Goal: Task Accomplishment & Management: Complete application form

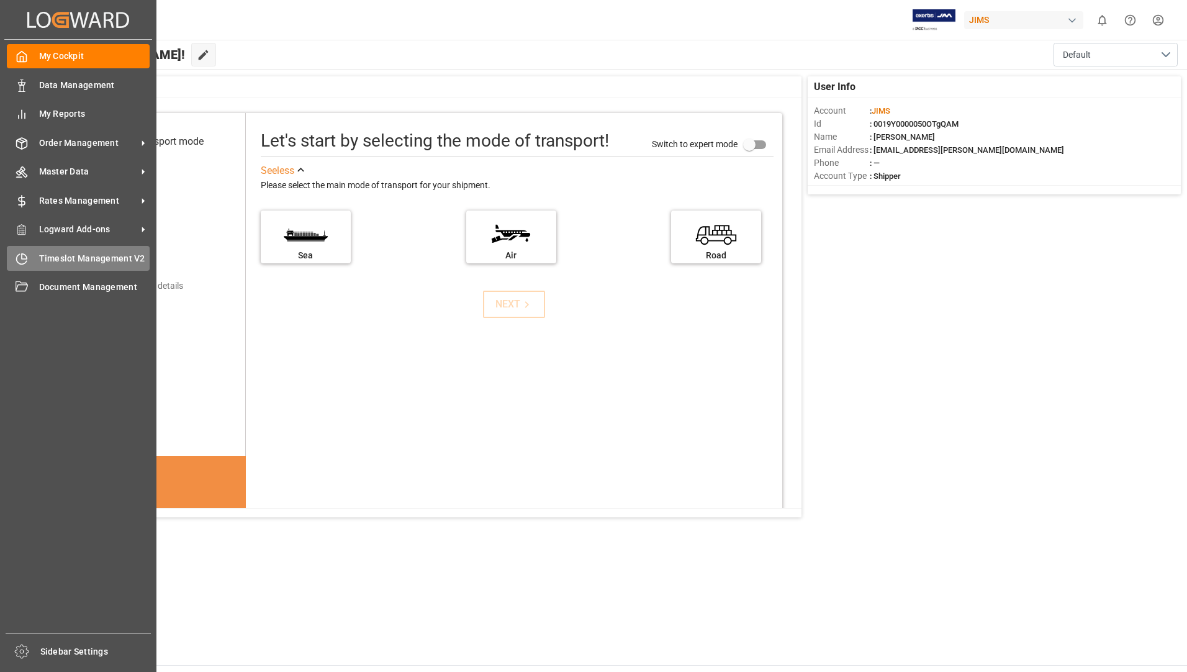
click at [43, 254] on span "Timeslot Management V2" at bounding box center [94, 258] width 111 height 13
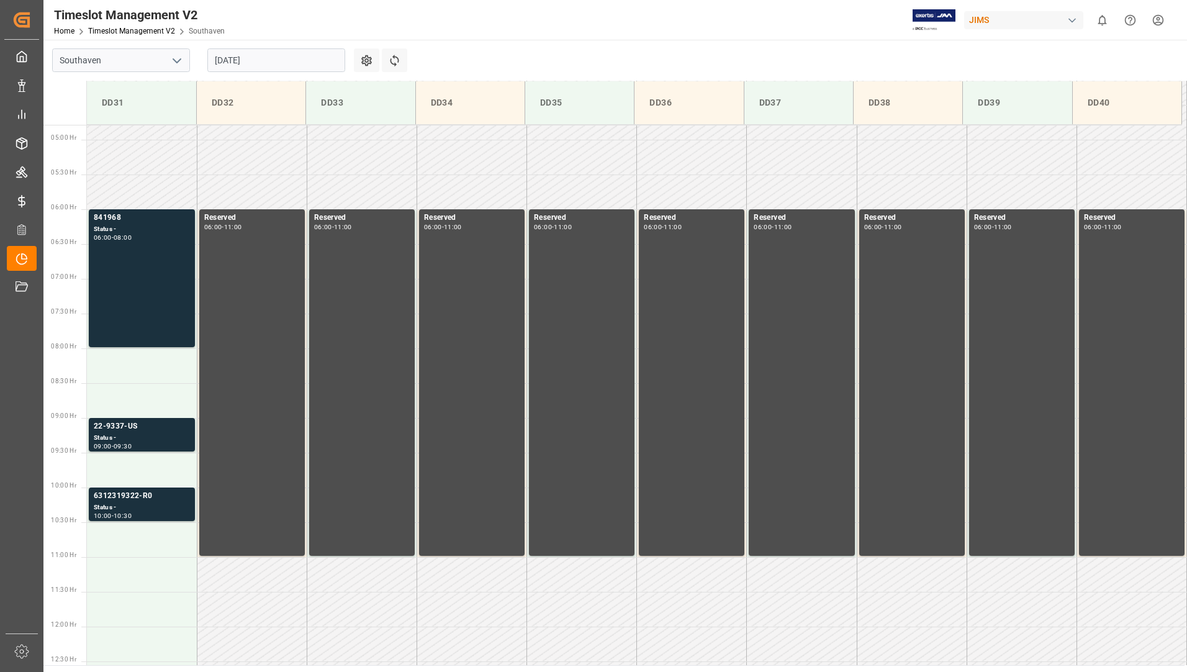
scroll to position [340, 0]
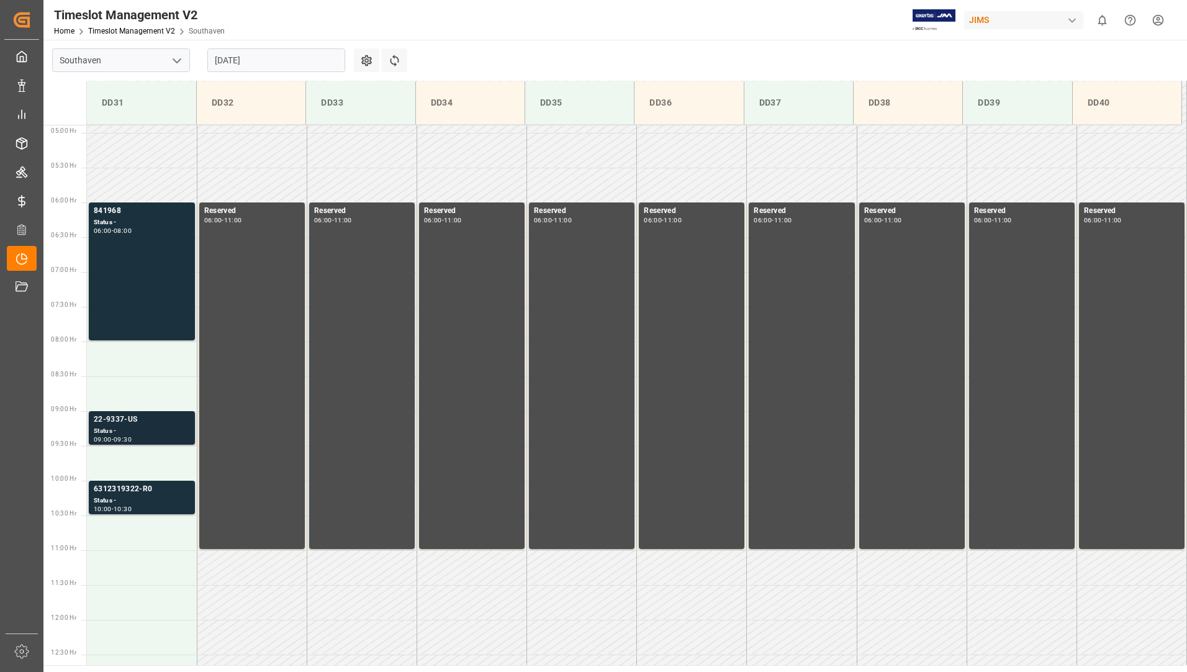
click at [147, 430] on div "Status -" at bounding box center [142, 431] width 96 height 11
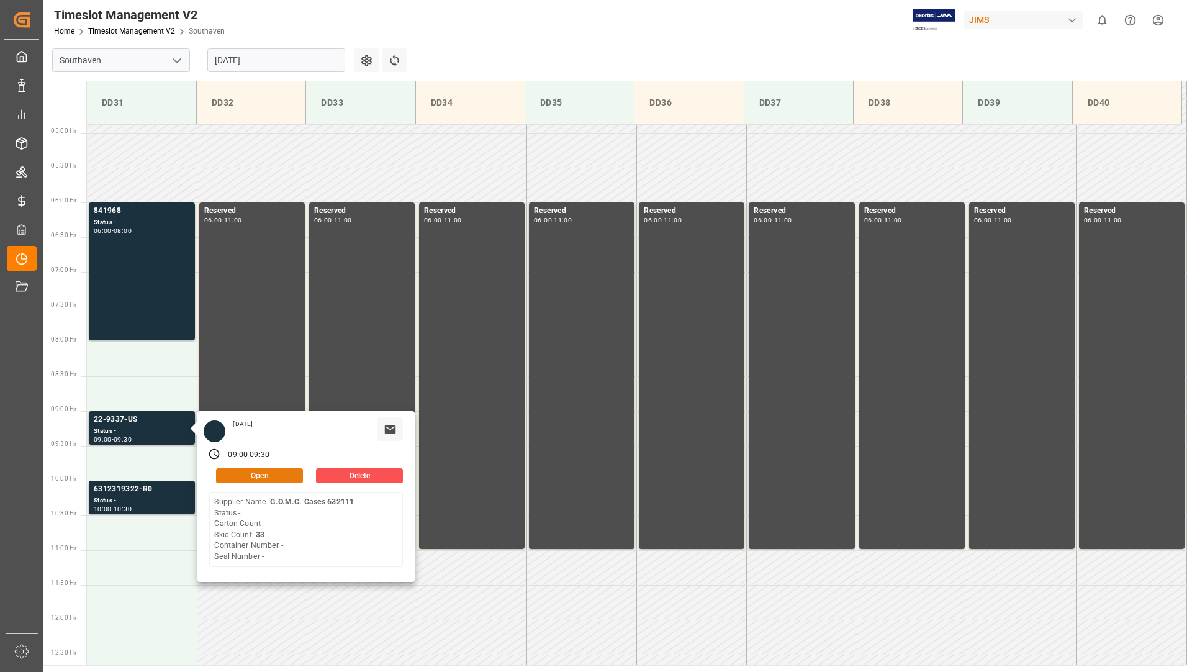
click at [275, 477] on button "Open" at bounding box center [259, 475] width 87 height 15
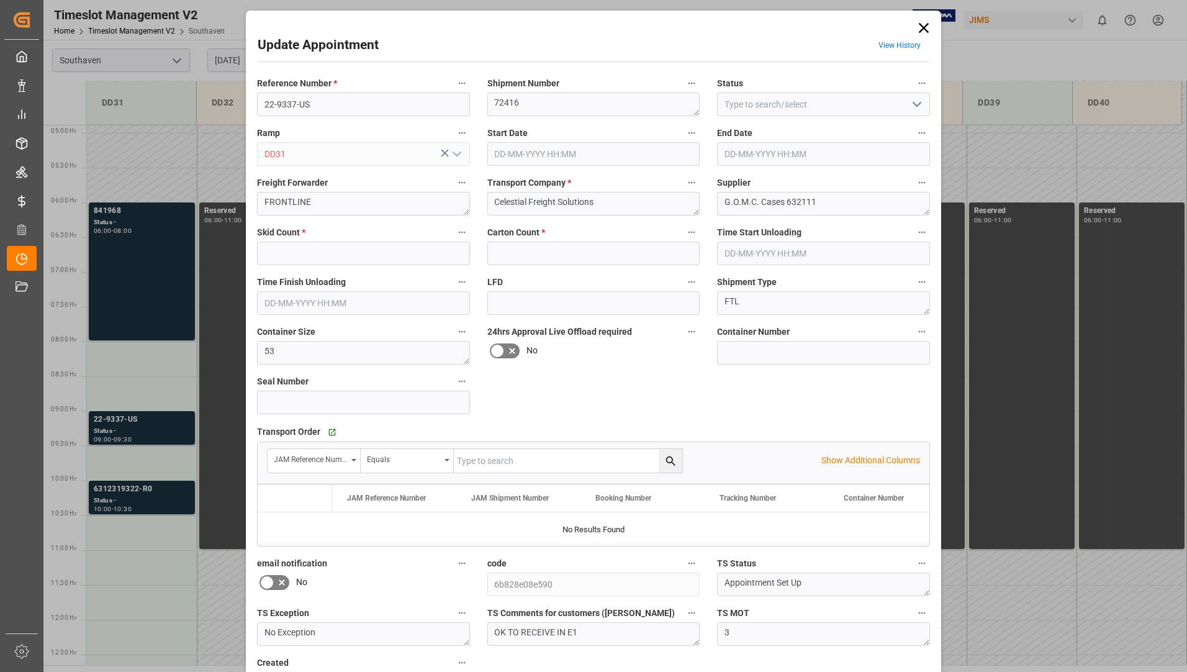
type input "33"
type input "0"
type input "[DATE] 09:00"
type input "[DATE] 09:30"
type input "[DATE] 14:14"
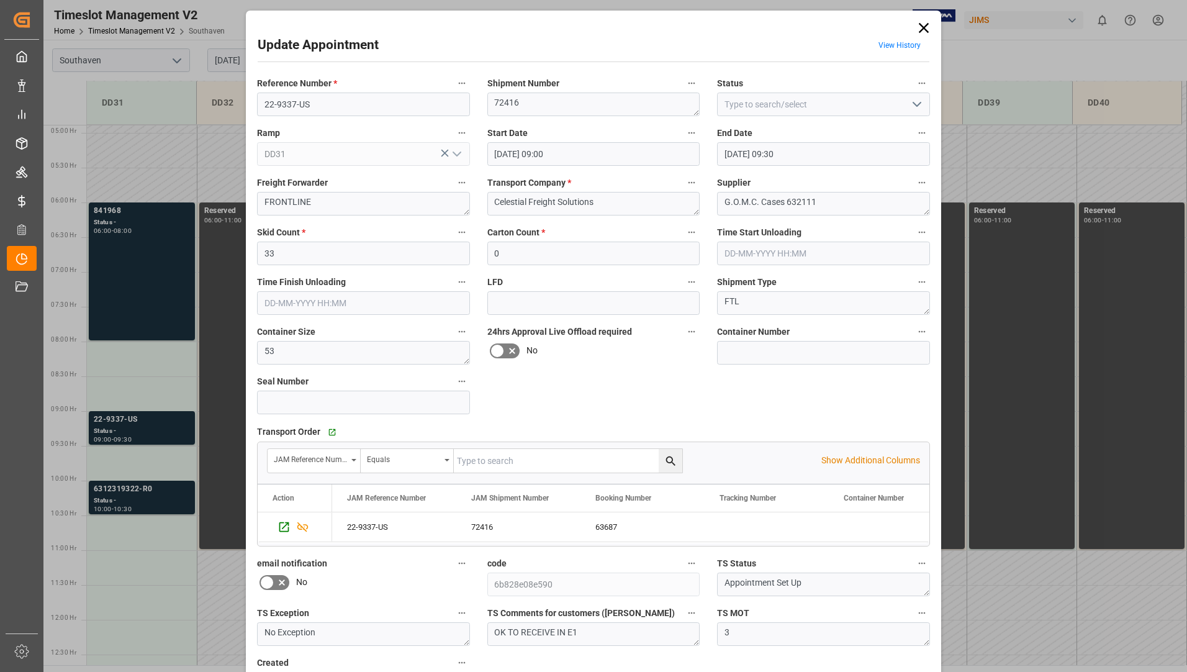
click at [921, 30] on icon at bounding box center [923, 27] width 17 height 17
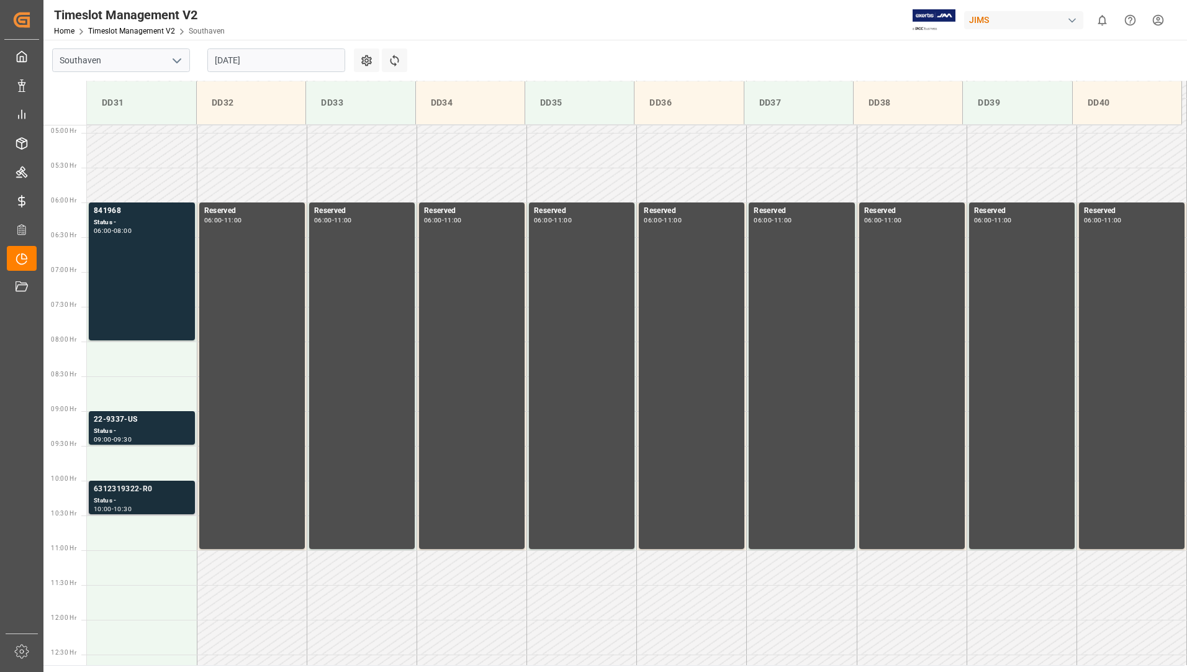
click at [158, 494] on div "6312319322-R0" at bounding box center [142, 489] width 96 height 12
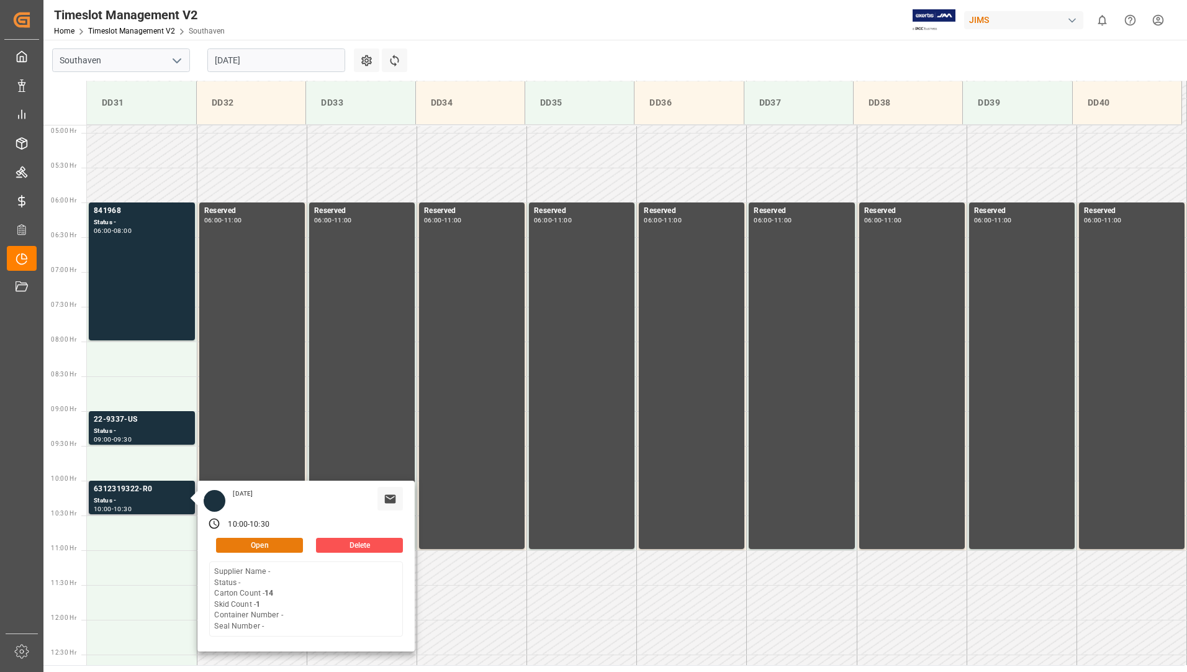
click at [234, 546] on button "Open" at bounding box center [259, 545] width 87 height 15
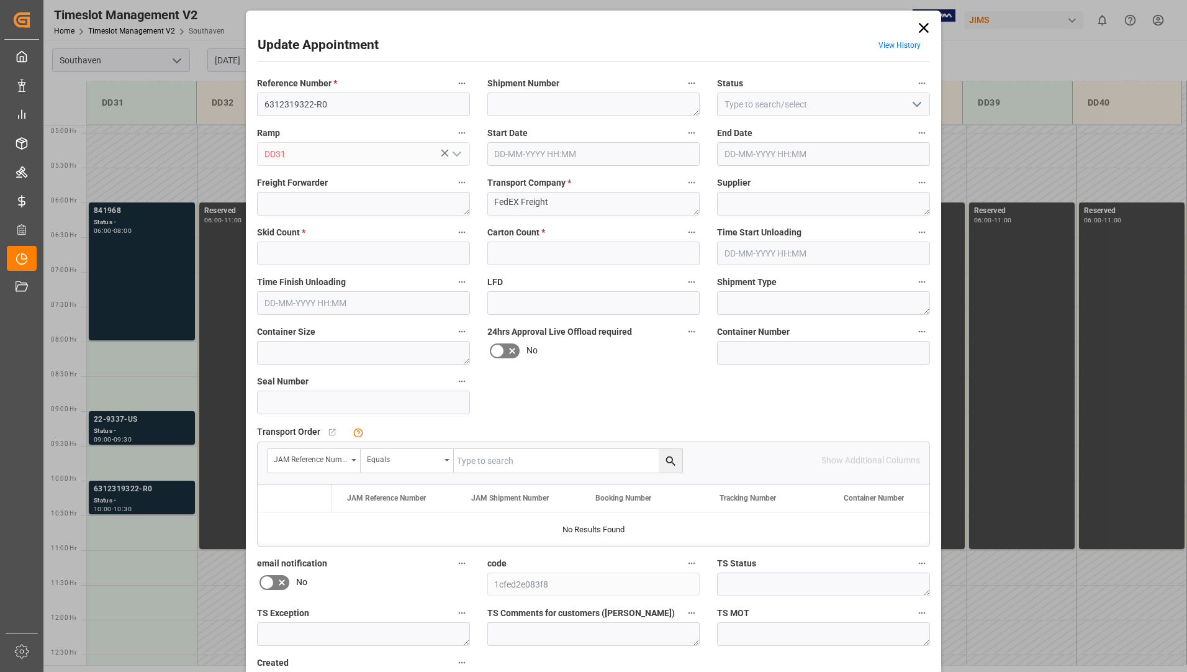
type input "1"
type input "14"
type input "[DATE] 10:00"
type input "[DATE] 10:30"
type input "[DATE] 18:35"
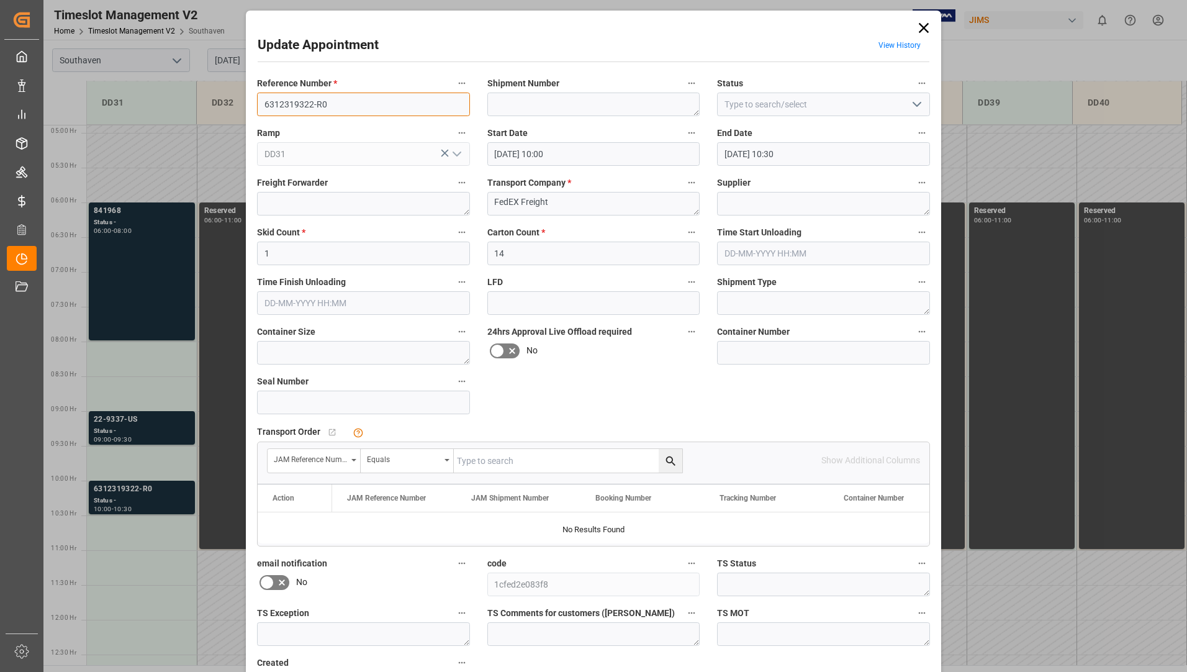
drag, startPoint x: 264, startPoint y: 101, endPoint x: 311, endPoint y: 105, distance: 46.7
click at [311, 105] on input "6312319322-R0" at bounding box center [363, 104] width 213 height 24
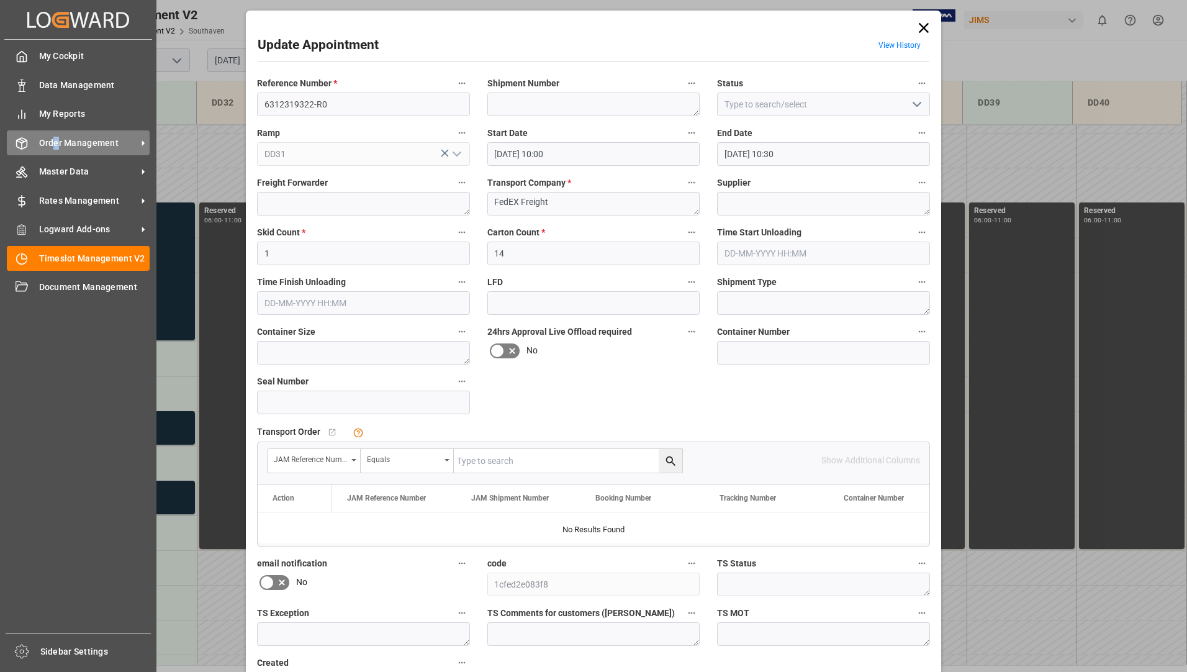
click at [56, 140] on span "Order Management" at bounding box center [88, 143] width 98 height 13
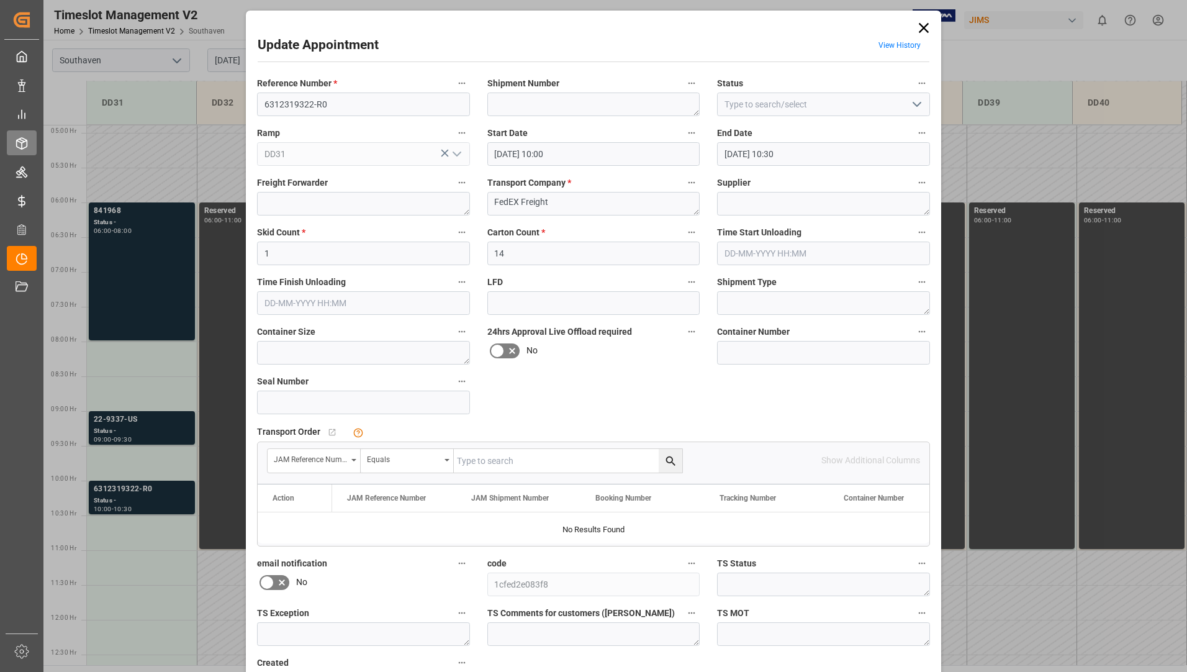
drag, startPoint x: 56, startPoint y: 140, endPoint x: 19, endPoint y: 140, distance: 37.3
click at [19, 140] on icon at bounding box center [22, 143] width 11 height 11
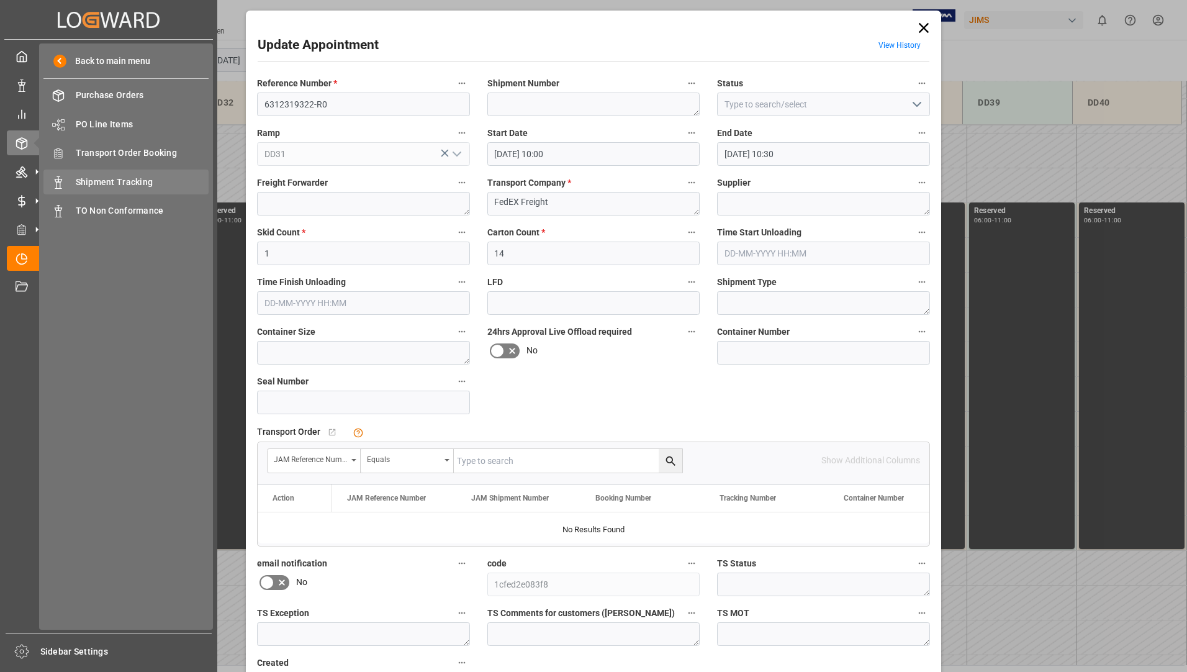
click at [122, 176] on span "Shipment Tracking" at bounding box center [142, 182] width 133 height 13
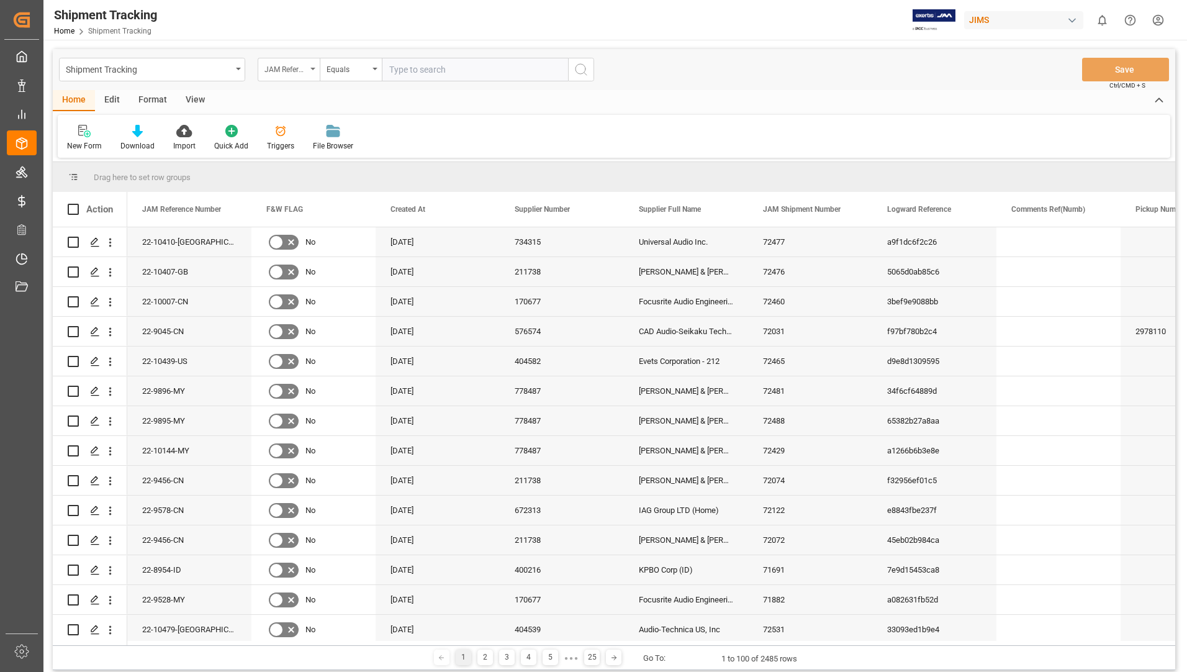
click at [310, 69] on div "JAM Reference Number" at bounding box center [289, 70] width 62 height 24
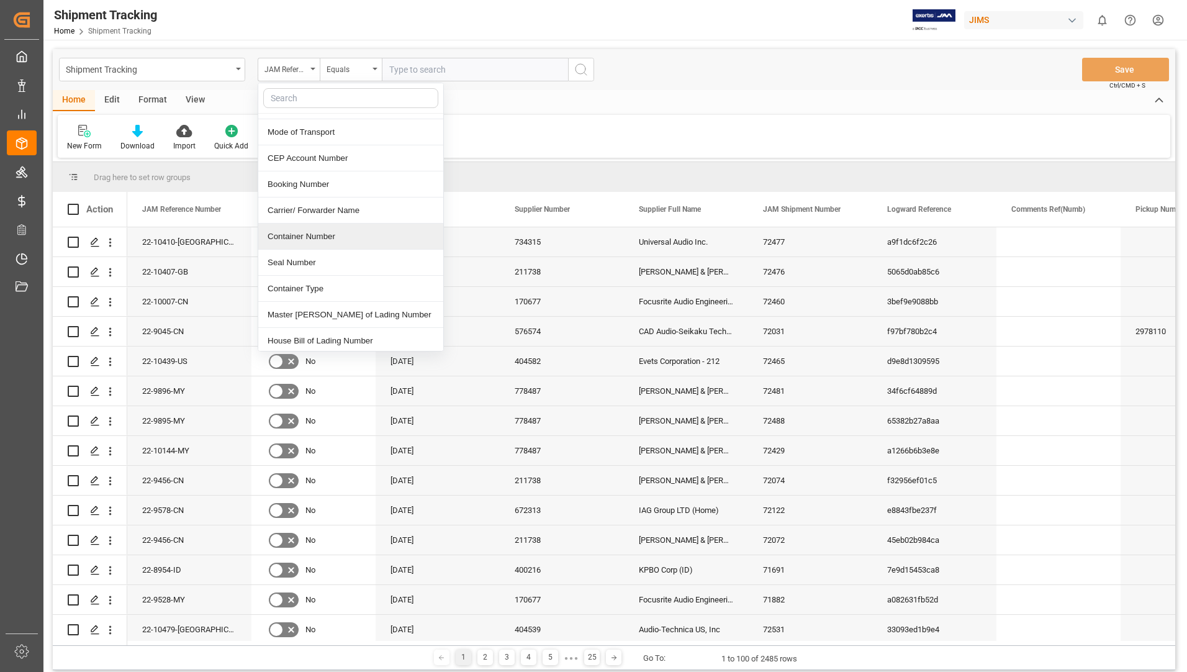
scroll to position [435, 0]
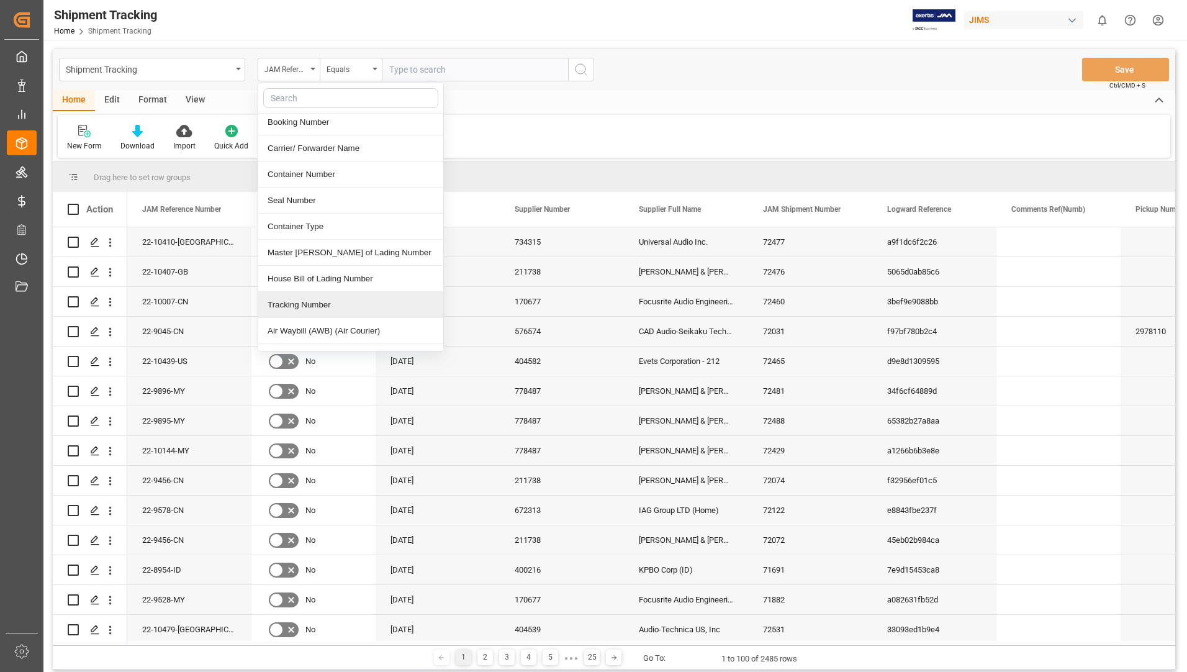
click at [311, 294] on div "Tracking Number" at bounding box center [350, 305] width 185 height 26
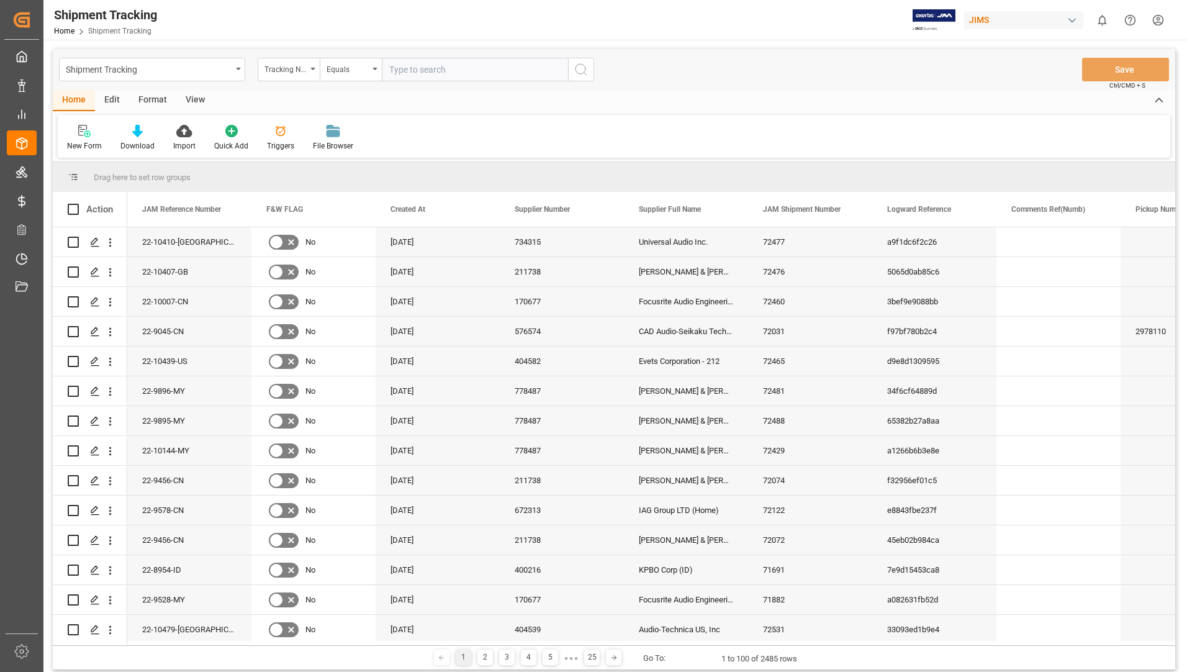
click at [502, 64] on input "text" at bounding box center [475, 70] width 186 height 24
paste input "6312319322"
type input "6312319322"
click at [580, 70] on icon "search button" at bounding box center [581, 69] width 15 height 15
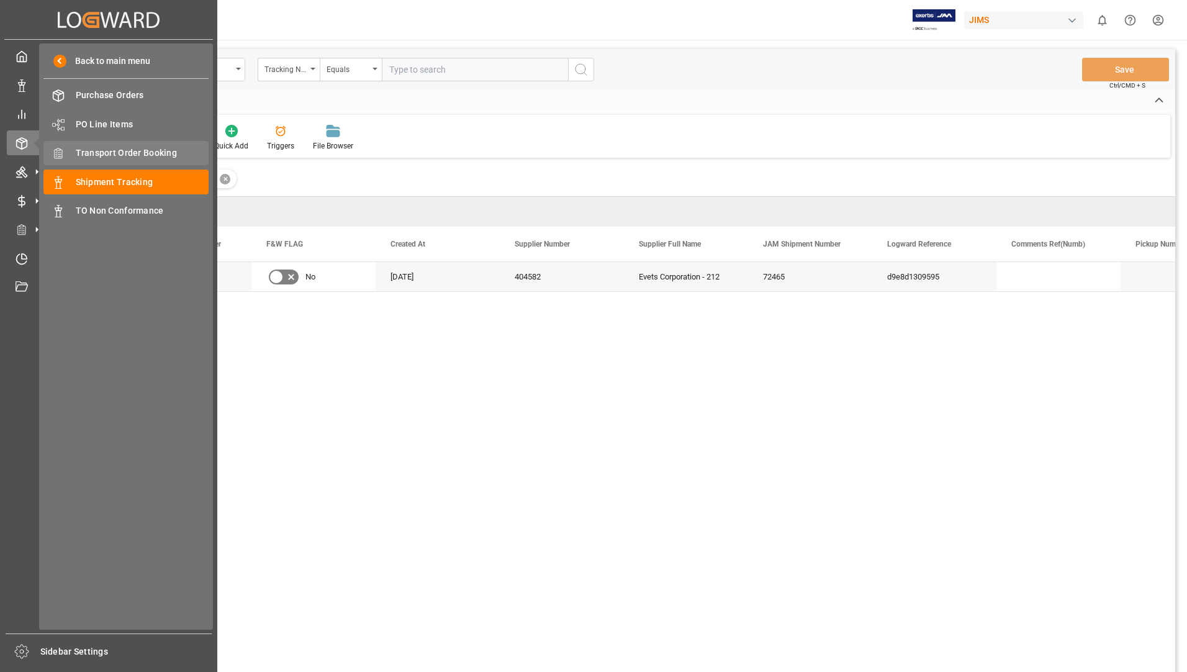
click at [114, 148] on span "Transport Order Booking" at bounding box center [142, 152] width 133 height 13
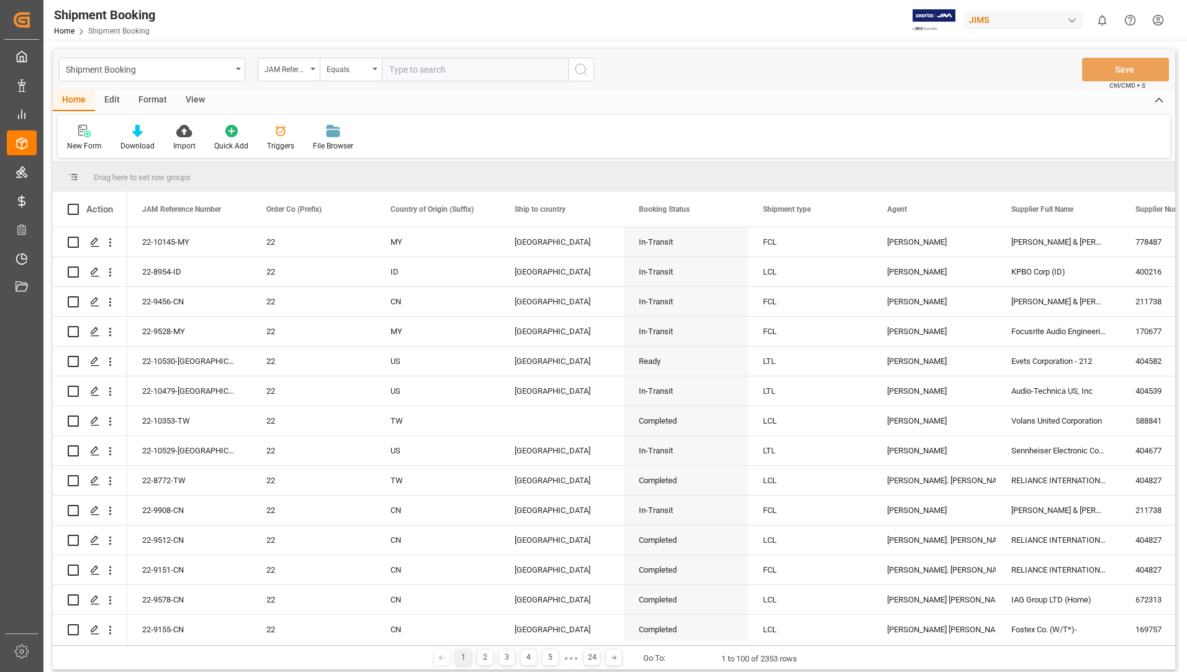
click at [502, 67] on input "text" at bounding box center [475, 70] width 186 height 24
type input "22-10439-us"
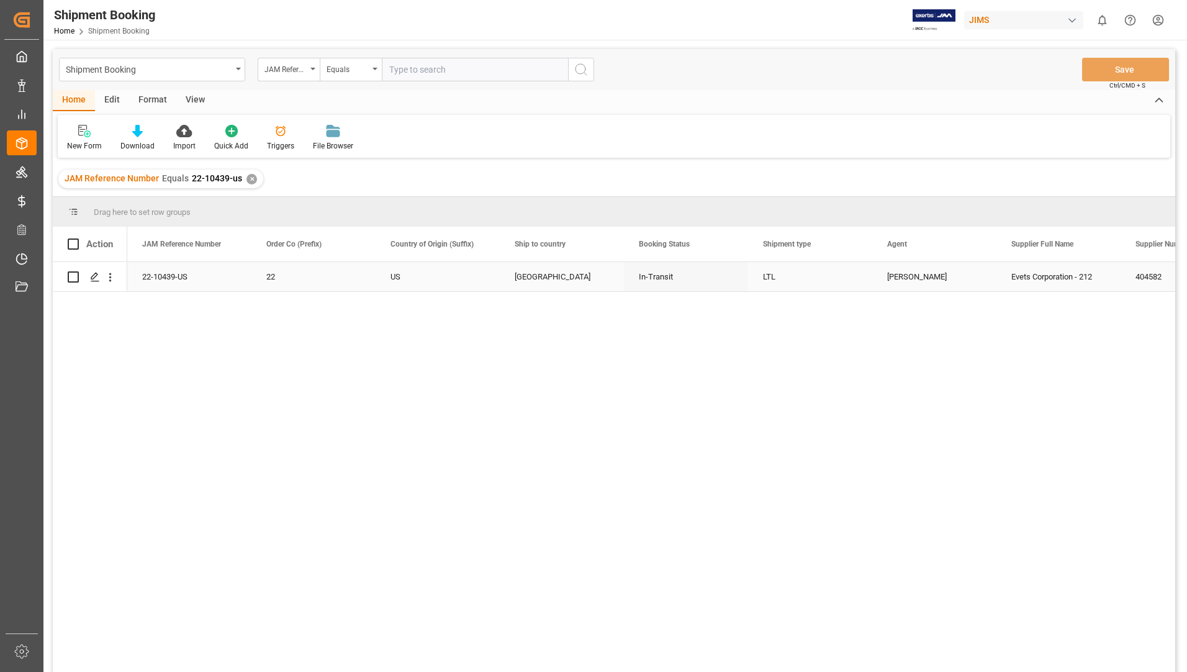
click at [76, 277] on input "Press Space to toggle row selection (unchecked)" at bounding box center [73, 276] width 11 height 11
checkbox input "true"
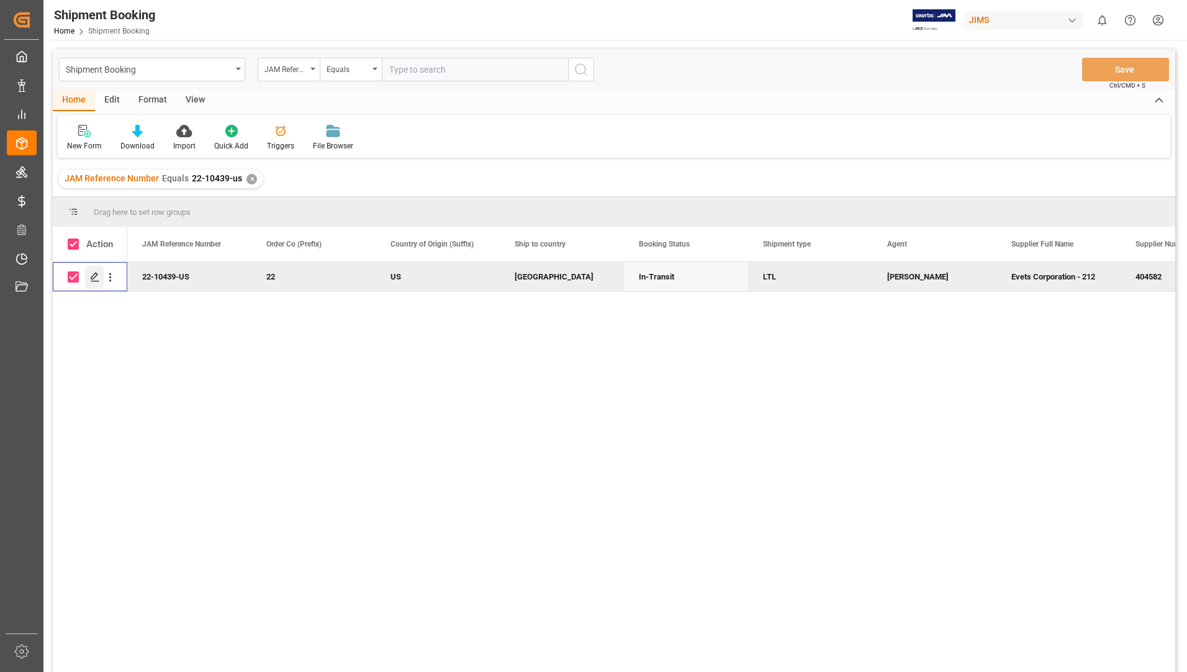
click at [90, 274] on icon "Press SPACE to deselect this row." at bounding box center [95, 277] width 10 height 10
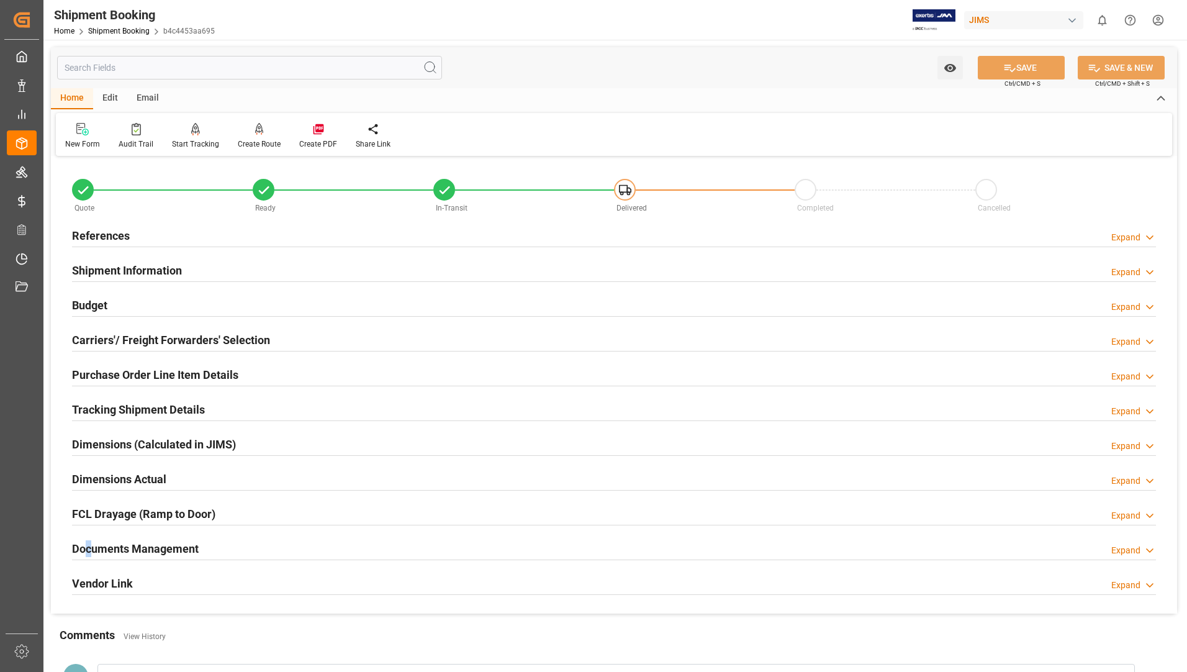
click at [90, 546] on h2 "Documents Management" at bounding box center [135, 548] width 127 height 17
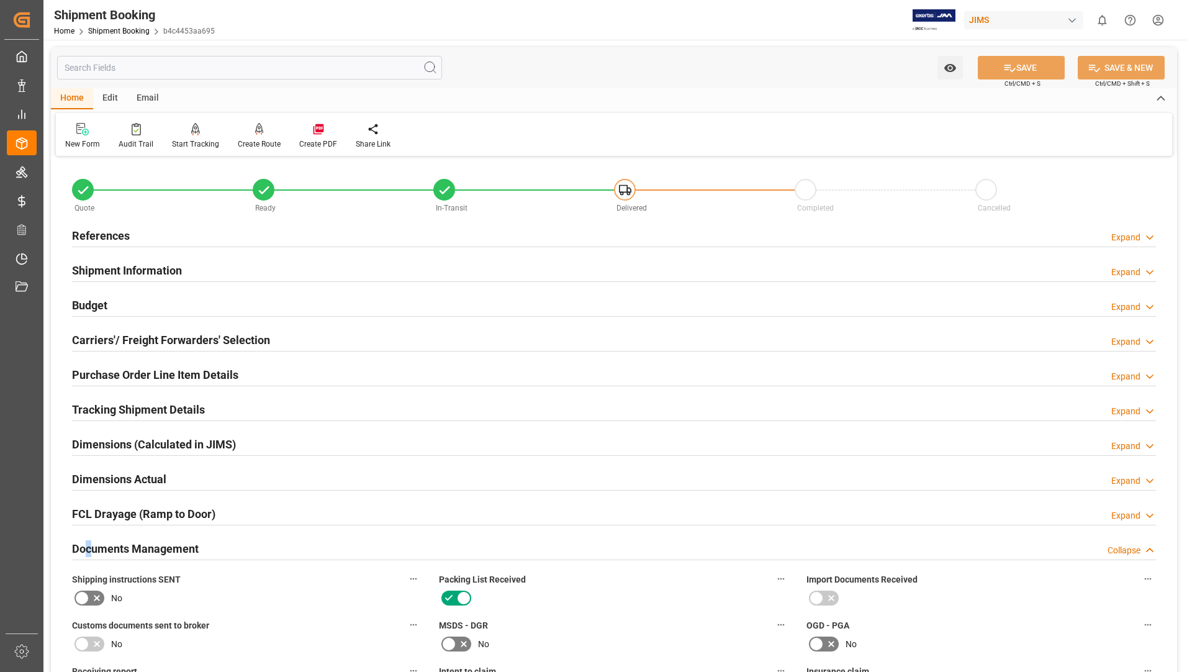
scroll to position [372, 0]
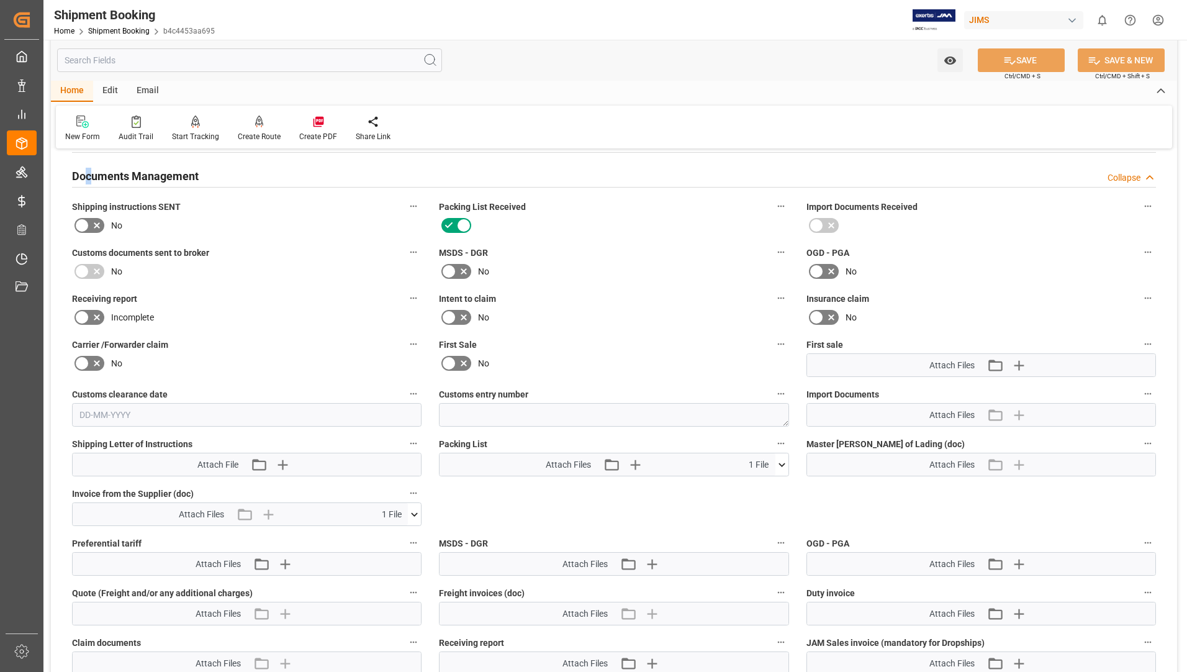
click at [784, 462] on icon at bounding box center [781, 464] width 13 height 13
click at [754, 486] on icon at bounding box center [749, 488] width 10 height 10
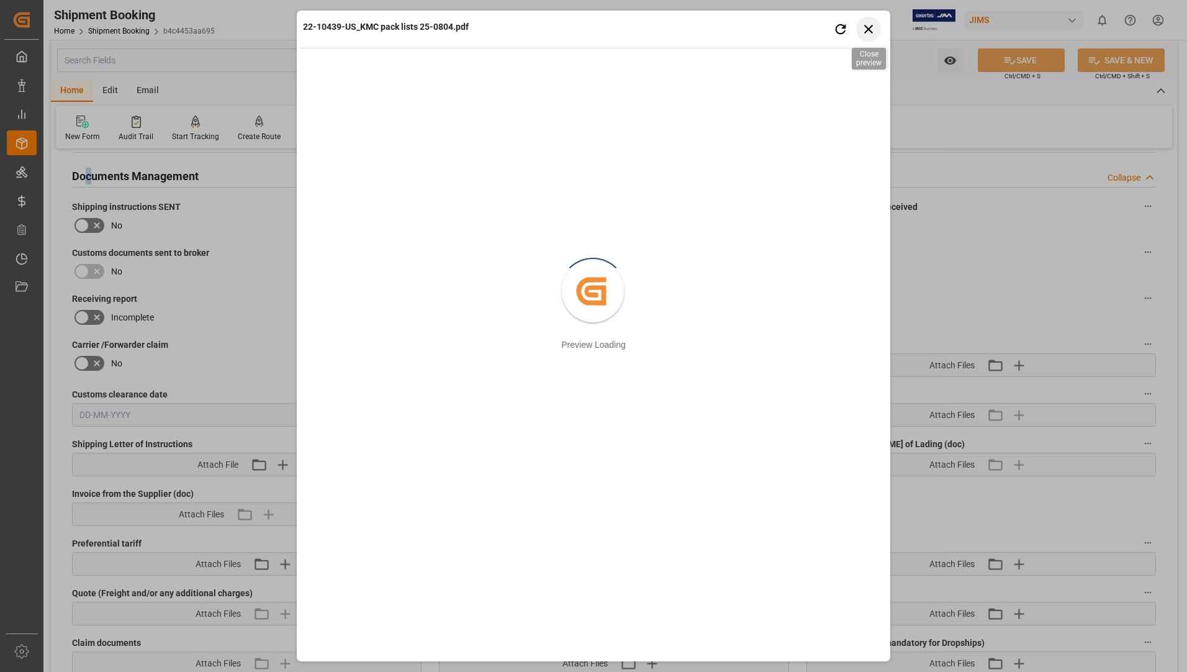
click at [865, 27] on icon "button" at bounding box center [869, 29] width 16 height 16
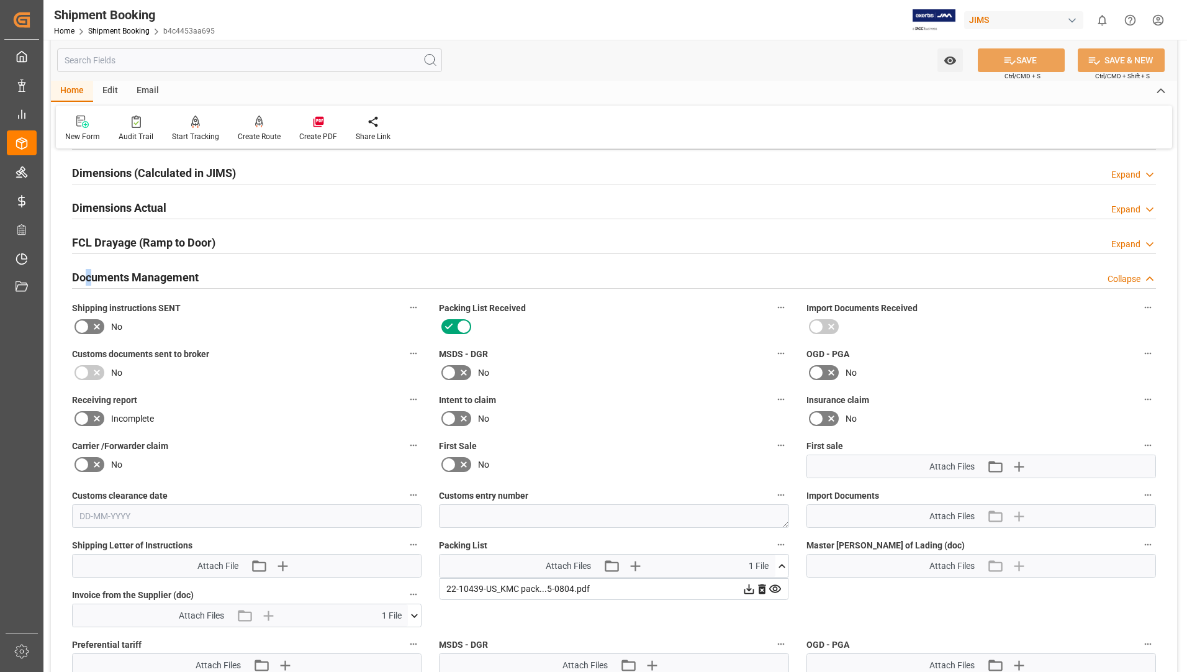
scroll to position [0, 0]
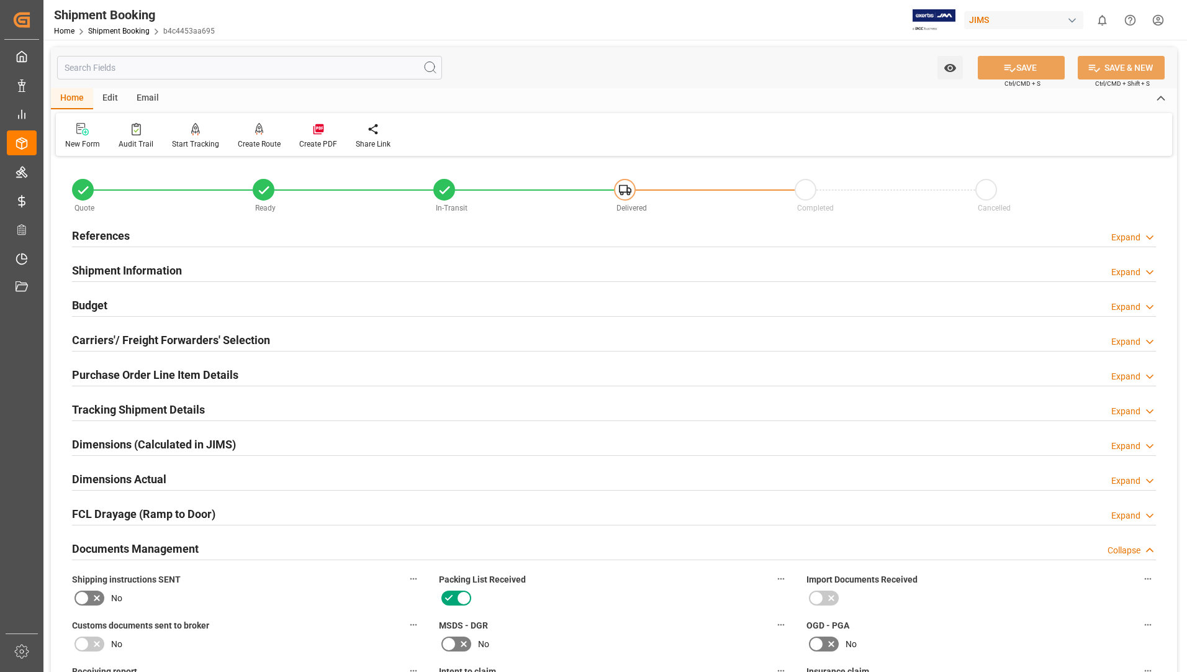
click at [109, 412] on h2 "Tracking Shipment Details" at bounding box center [138, 409] width 133 height 17
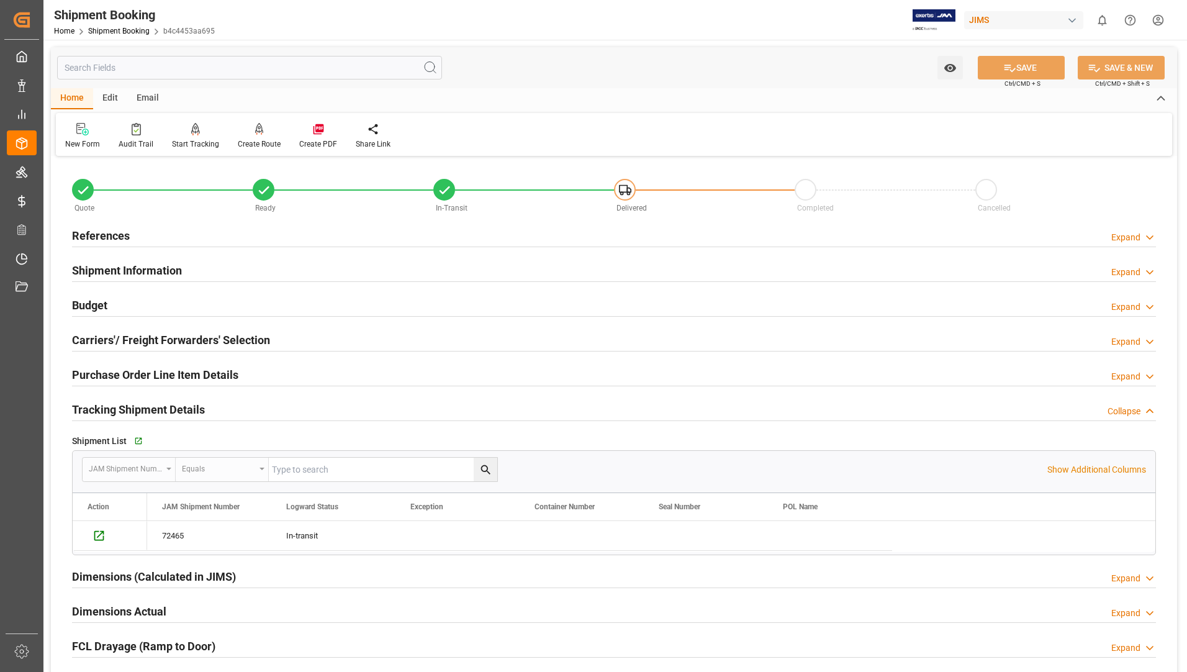
click at [163, 373] on h2 "Purchase Order Line Item Details" at bounding box center [155, 374] width 166 height 17
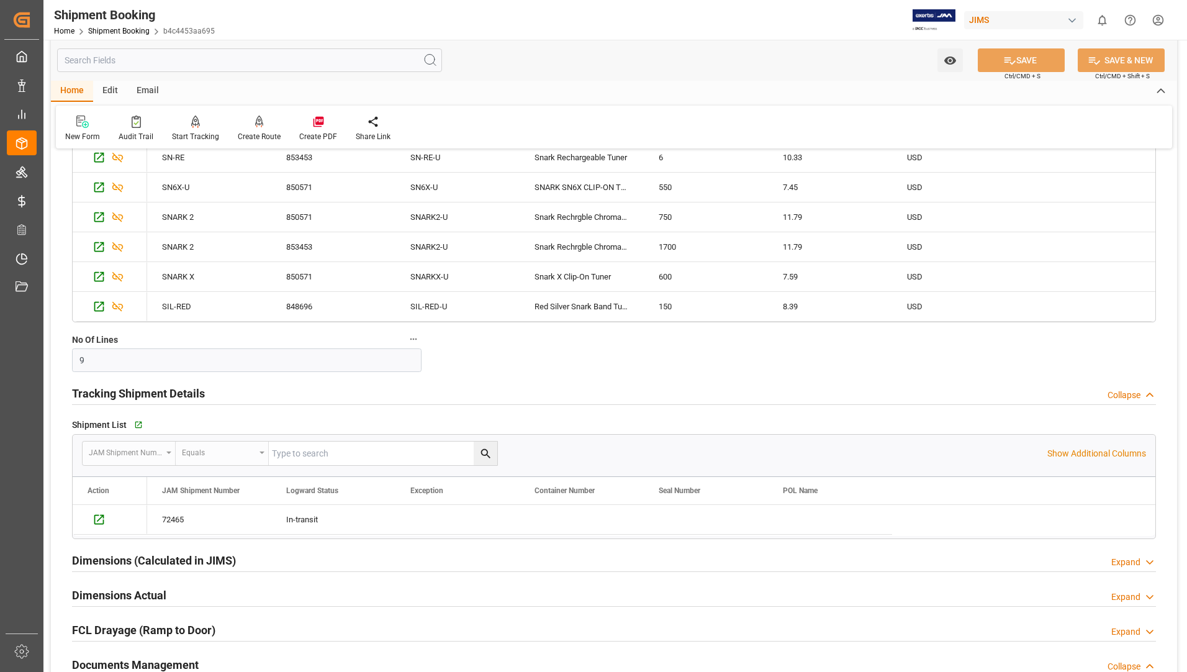
scroll to position [559, 0]
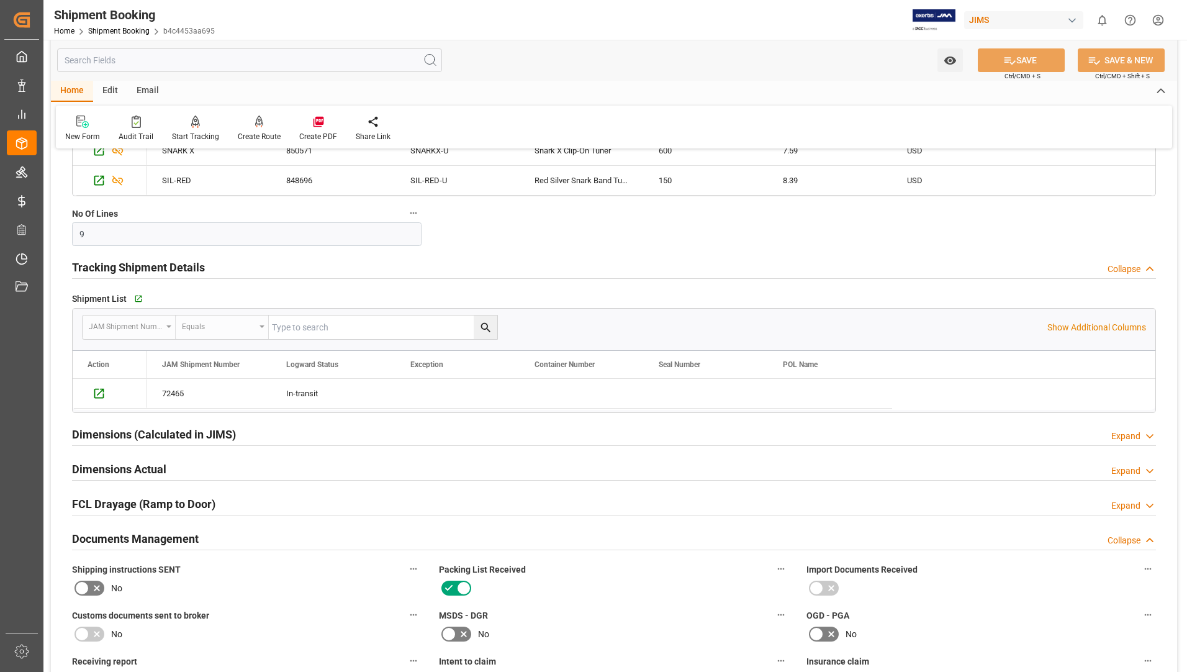
click at [97, 464] on h2 "Dimensions Actual" at bounding box center [119, 469] width 94 height 17
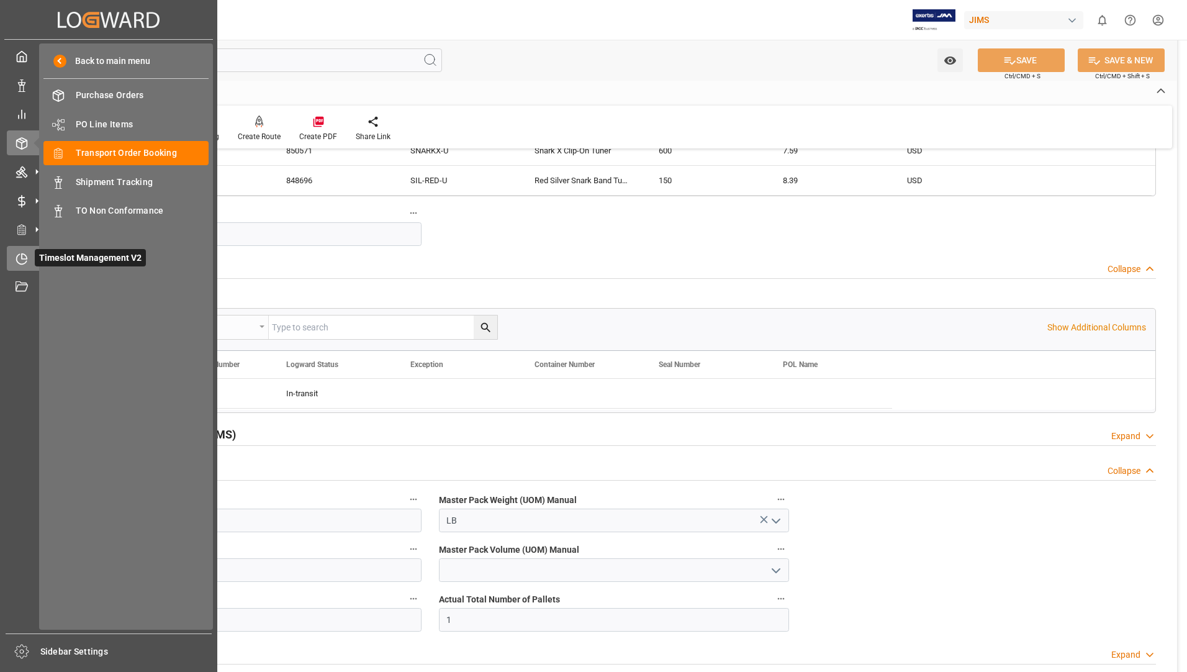
click at [34, 253] on div "Timeslot Management V2 Timeslot Management V2" at bounding box center [109, 258] width 204 height 24
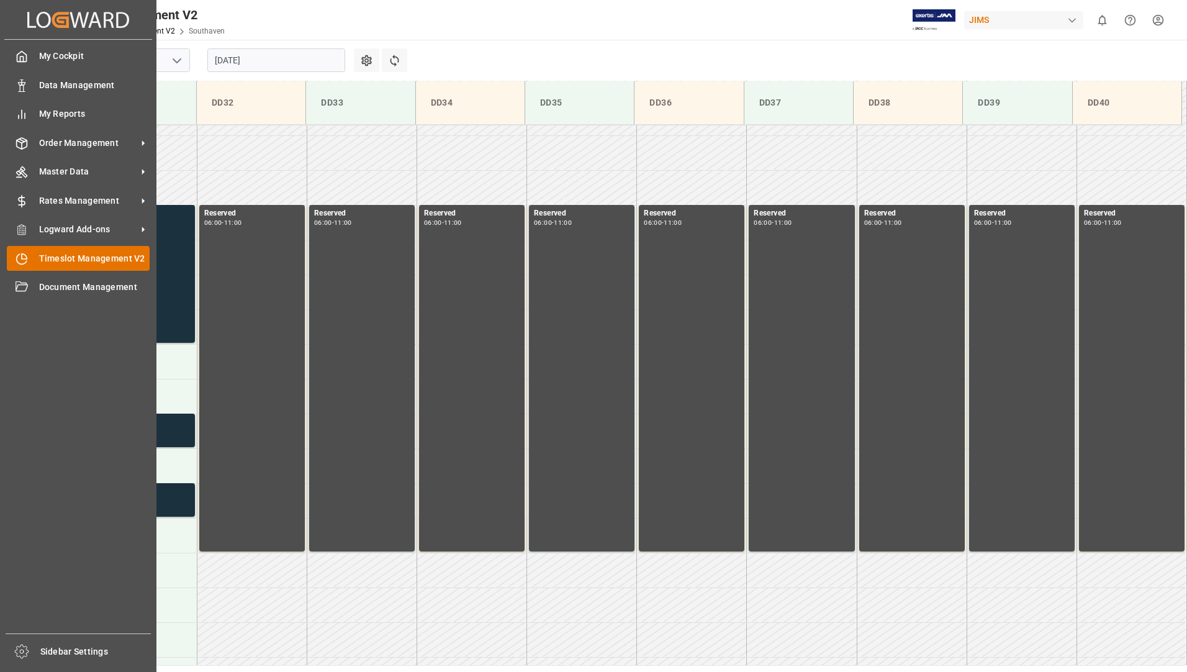
scroll to position [340, 0]
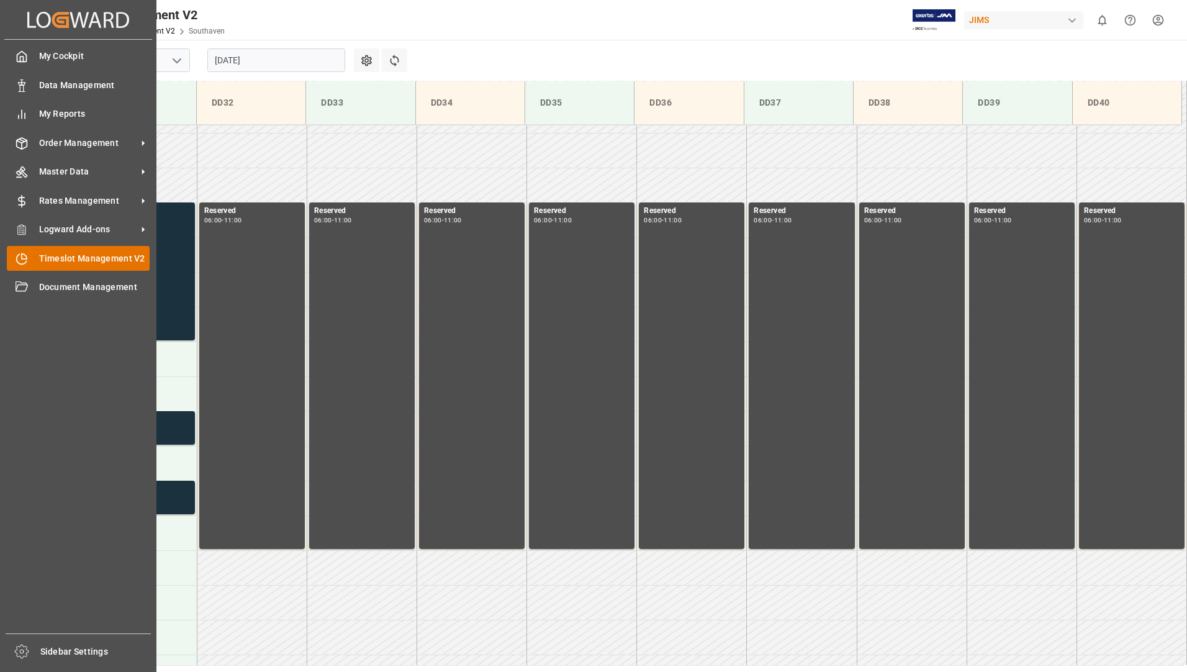
click at [51, 254] on span "Timeslot Management V2" at bounding box center [94, 258] width 111 height 13
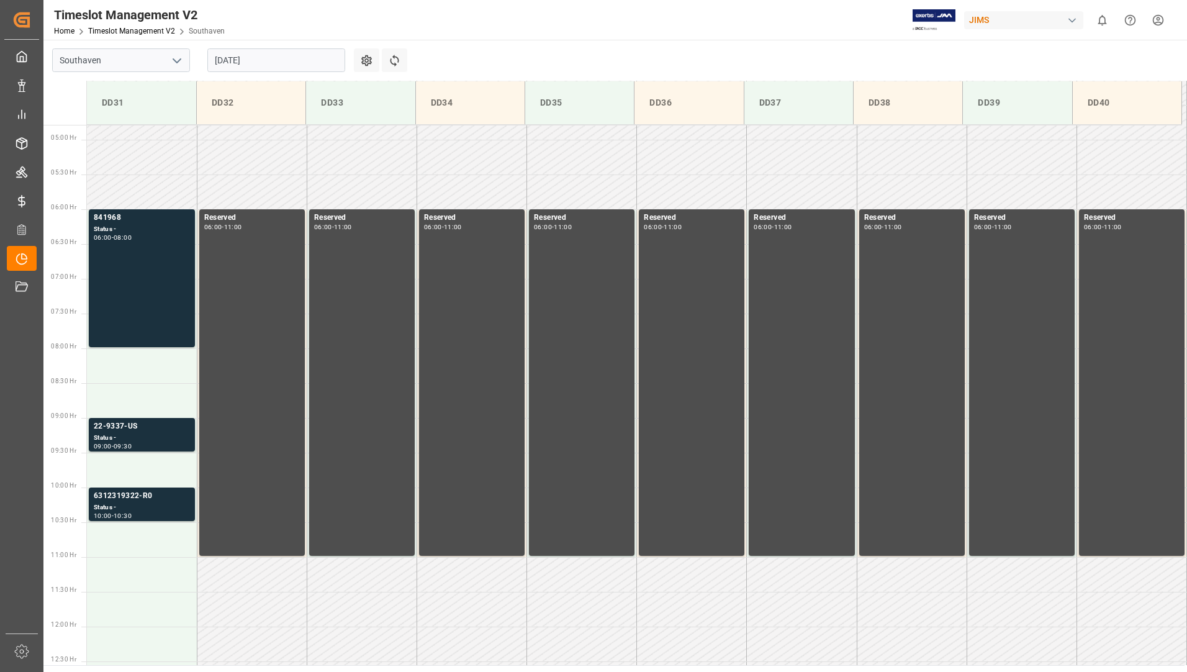
scroll to position [340, 0]
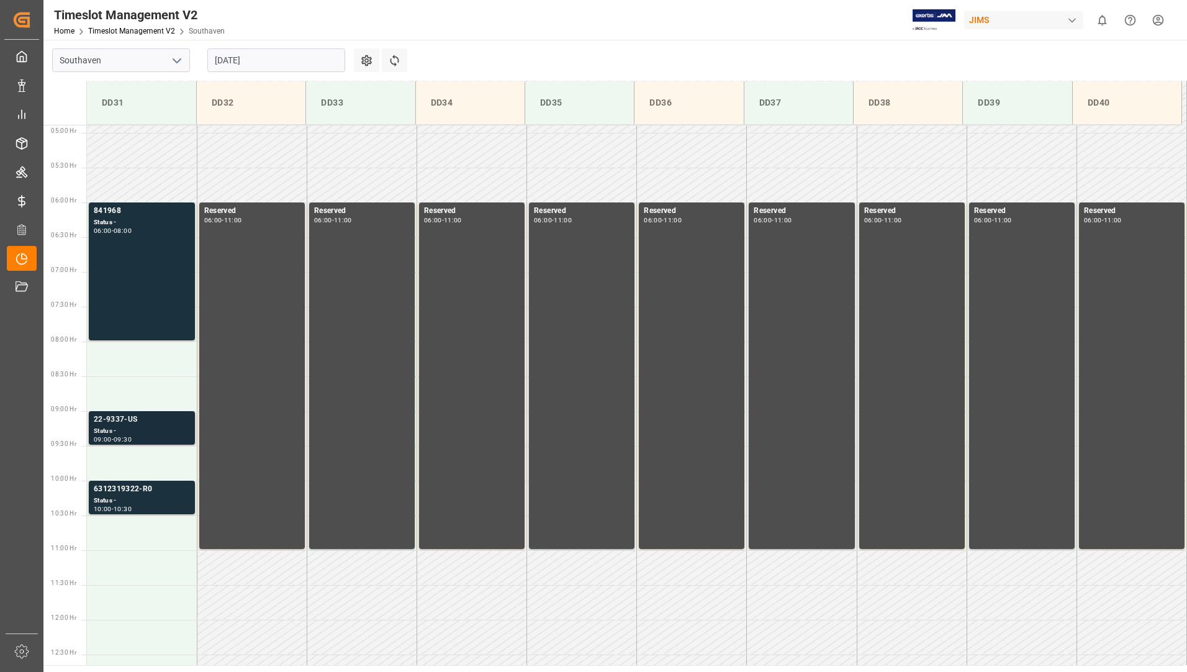
click at [162, 439] on div "09:00 - 09:30" at bounding box center [142, 439] width 96 height 7
click at [146, 505] on div "Status -" at bounding box center [142, 500] width 96 height 11
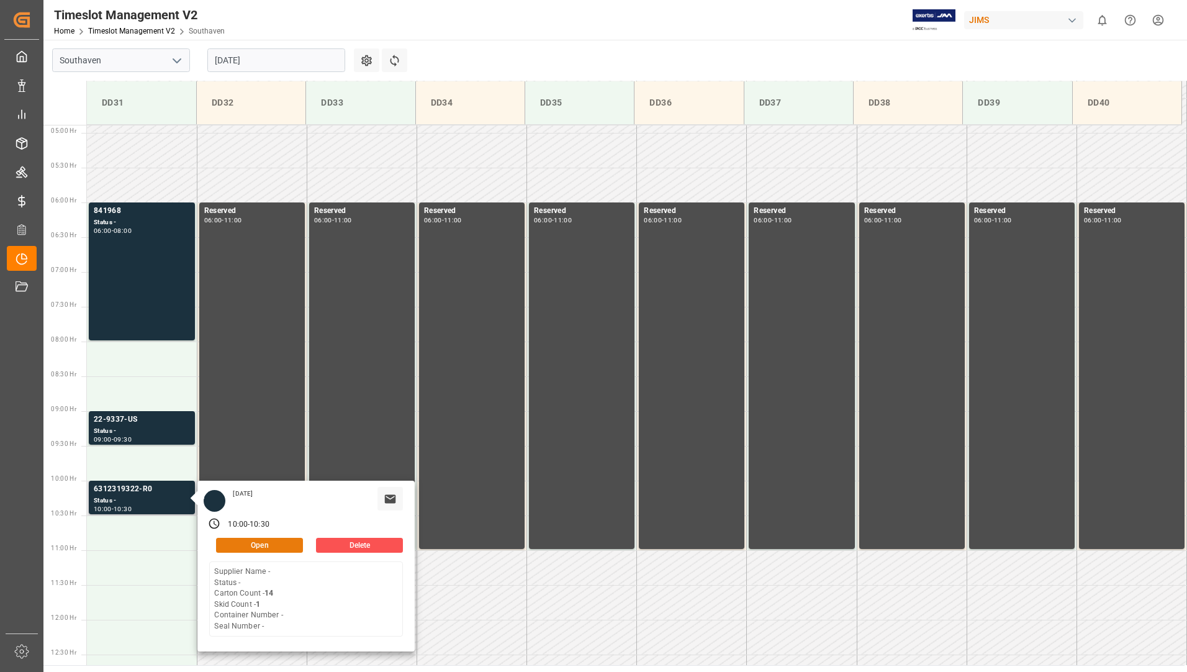
click at [229, 546] on button "Open" at bounding box center [259, 545] width 87 height 15
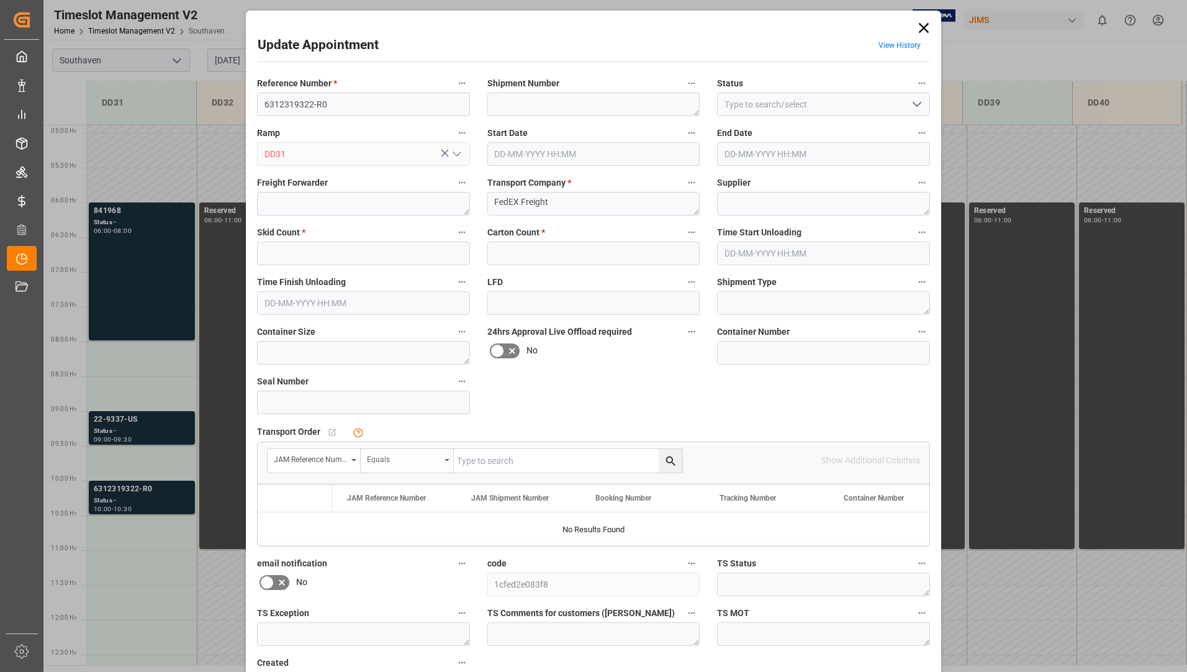
type input "1"
type input "14"
type input "[DATE] 10:00"
type input "[DATE] 10:30"
type input "[DATE] 18:35"
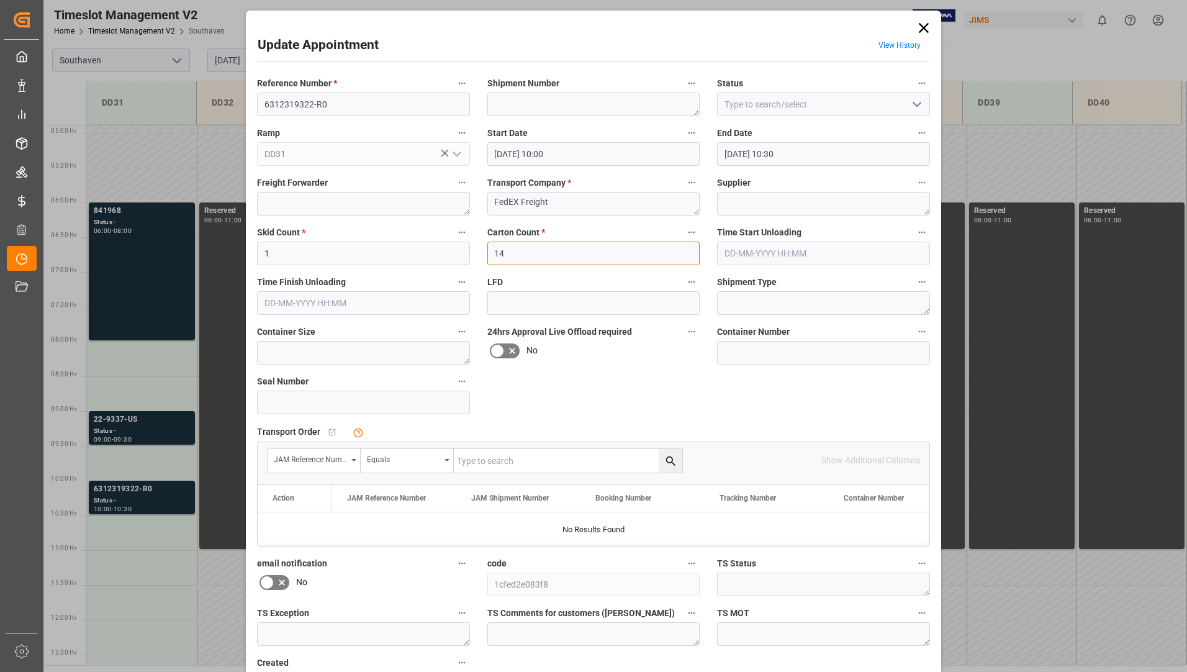
click at [492, 255] on input "14" at bounding box center [593, 253] width 213 height 24
click at [495, 252] on input "14" at bounding box center [593, 253] width 213 height 24
type input "84"
click at [797, 210] on textarea at bounding box center [823, 204] width 213 height 24
type textarea "Evets Corp"
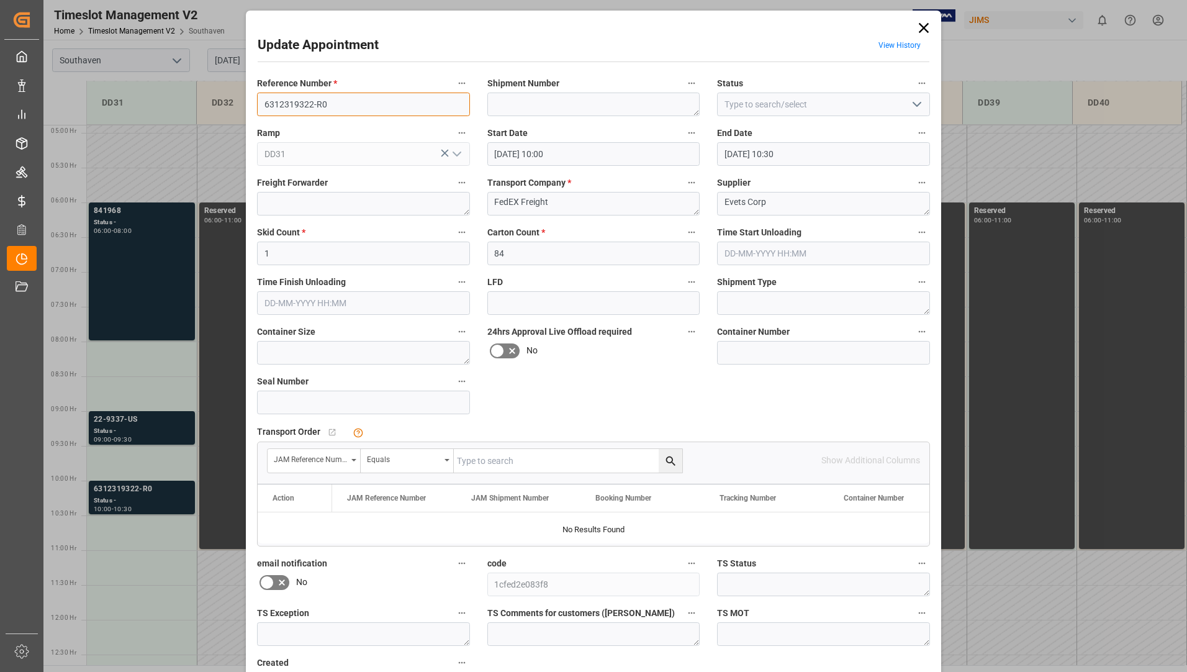
click at [264, 103] on input "6312319322-R0" at bounding box center [363, 104] width 213 height 24
type input "22-10439-US 6312319322-R0"
click at [579, 106] on textarea at bounding box center [593, 104] width 213 height 24
type textarea "72465"
click at [563, 459] on input "text" at bounding box center [568, 461] width 228 height 24
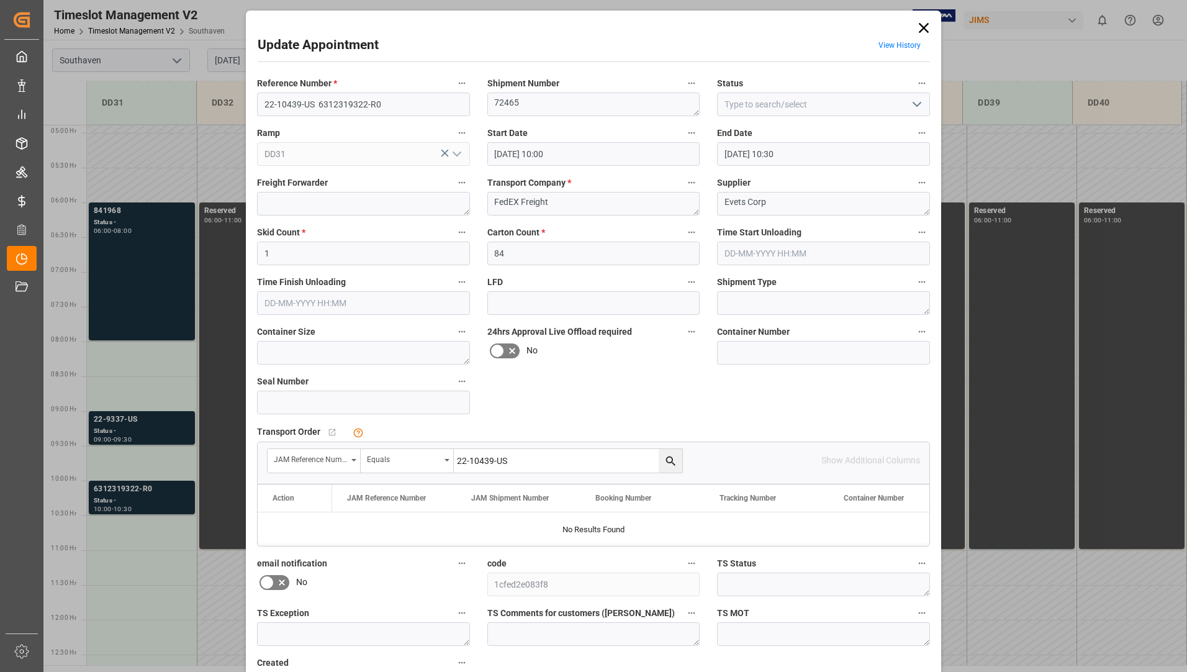
type input "22-10439-US"
click at [671, 464] on icon "search button" at bounding box center [669, 460] width 9 height 9
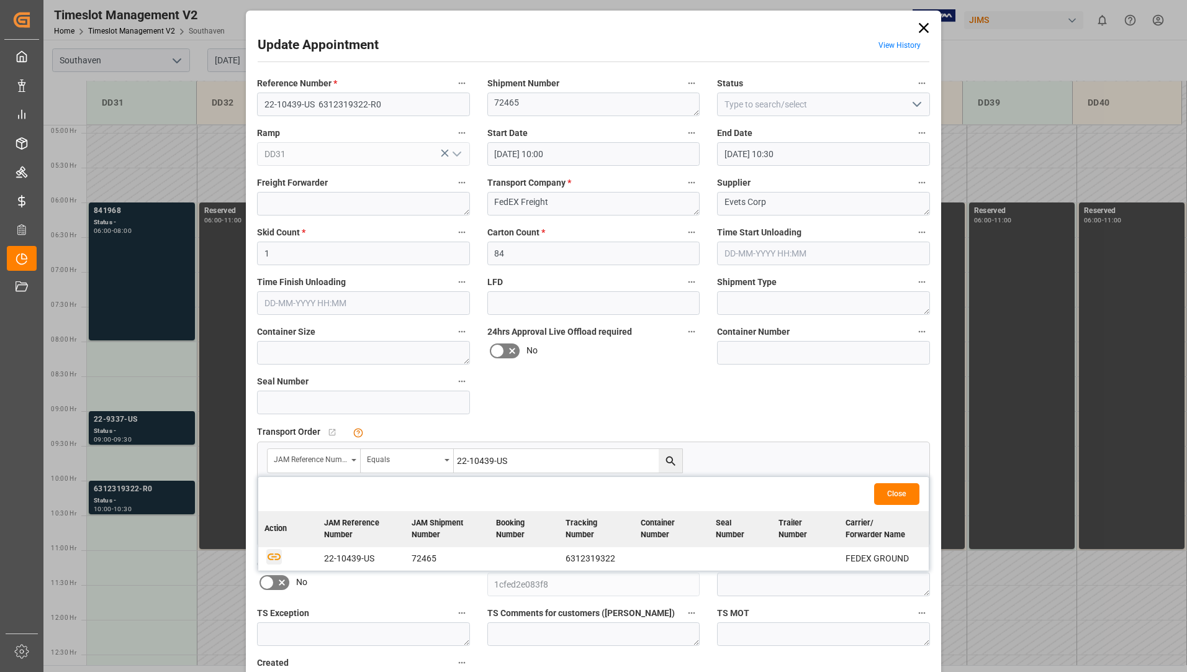
click at [275, 557] on icon "button" at bounding box center [274, 556] width 16 height 16
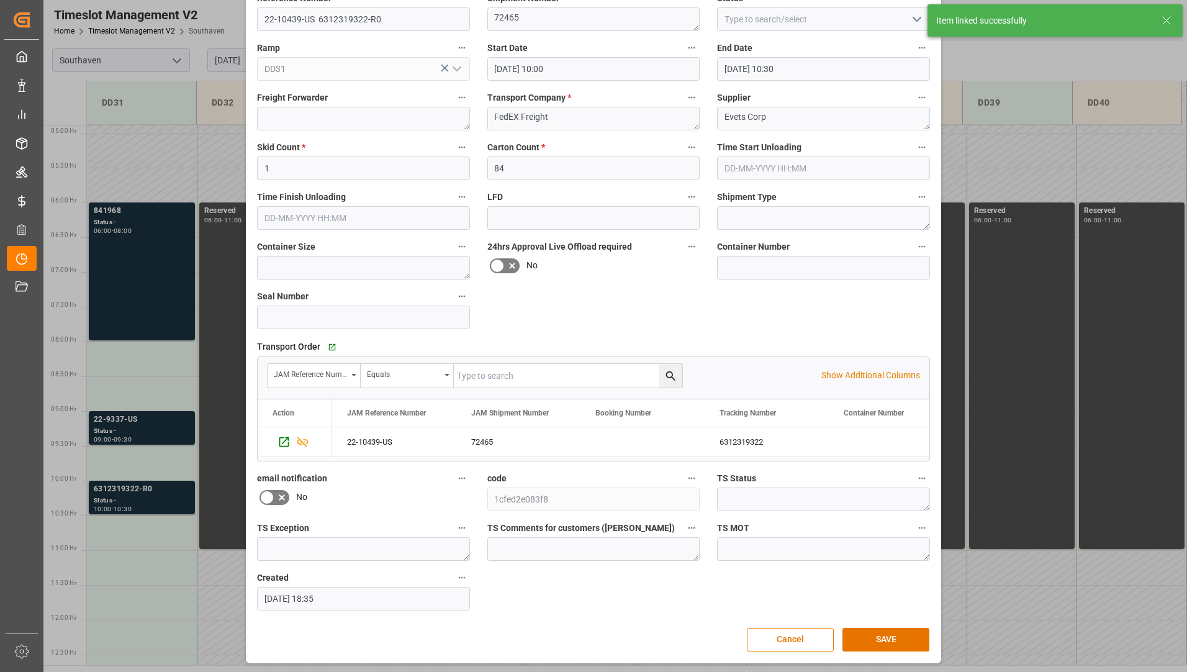
scroll to position [87, 0]
click at [876, 640] on button "SAVE" at bounding box center [885, 638] width 87 height 24
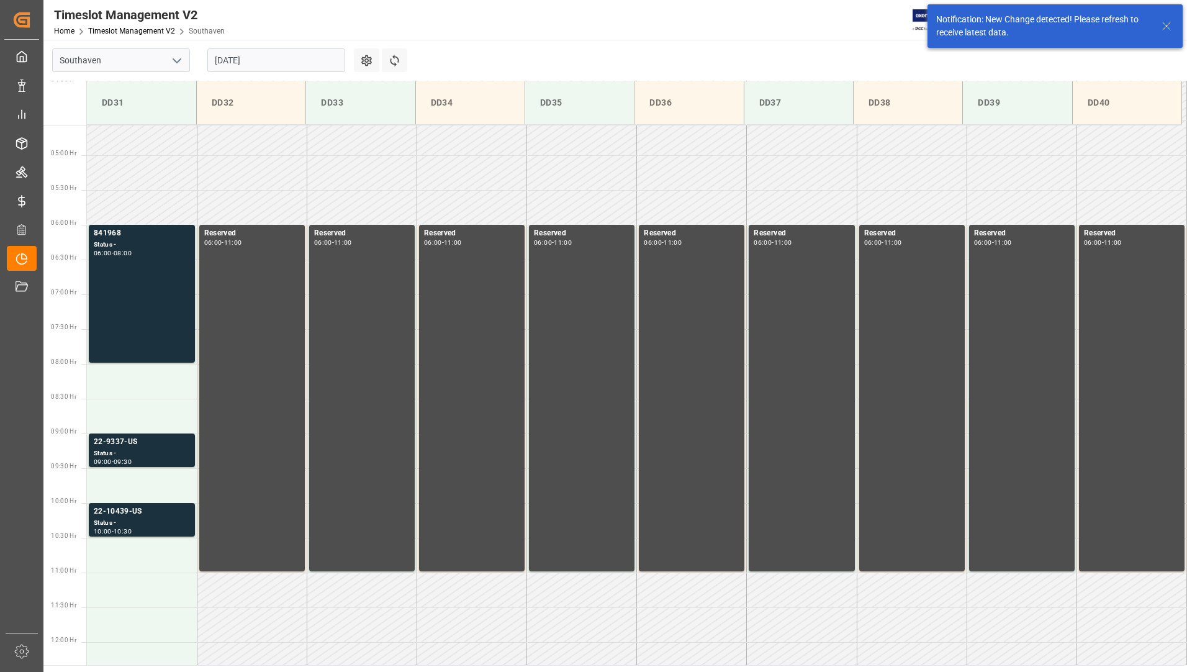
scroll to position [307, 0]
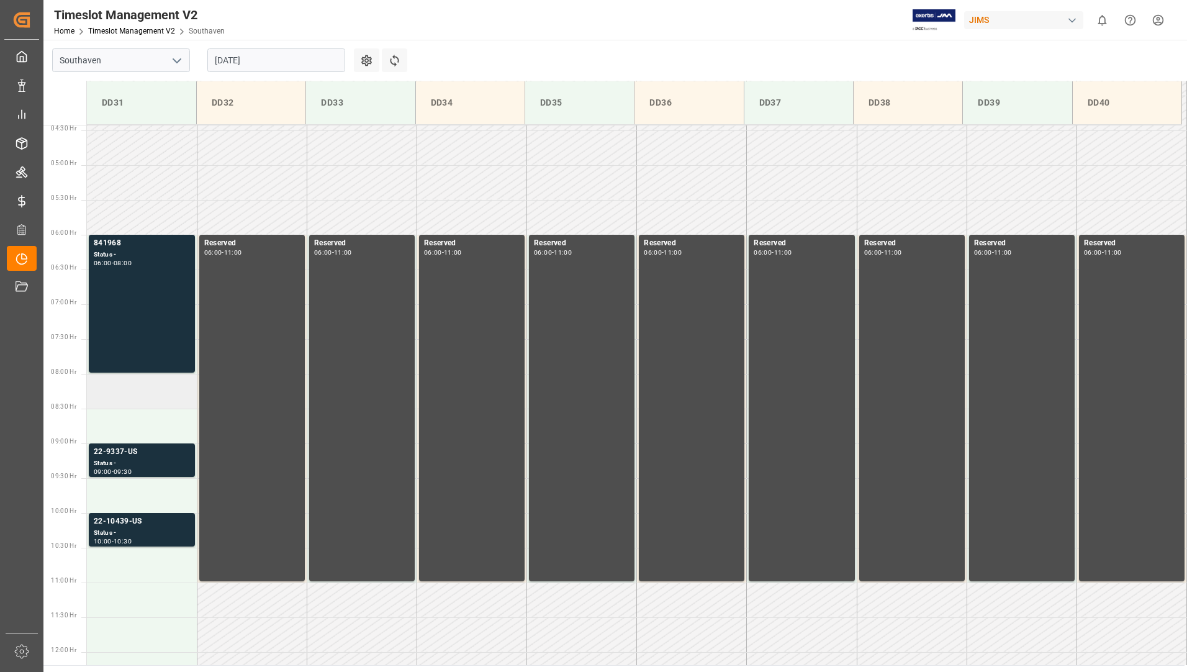
click at [142, 394] on td at bounding box center [142, 391] width 110 height 35
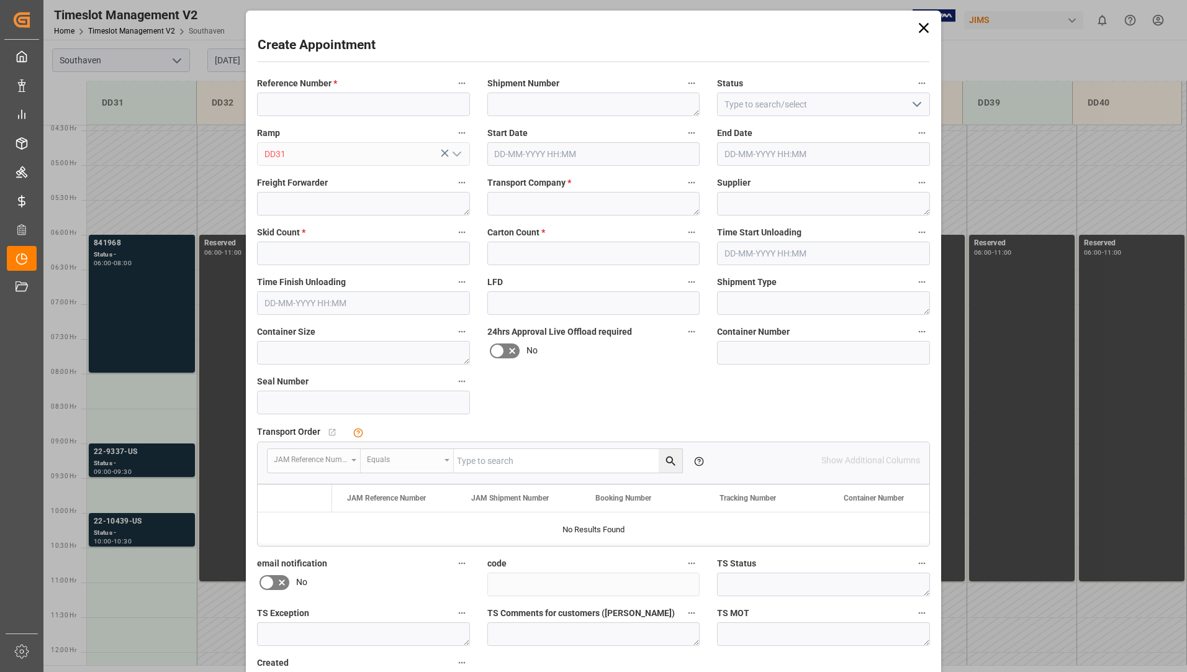
type input "[DATE] 08:00"
type input "[DATE] 08:30"
click at [927, 25] on icon at bounding box center [923, 27] width 17 height 17
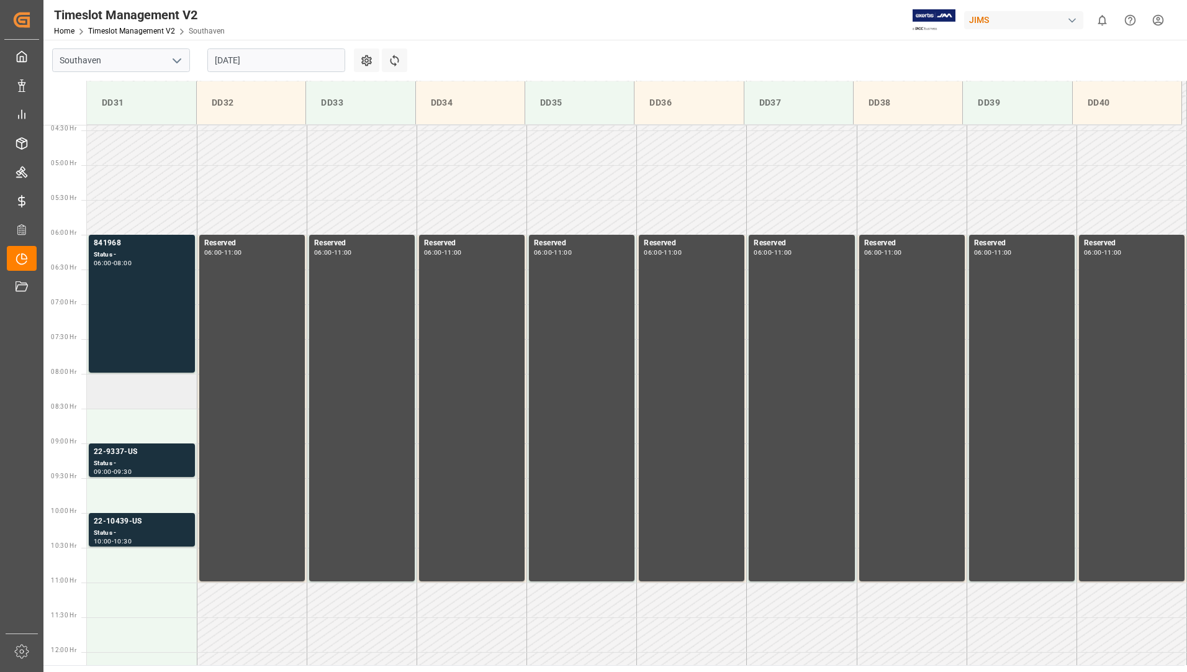
click at [130, 392] on td at bounding box center [142, 391] width 110 height 35
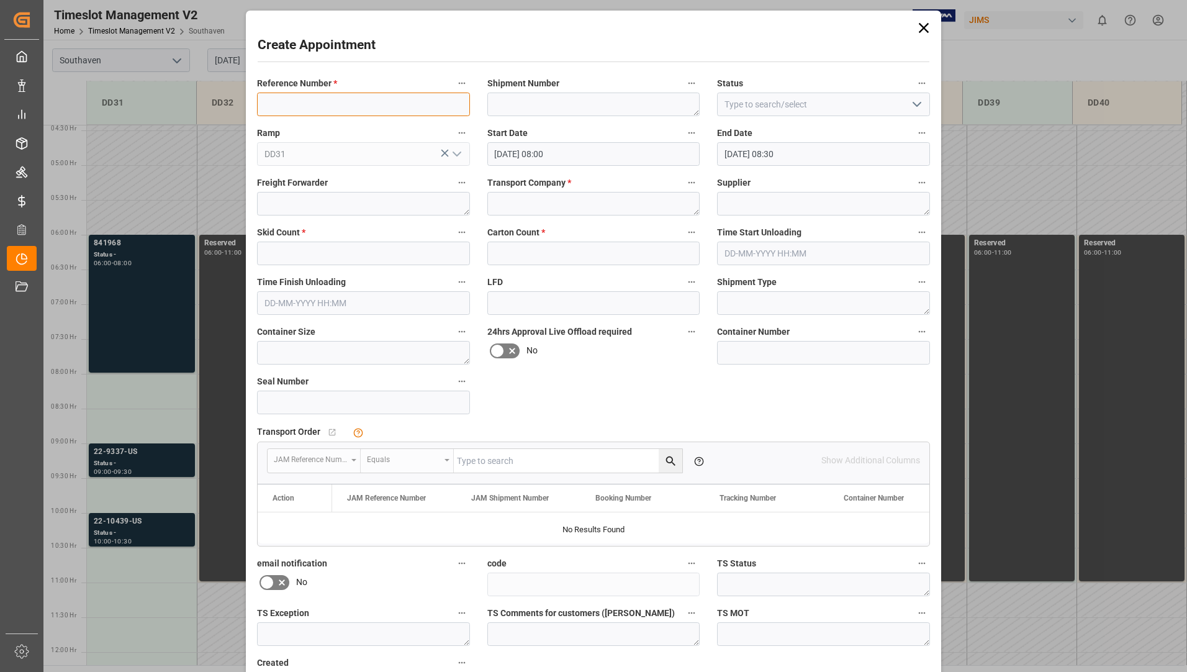
click at [366, 104] on input at bounding box center [363, 104] width 213 height 24
type input "22-9045-CN"
click at [634, 107] on textarea at bounding box center [593, 104] width 213 height 24
type textarea "72031"
click at [515, 204] on textarea at bounding box center [593, 204] width 213 height 24
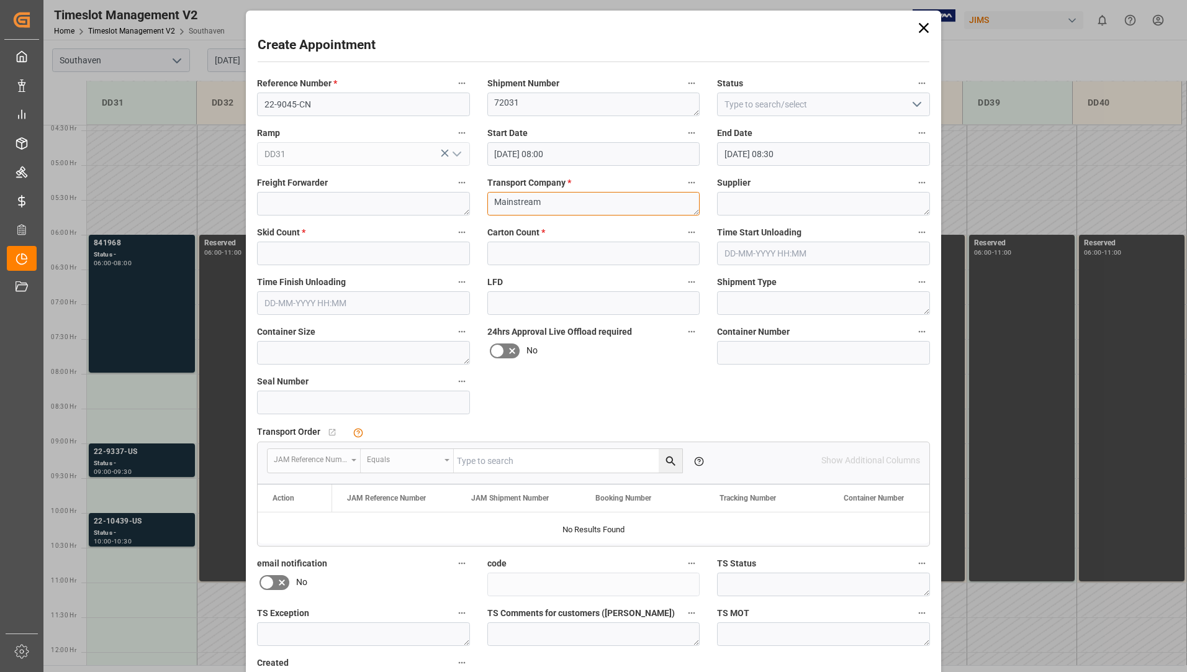
type textarea "Mainstream"
click at [780, 198] on textarea at bounding box center [823, 204] width 213 height 24
type textarea "Cad Audio"
click at [315, 253] on input "text" at bounding box center [363, 253] width 213 height 24
type input "0"
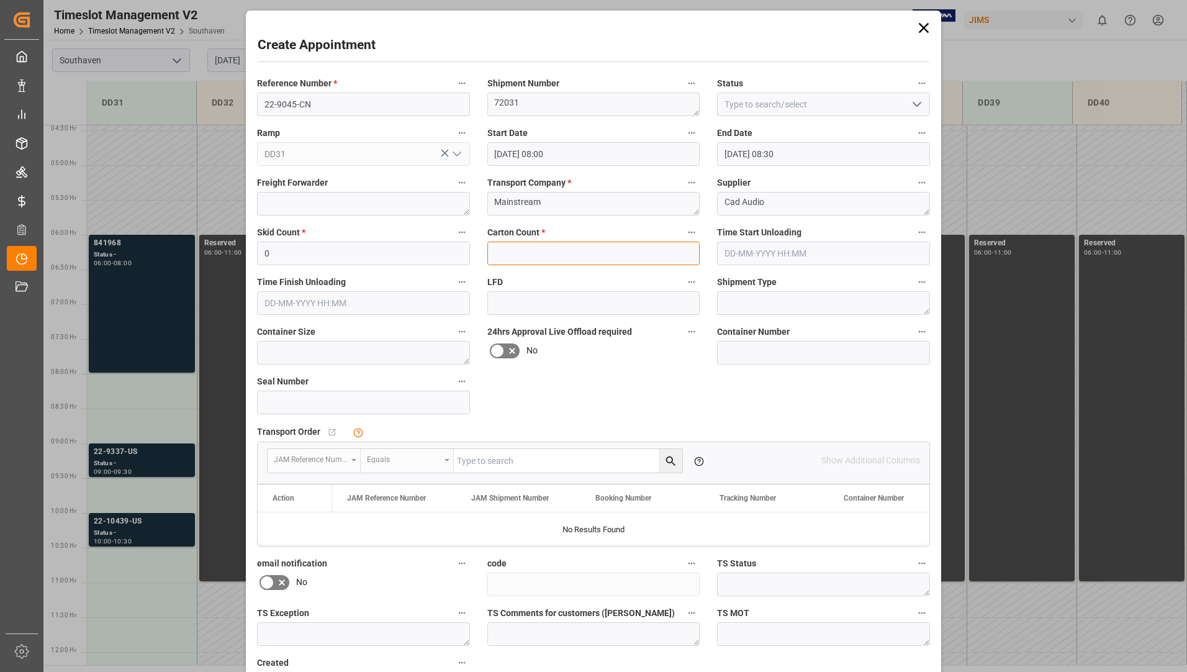
click at [516, 255] on input "text" at bounding box center [593, 253] width 213 height 24
type input "0"
click at [783, 356] on input at bounding box center [823, 353] width 213 height 24
type input "e"
type input "EITU603559"
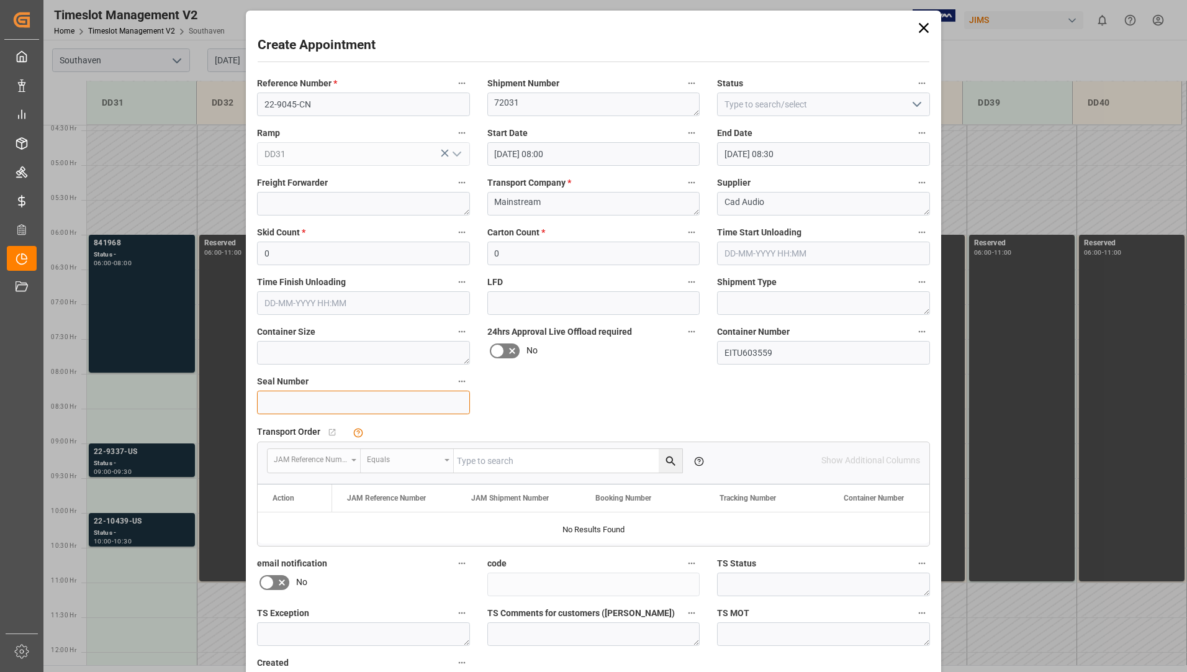
click at [400, 410] on input at bounding box center [363, 402] width 213 height 24
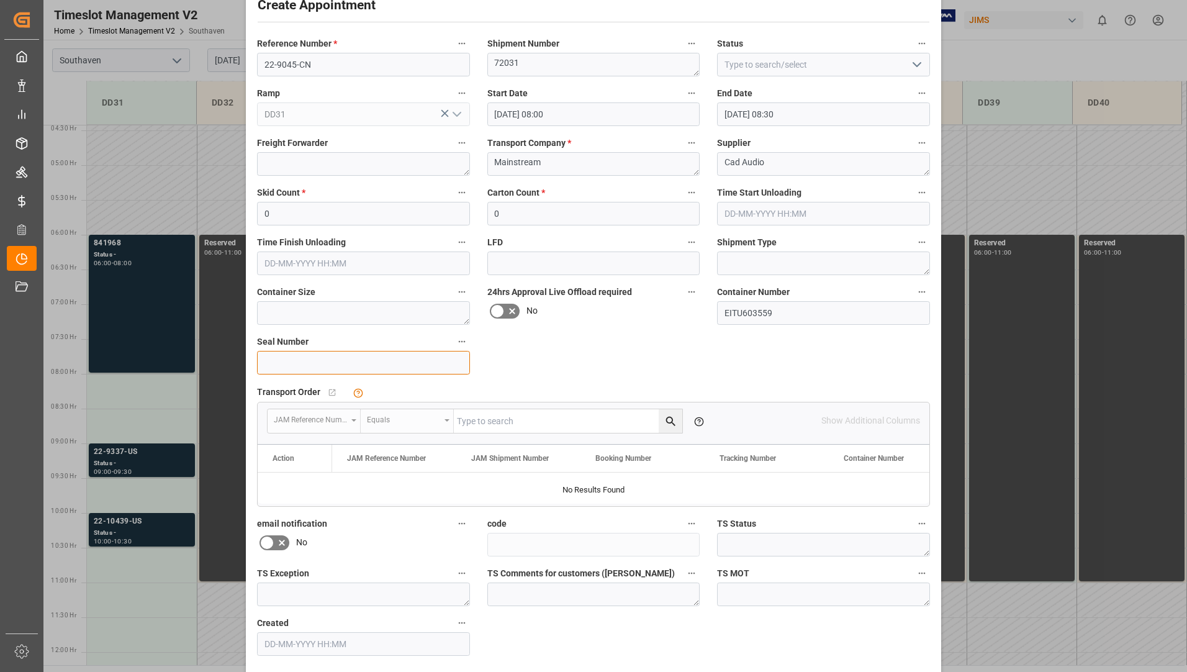
scroll to position [87, 0]
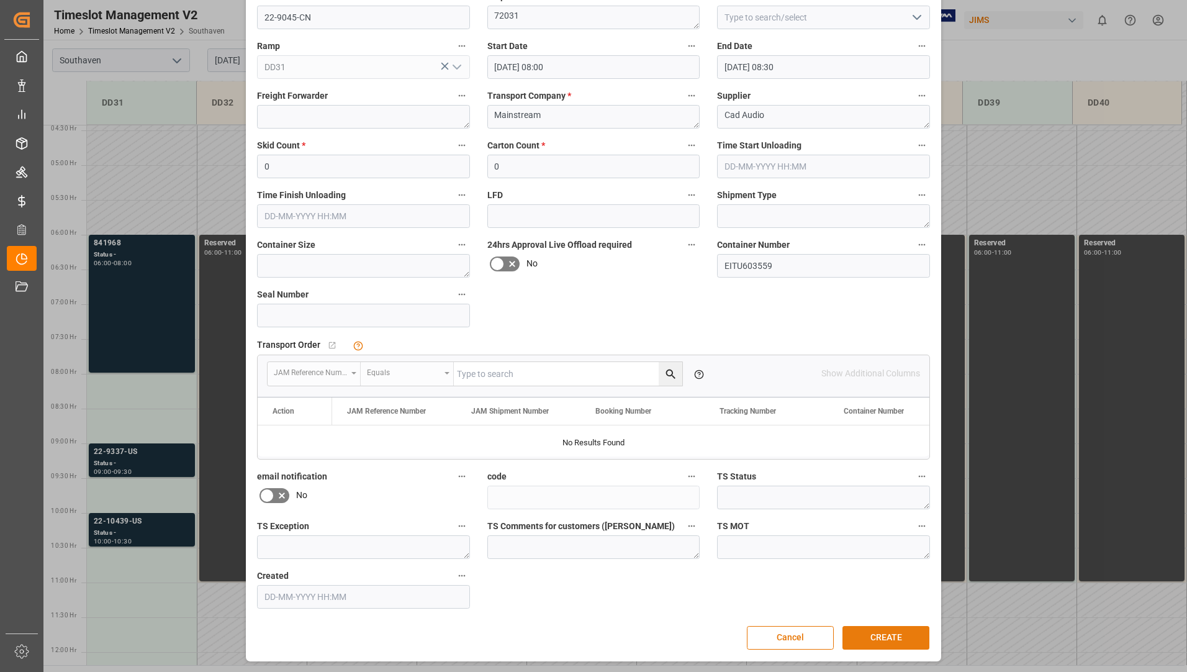
click at [882, 641] on button "CREATE" at bounding box center [885, 638] width 87 height 24
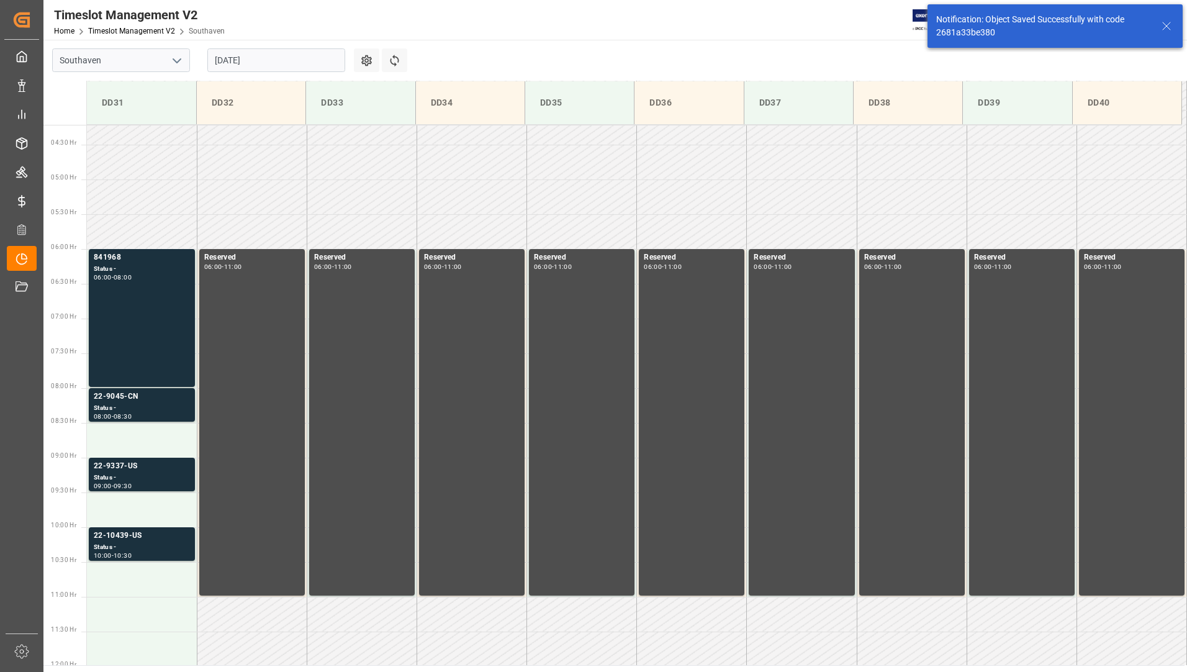
scroll to position [230, 0]
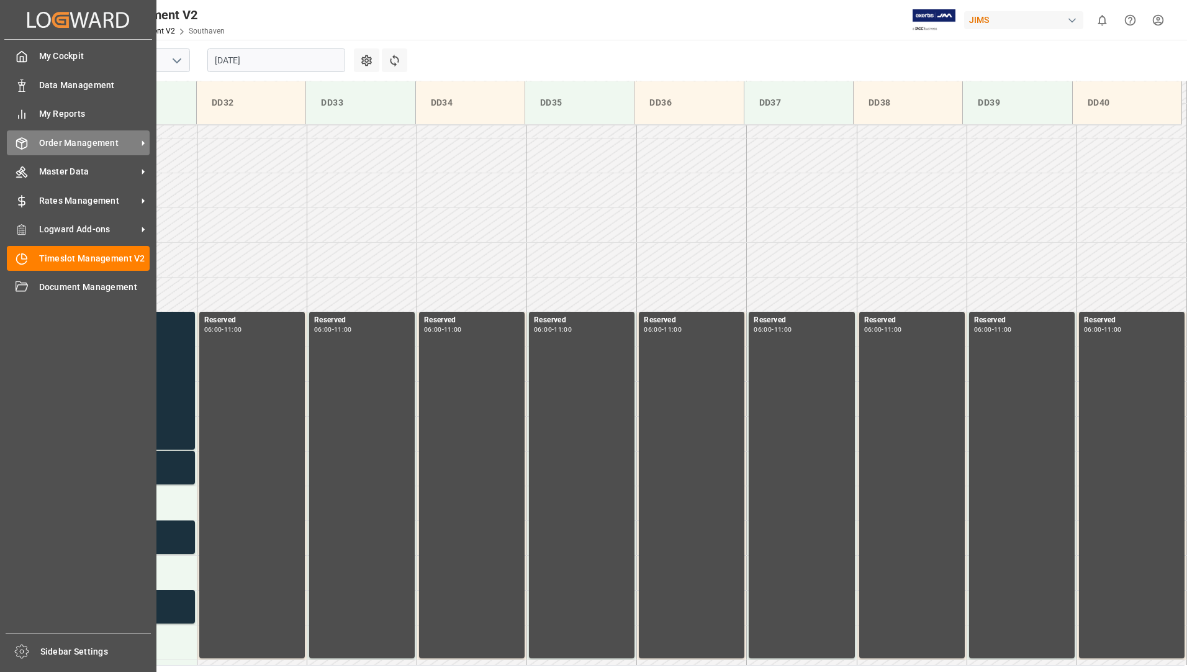
click at [112, 147] on span "Order Management" at bounding box center [88, 143] width 98 height 13
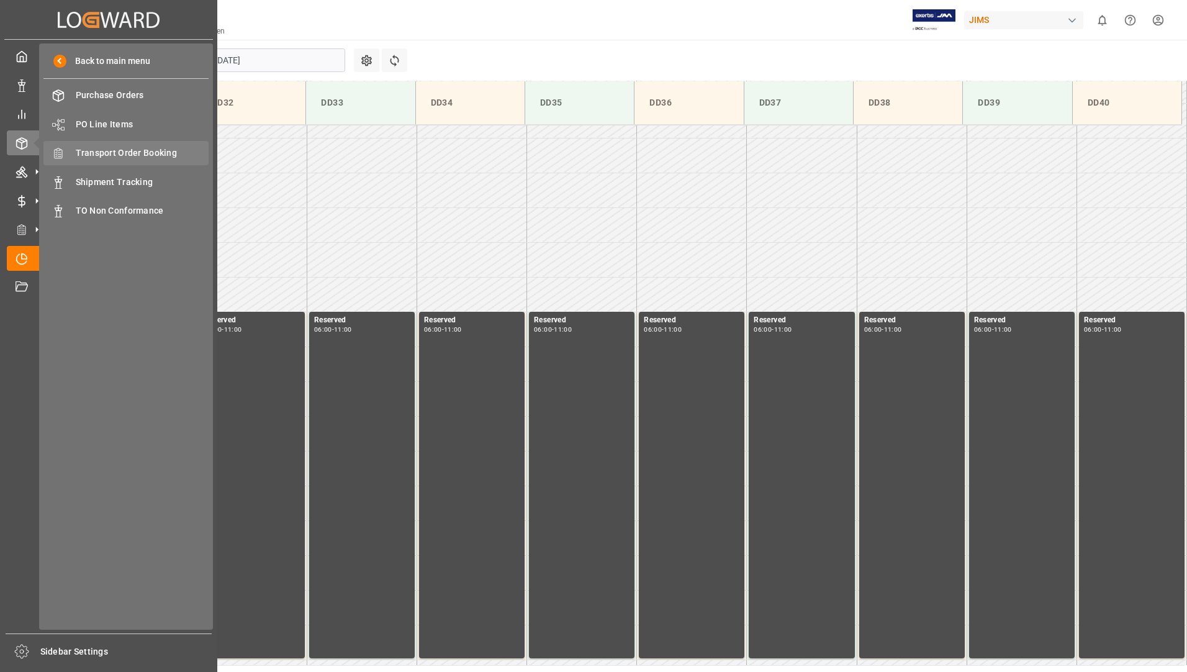
click at [183, 158] on span "Transport Order Booking" at bounding box center [142, 152] width 133 height 13
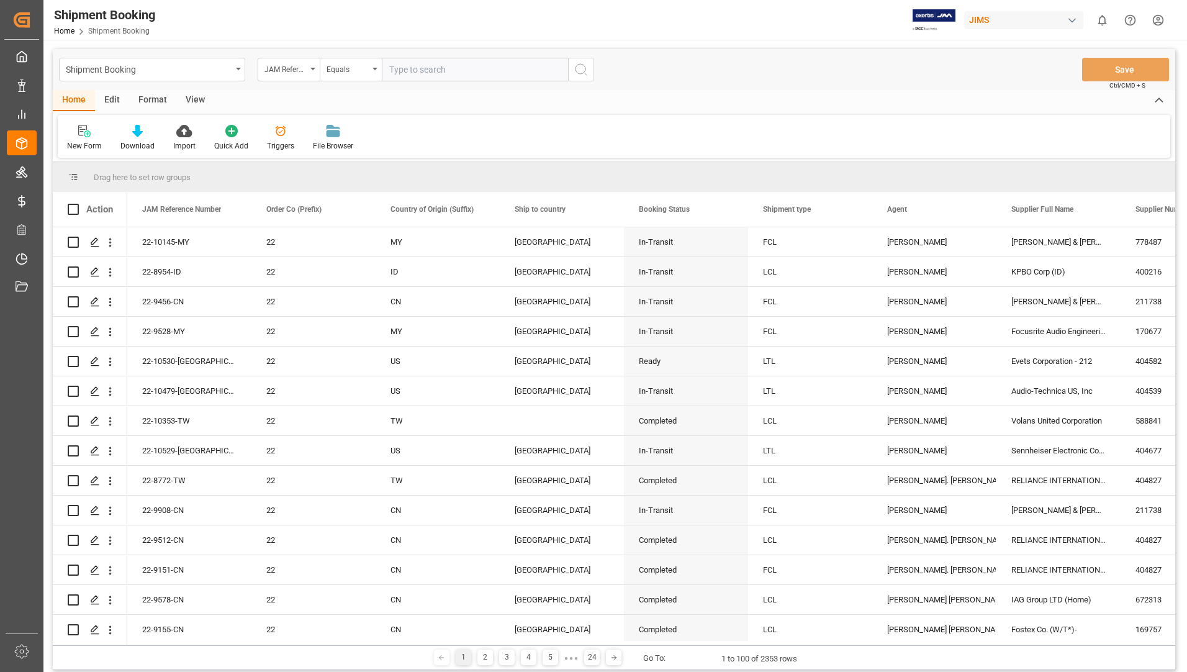
click at [465, 68] on input "text" at bounding box center [475, 70] width 186 height 24
type input "22-9045-CN"
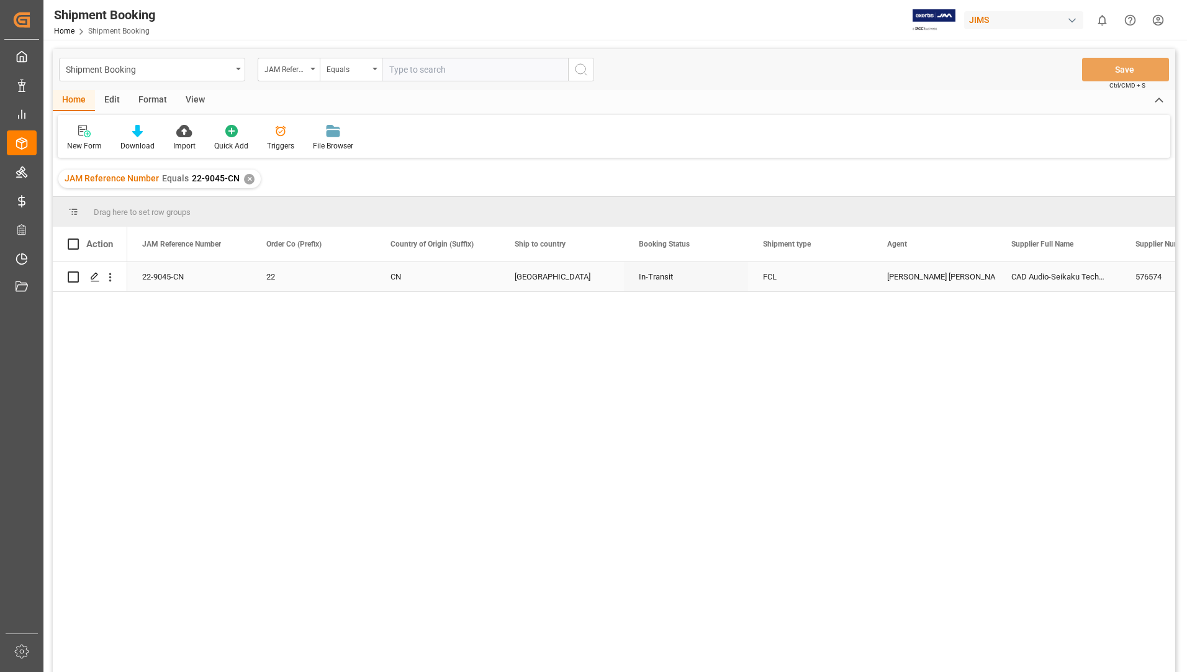
click at [73, 278] on input "Press Space to toggle row selection (unchecked)" at bounding box center [73, 276] width 11 height 11
checkbox input "true"
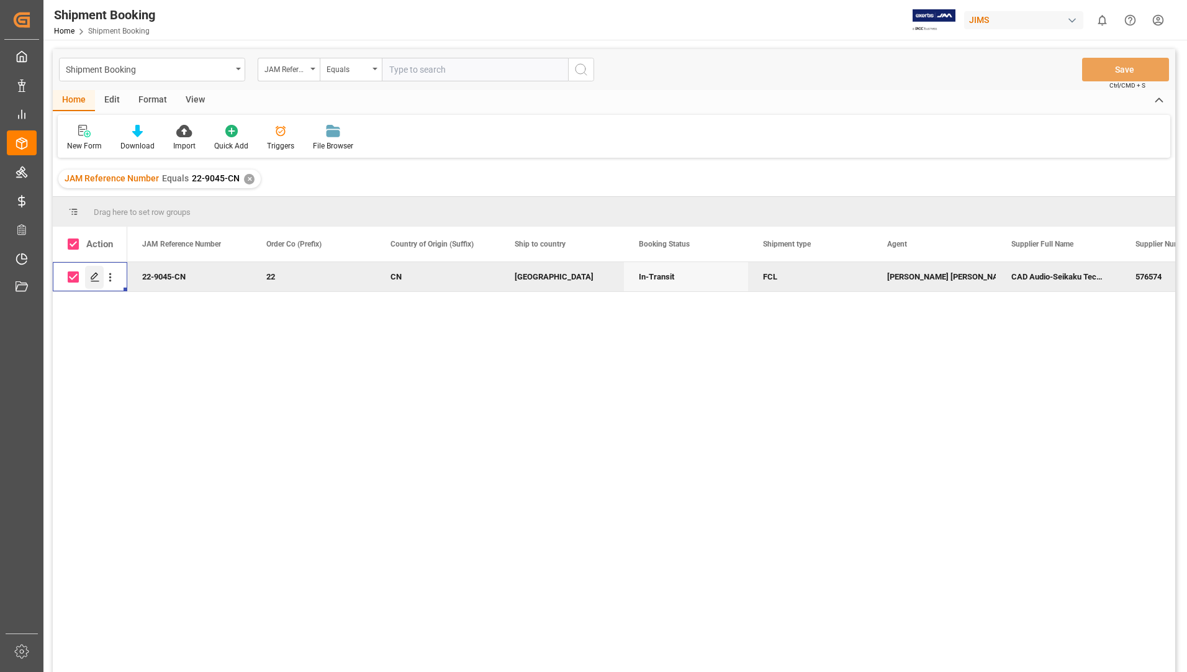
click at [94, 275] on icon "Press SPACE to deselect this row." at bounding box center [95, 277] width 10 height 10
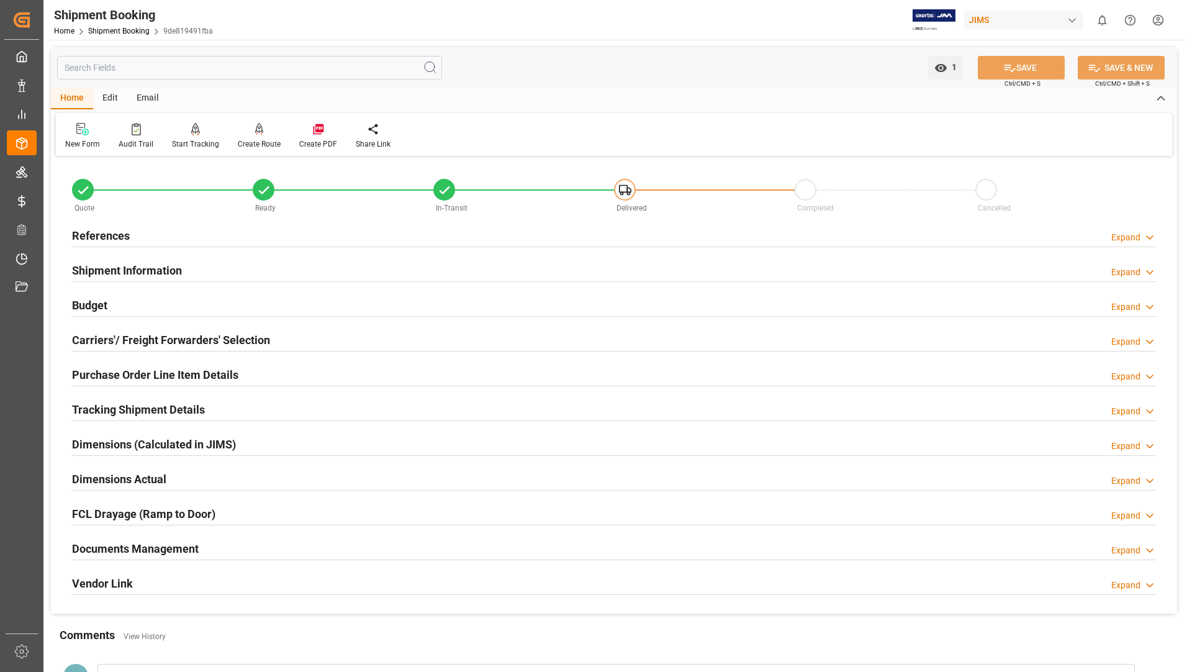
click at [102, 440] on h2 "Dimensions (Calculated in JIMS)" at bounding box center [154, 444] width 164 height 17
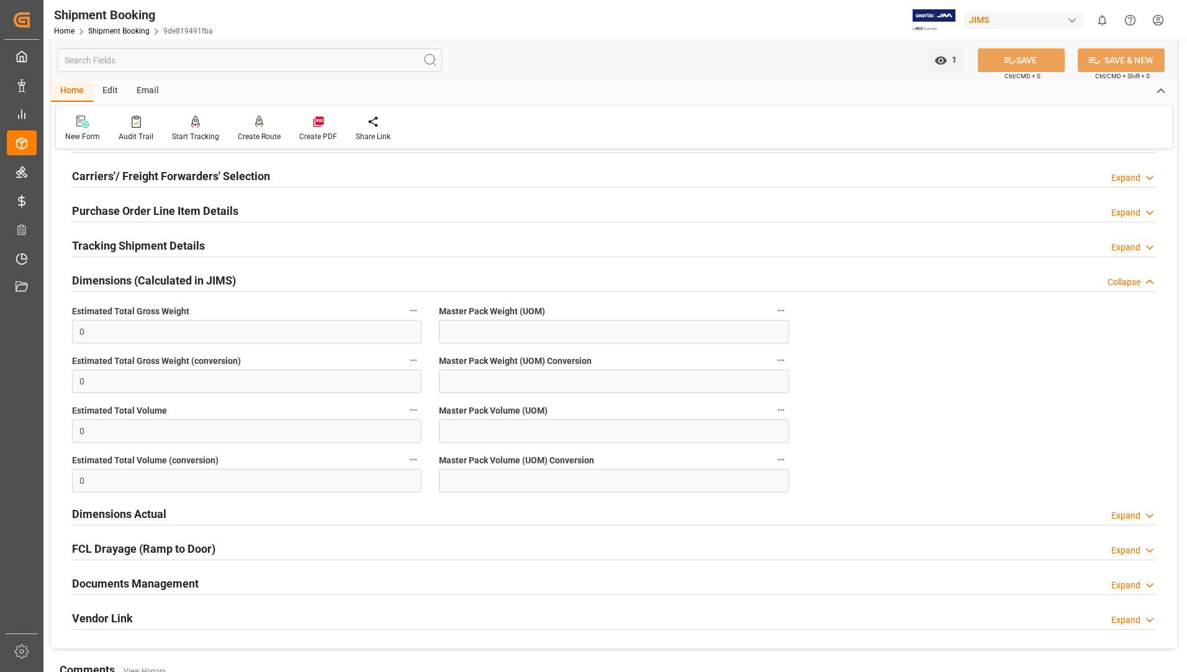
scroll to position [186, 0]
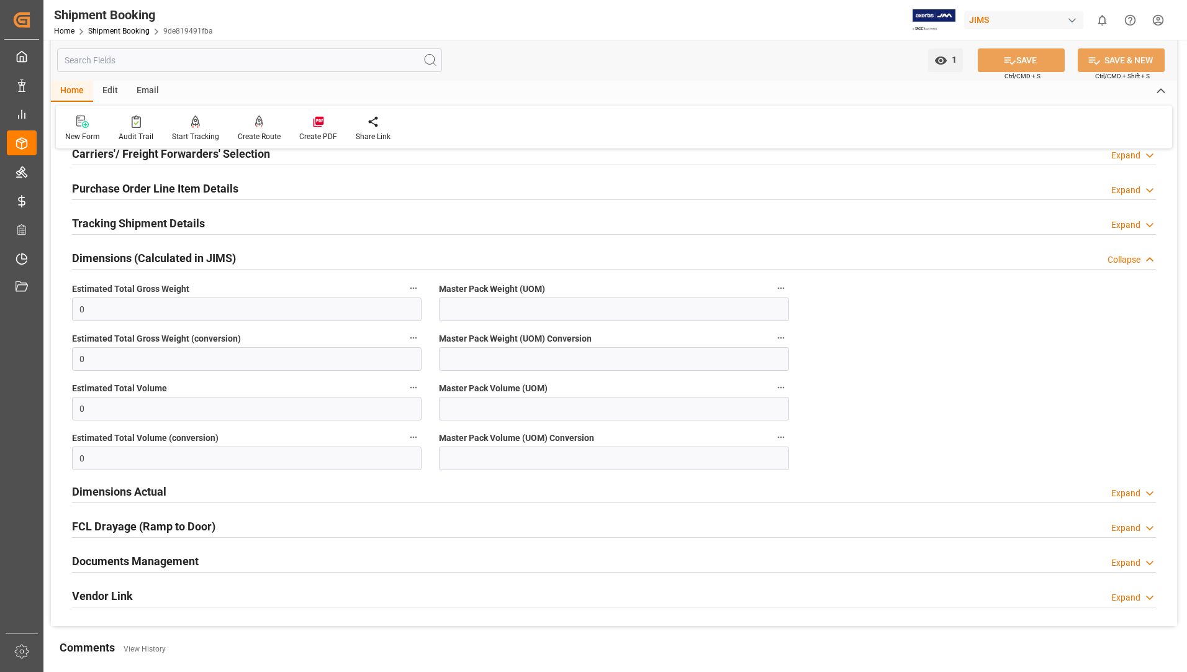
click at [150, 492] on h2 "Dimensions Actual" at bounding box center [119, 491] width 94 height 17
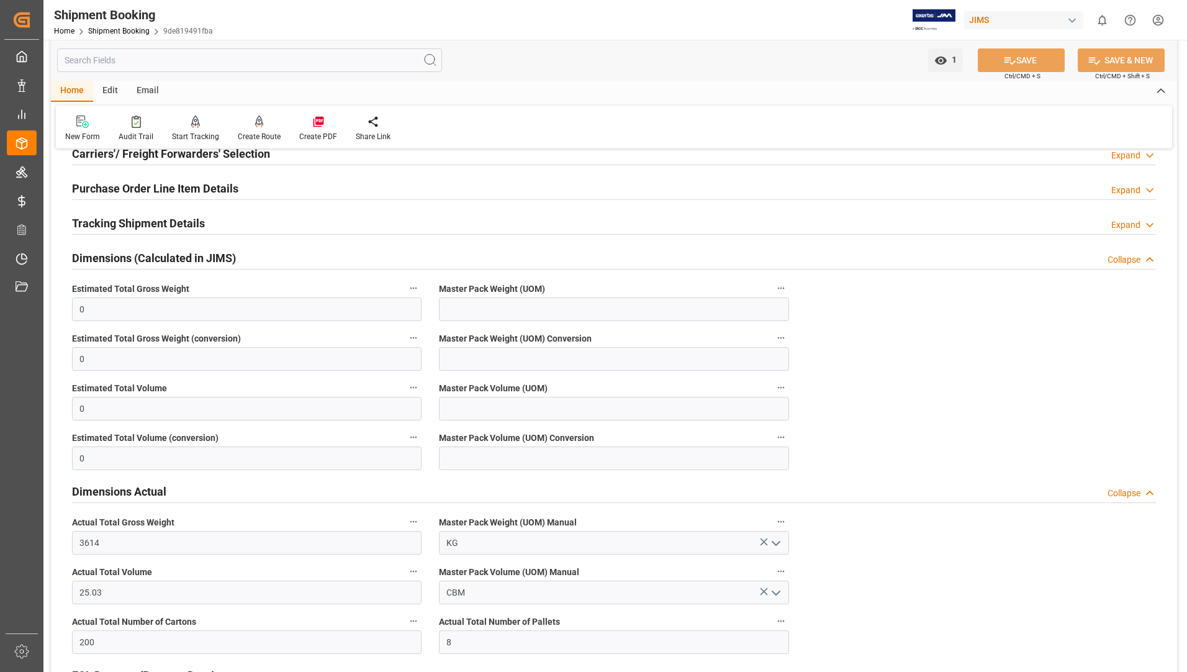
scroll to position [0, 0]
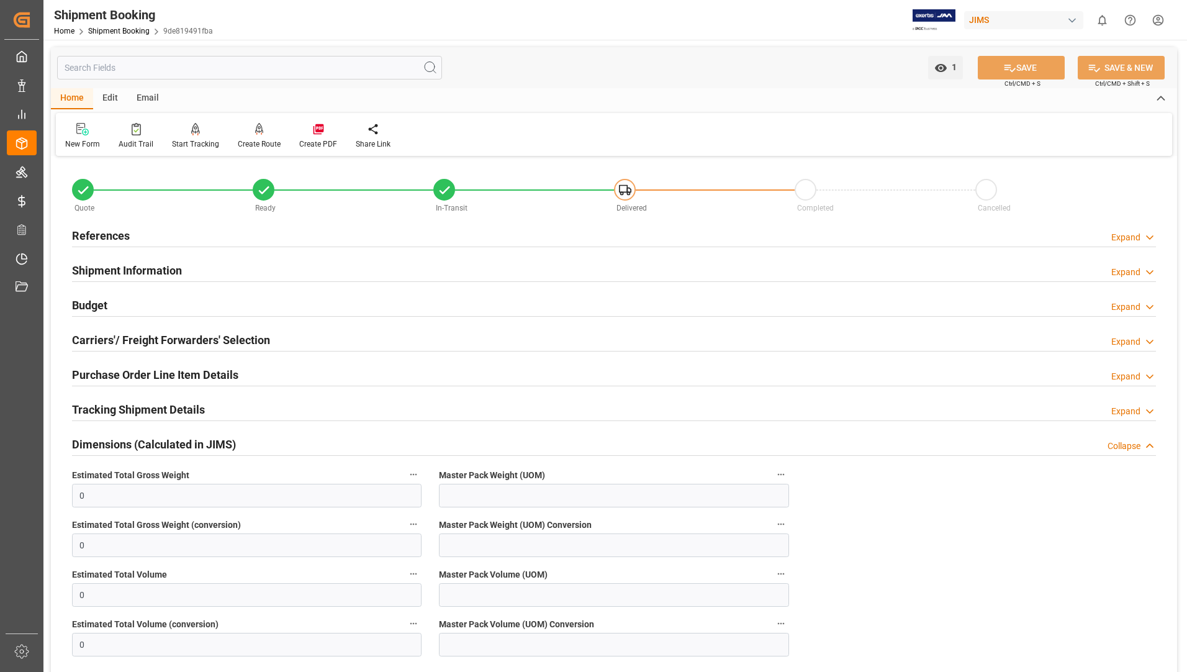
click at [175, 343] on h2 "Carriers'/ Freight Forwarders' Selection" at bounding box center [171, 339] width 198 height 17
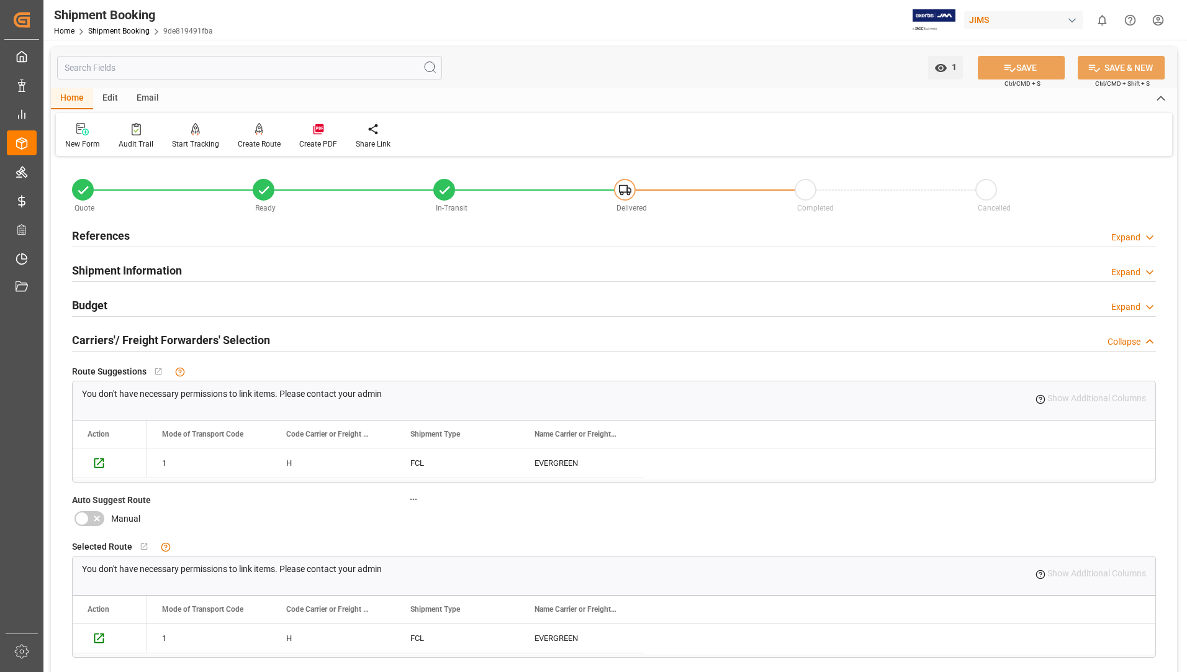
click at [148, 272] on h2 "Shipment Information" at bounding box center [127, 270] width 110 height 17
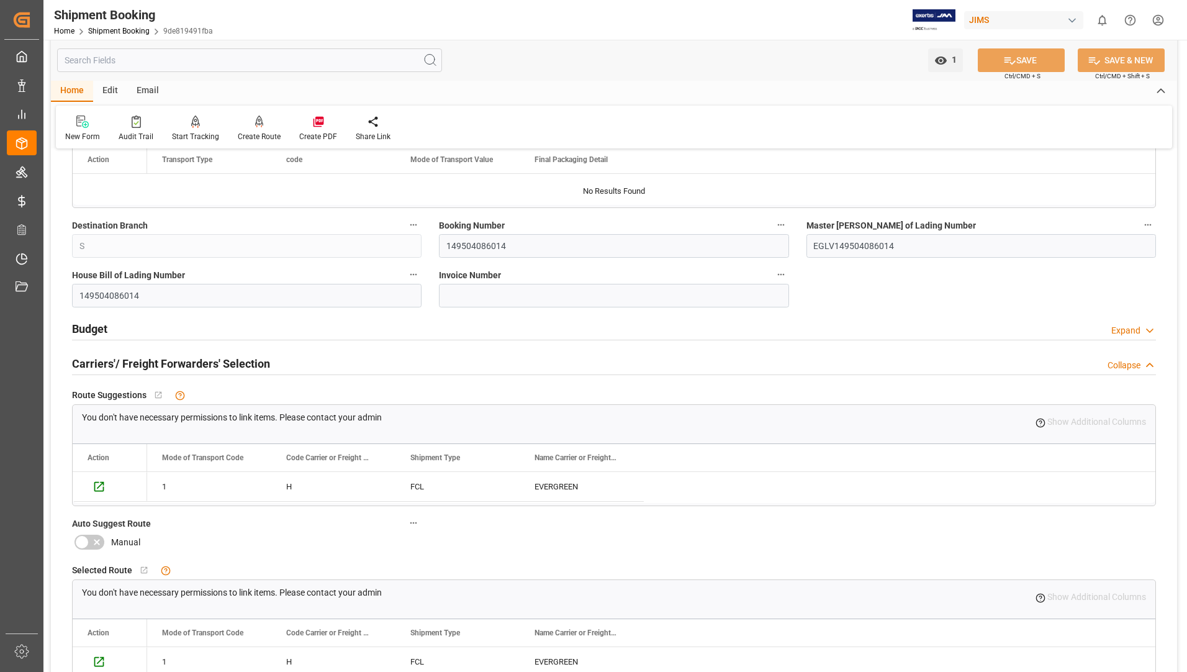
scroll to position [559, 0]
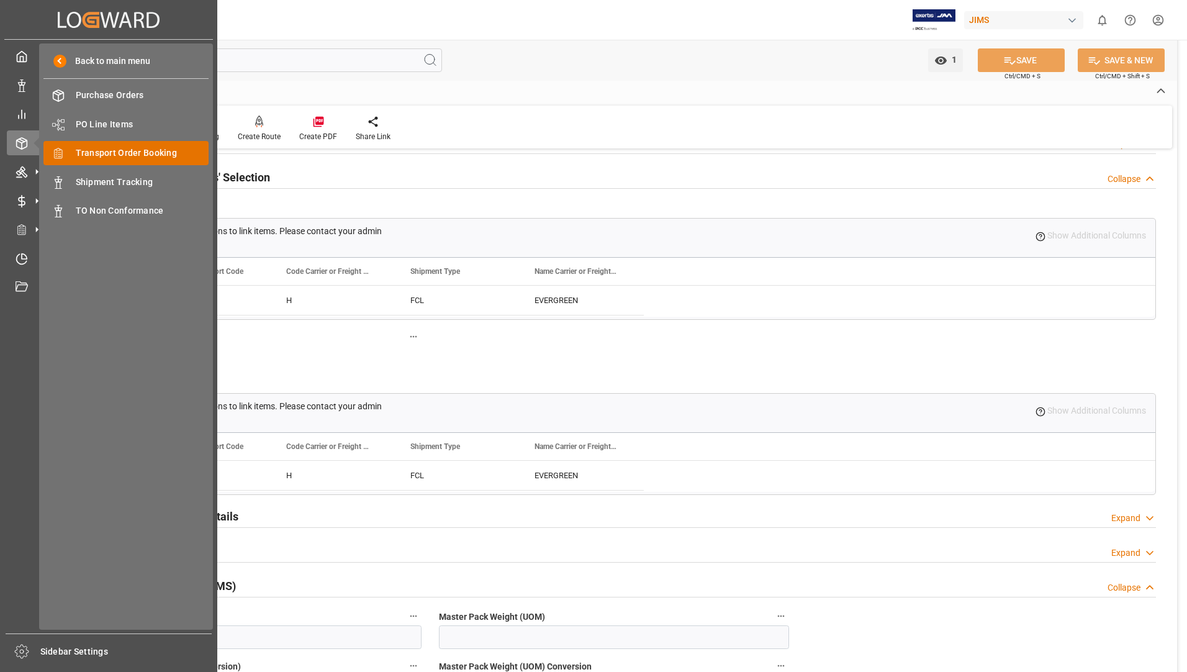
click at [146, 156] on span "Transport Order Booking" at bounding box center [142, 152] width 133 height 13
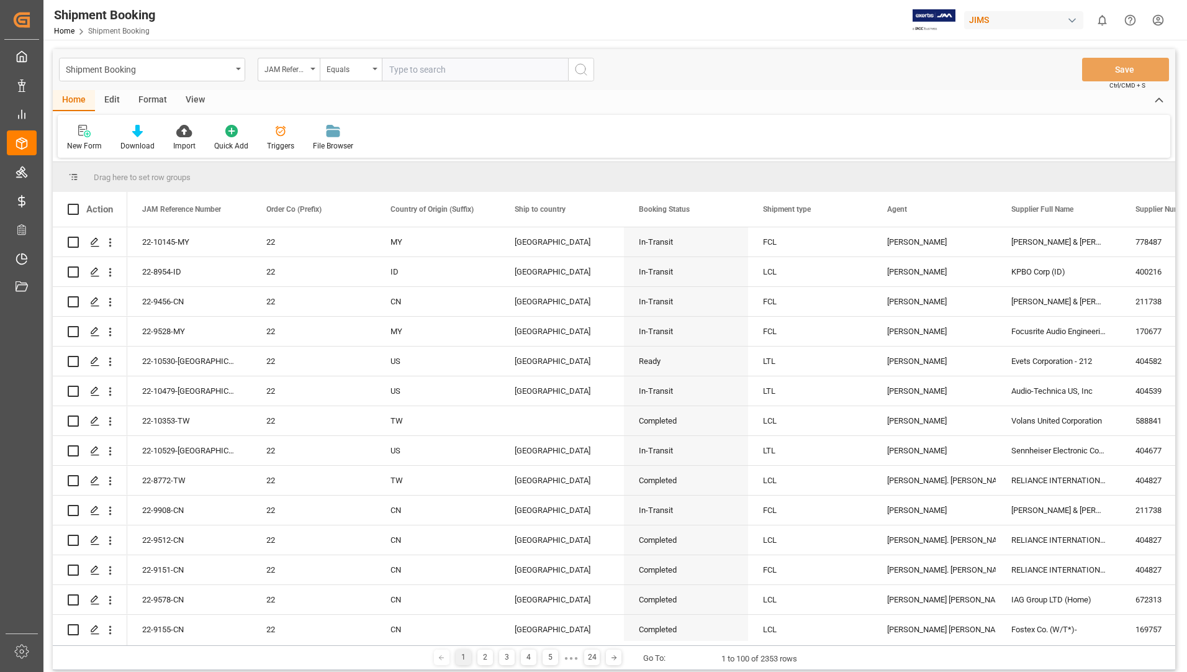
click at [417, 68] on input "text" at bounding box center [475, 70] width 186 height 24
type input "22-9337-US"
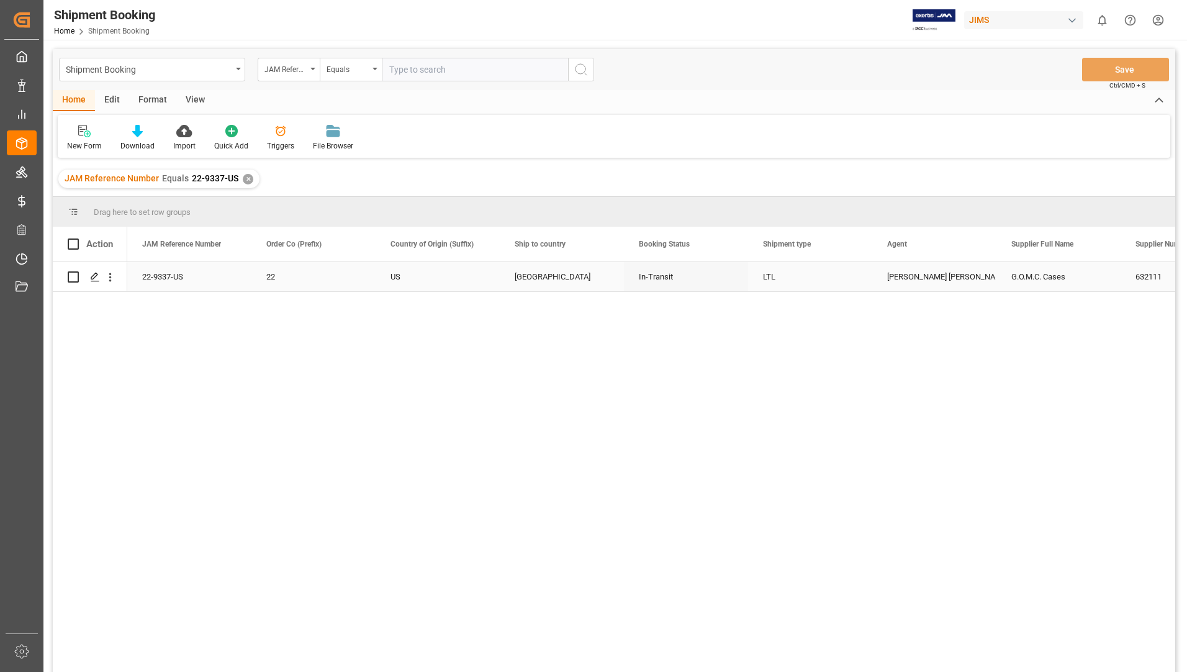
click at [76, 275] on input "Press Space to toggle row selection (unchecked)" at bounding box center [73, 276] width 11 height 11
checkbox input "true"
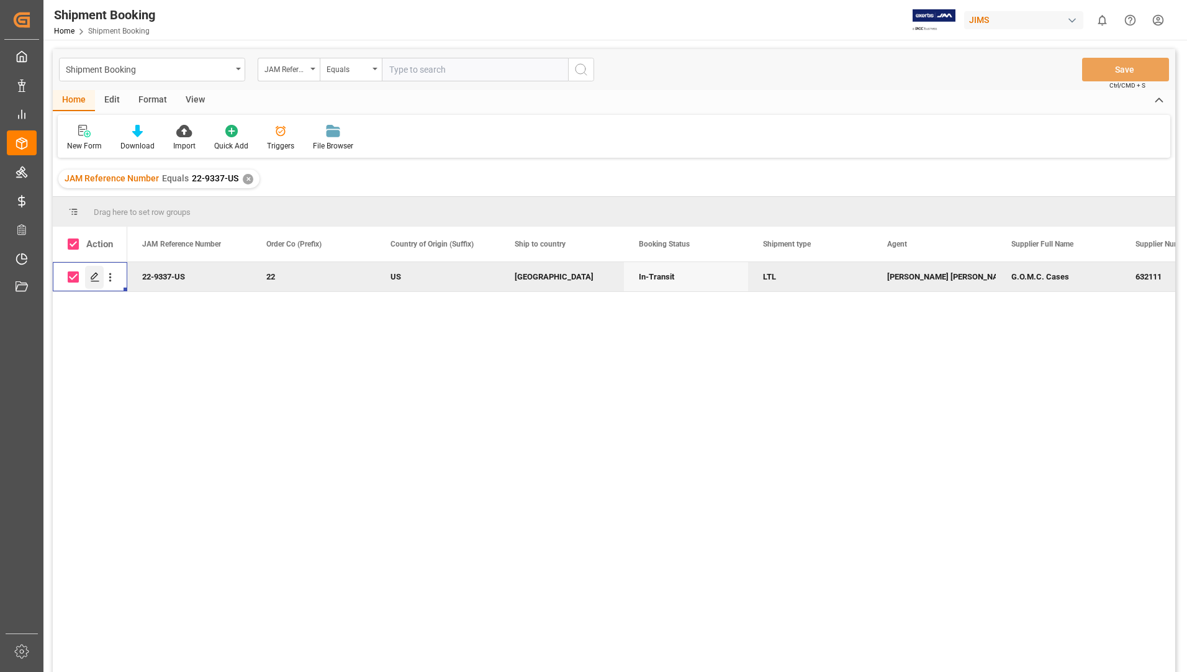
click at [95, 273] on icon "Press SPACE to deselect this row." at bounding box center [95, 277] width 10 height 10
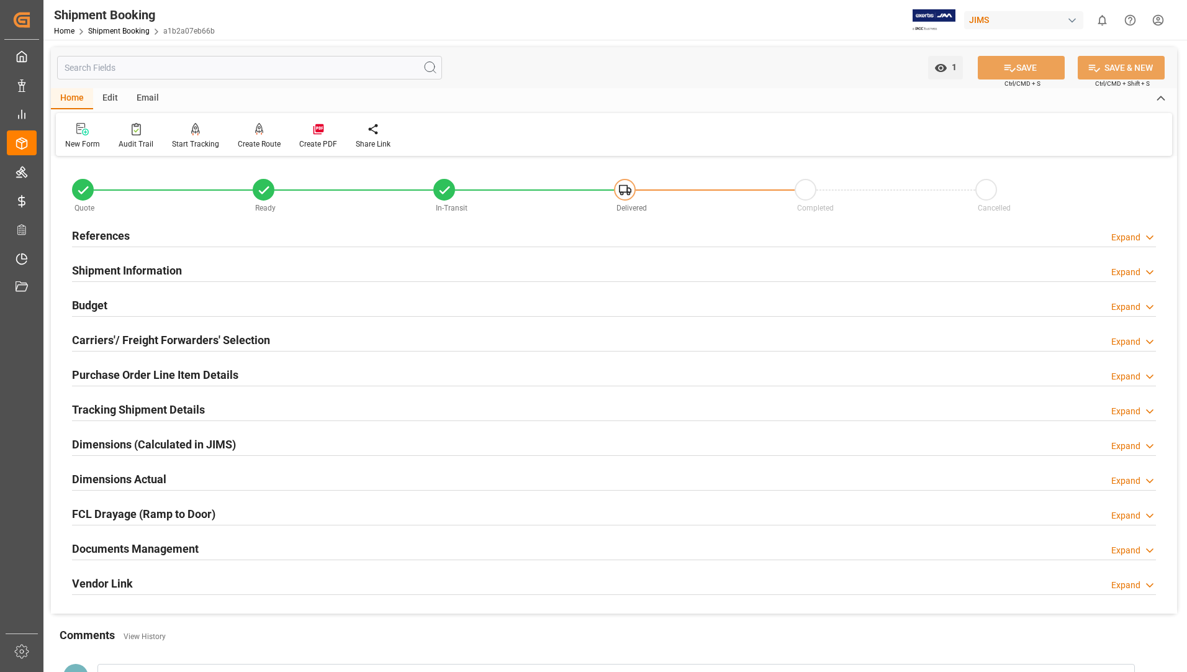
click at [125, 543] on h2 "Documents Management" at bounding box center [135, 548] width 127 height 17
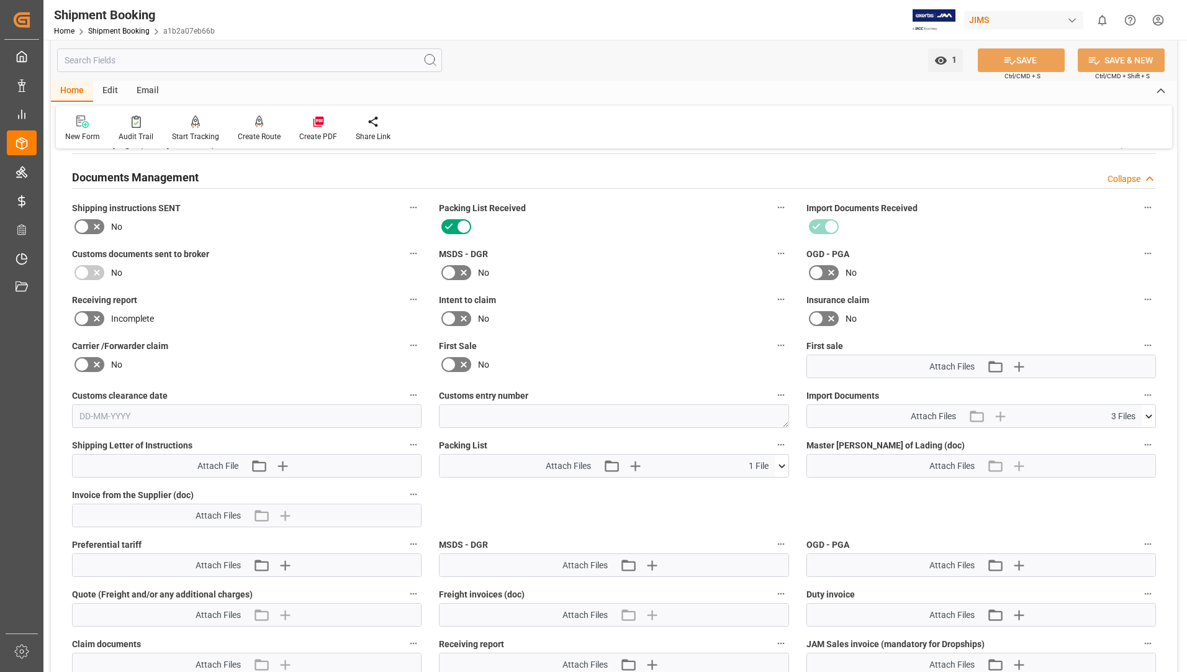
scroll to position [372, 0]
click at [780, 459] on icon at bounding box center [781, 464] width 13 height 13
click at [755, 484] on icon at bounding box center [748, 487] width 13 height 13
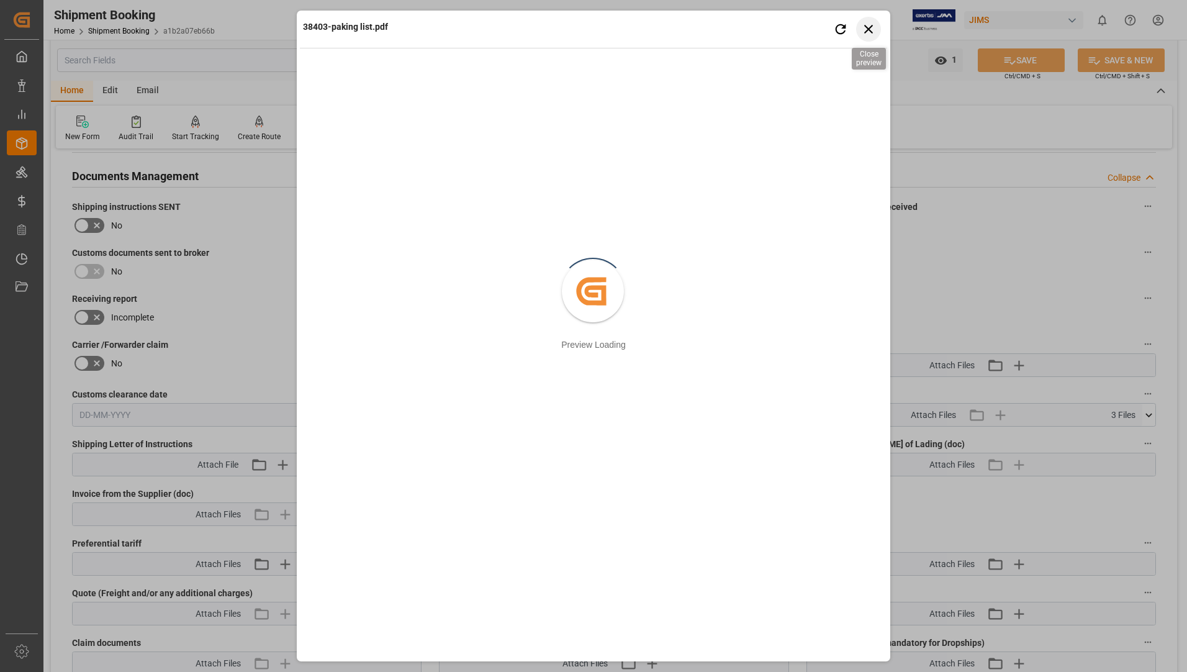
click at [868, 26] on icon "button" at bounding box center [869, 29] width 16 height 16
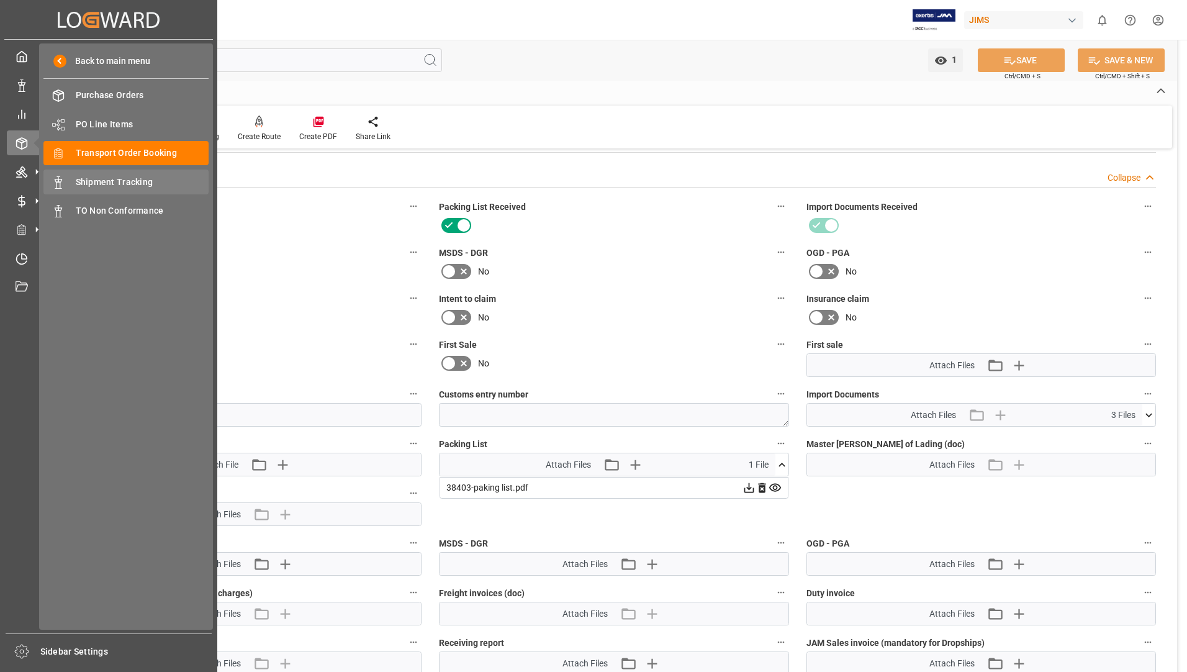
click at [117, 181] on span "Shipment Tracking" at bounding box center [142, 182] width 133 height 13
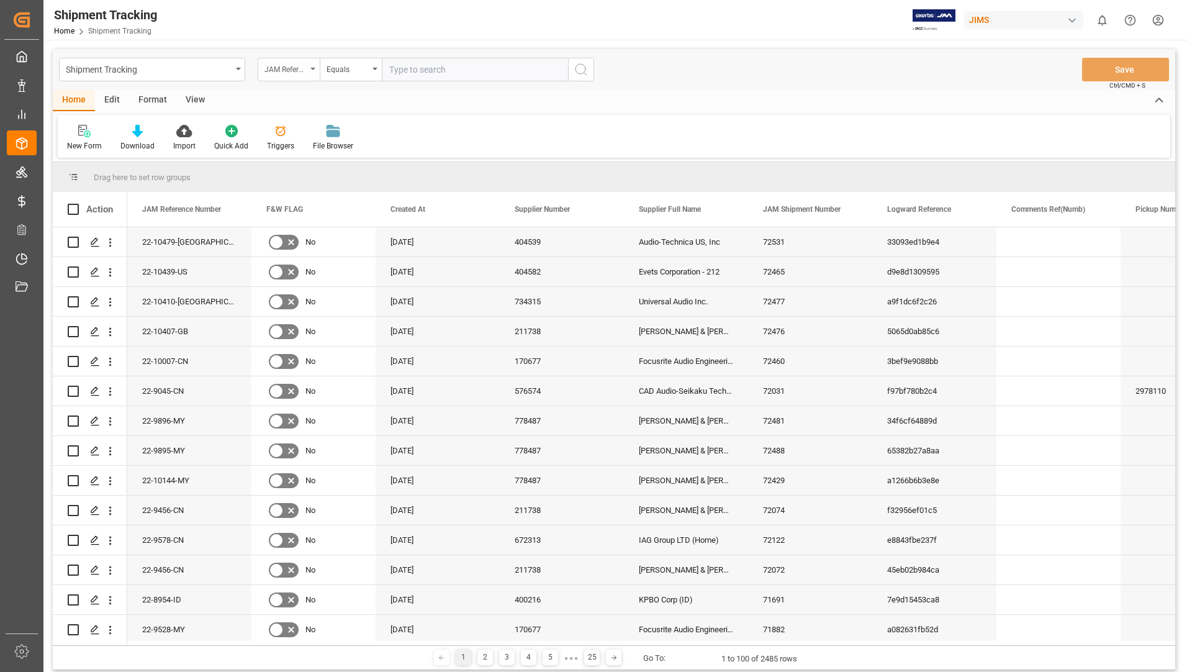
click at [315, 65] on div "JAM Reference Number" at bounding box center [289, 70] width 62 height 24
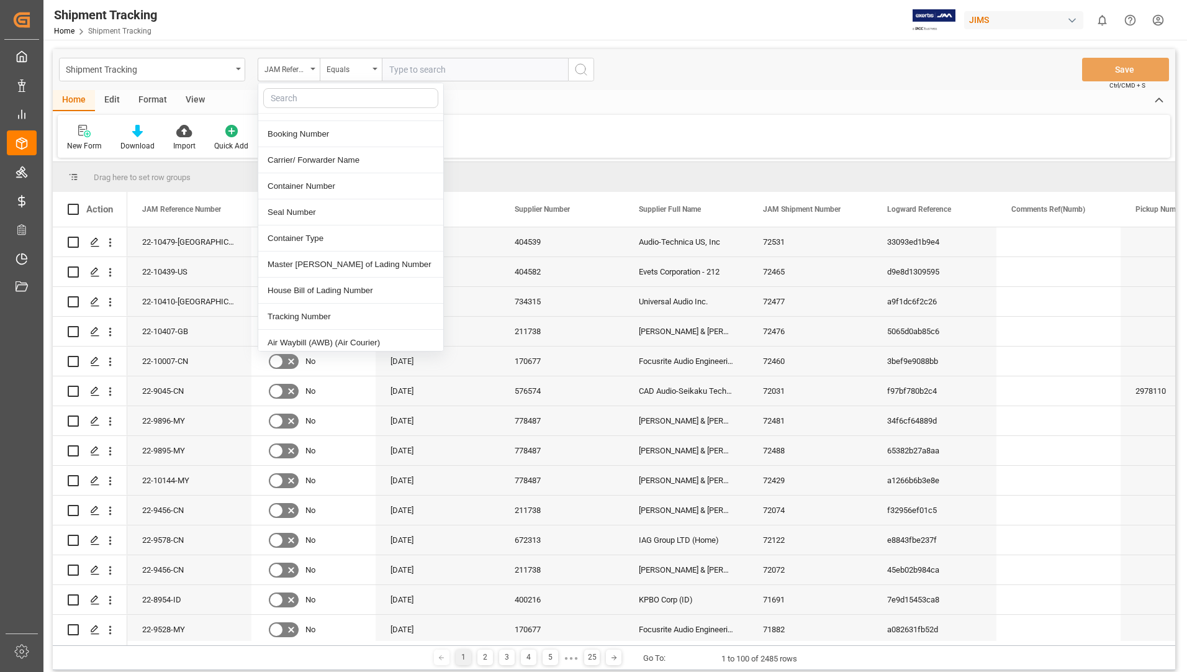
scroll to position [435, 0]
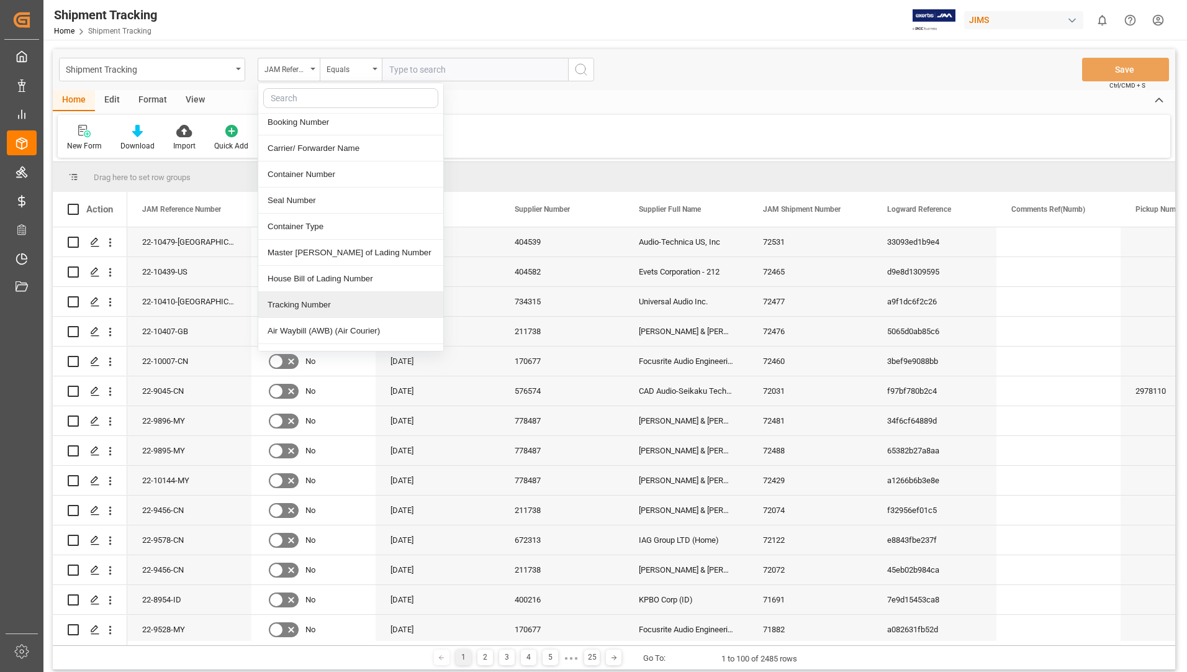
drag, startPoint x: 312, startPoint y: 283, endPoint x: 314, endPoint y: 269, distance: 13.8
click at [312, 292] on div "Tracking Number" at bounding box center [350, 305] width 185 height 26
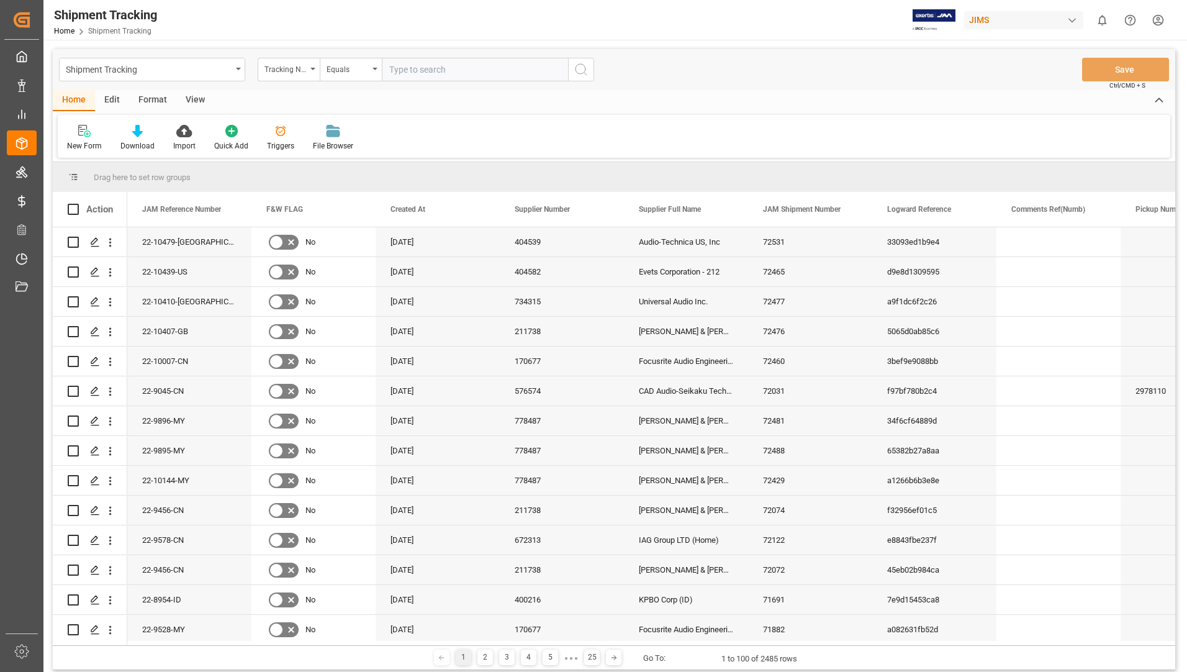
click at [421, 61] on input "text" at bounding box center [475, 70] width 186 height 24
type input "5896109531"
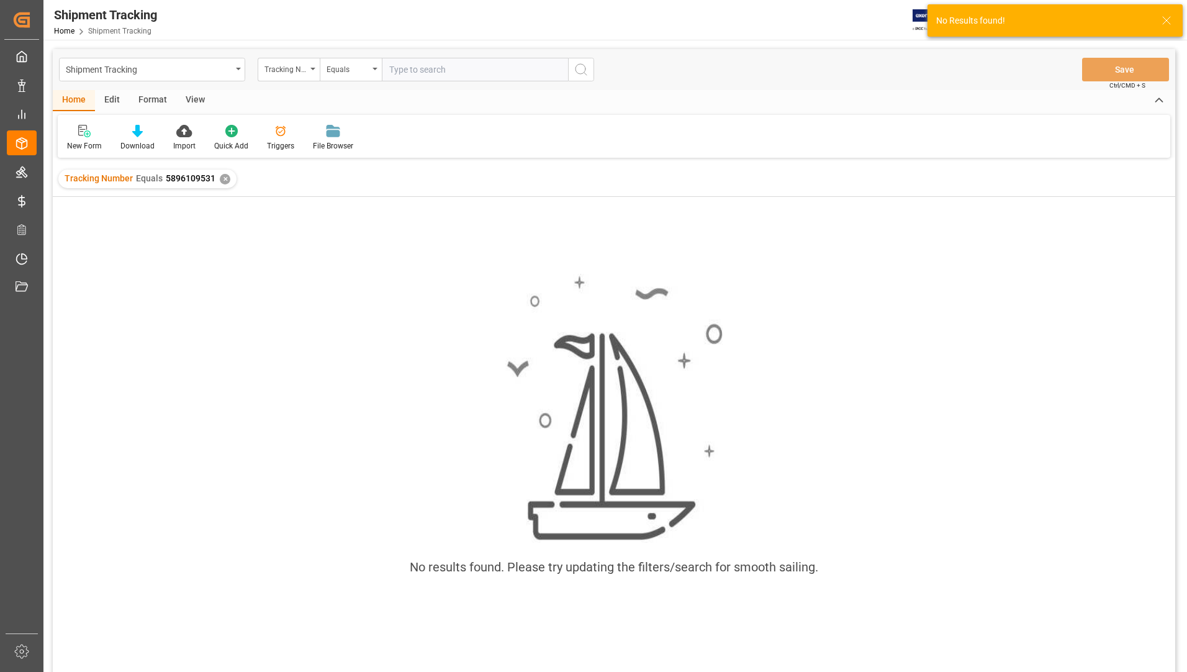
click at [222, 181] on div "✕" at bounding box center [225, 179] width 11 height 11
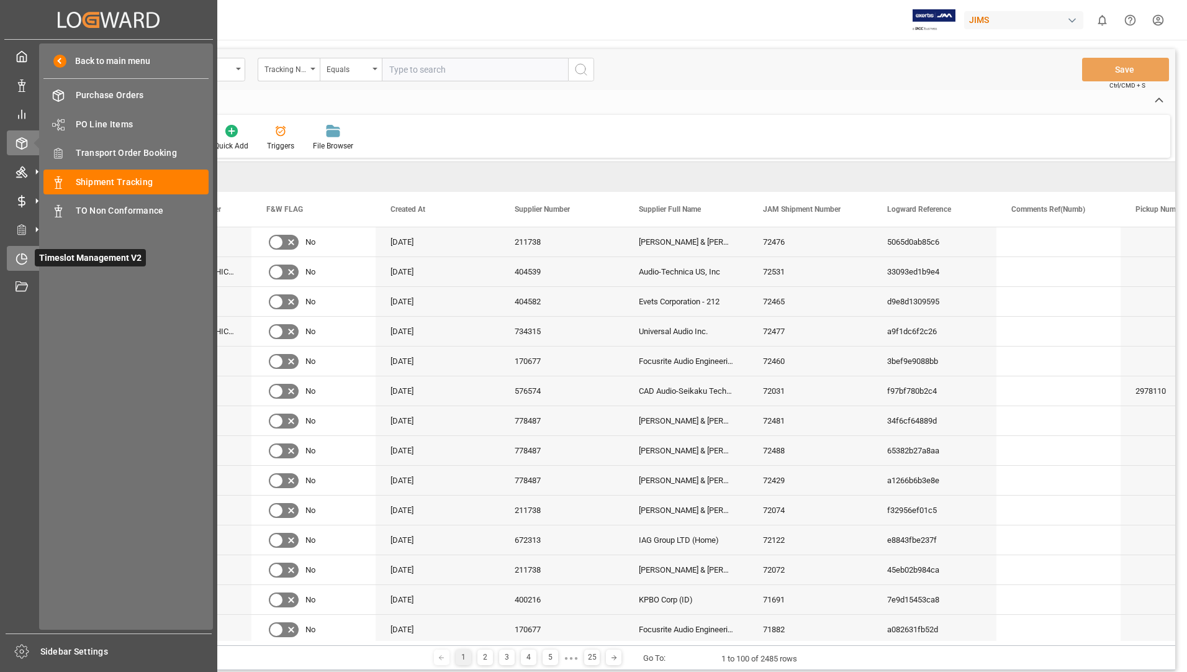
click at [53, 255] on span "Timeslot Management V2" at bounding box center [90, 257] width 111 height 17
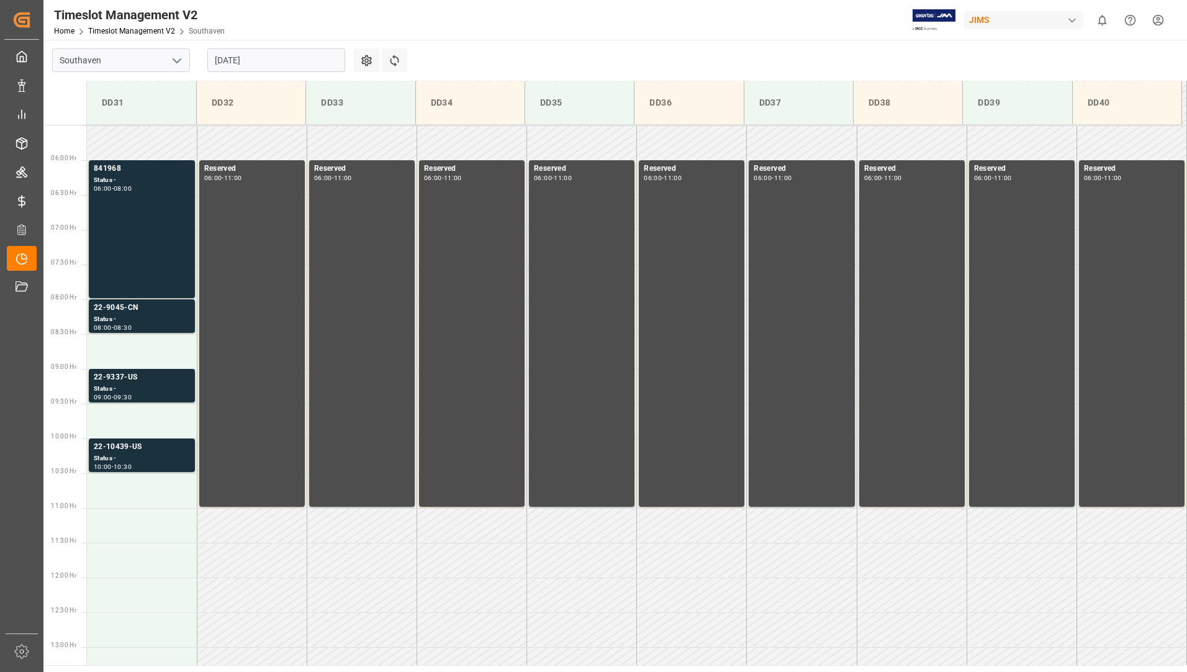
scroll to position [409, 0]
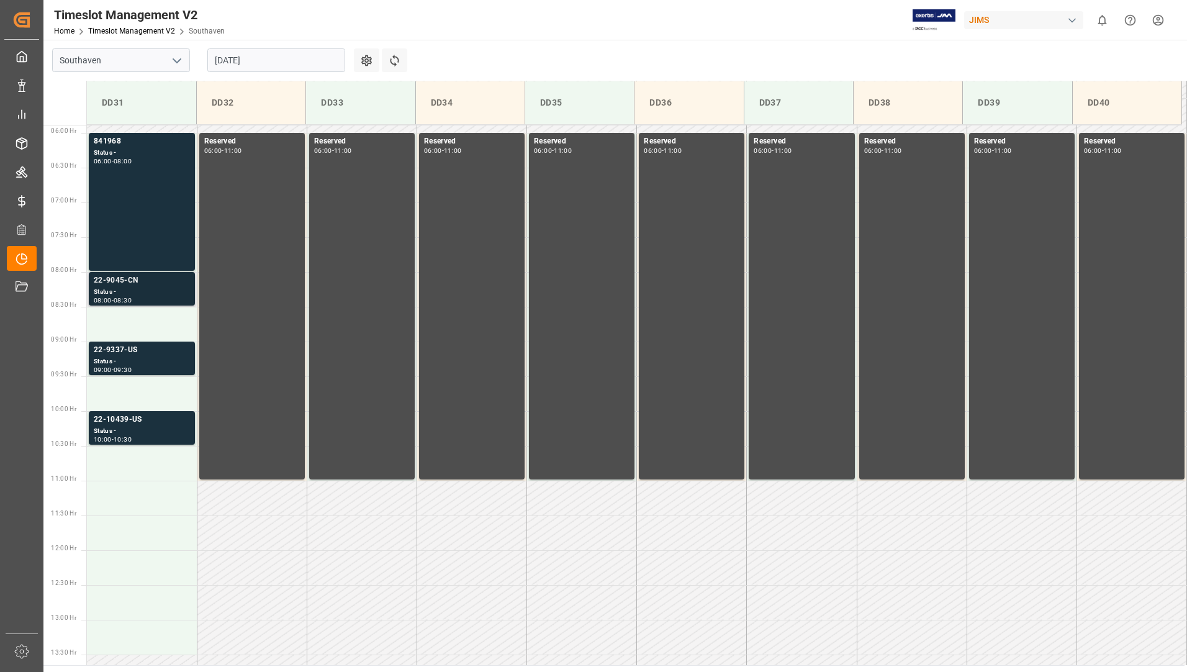
click at [168, 281] on div "22-9045-CN" at bounding box center [142, 280] width 96 height 12
click at [176, 232] on div "841968 Status - 06:00 - 08:00" at bounding box center [142, 201] width 96 height 133
click at [130, 435] on div "Status -" at bounding box center [142, 431] width 96 height 11
click at [133, 366] on div "Status -" at bounding box center [142, 361] width 96 height 11
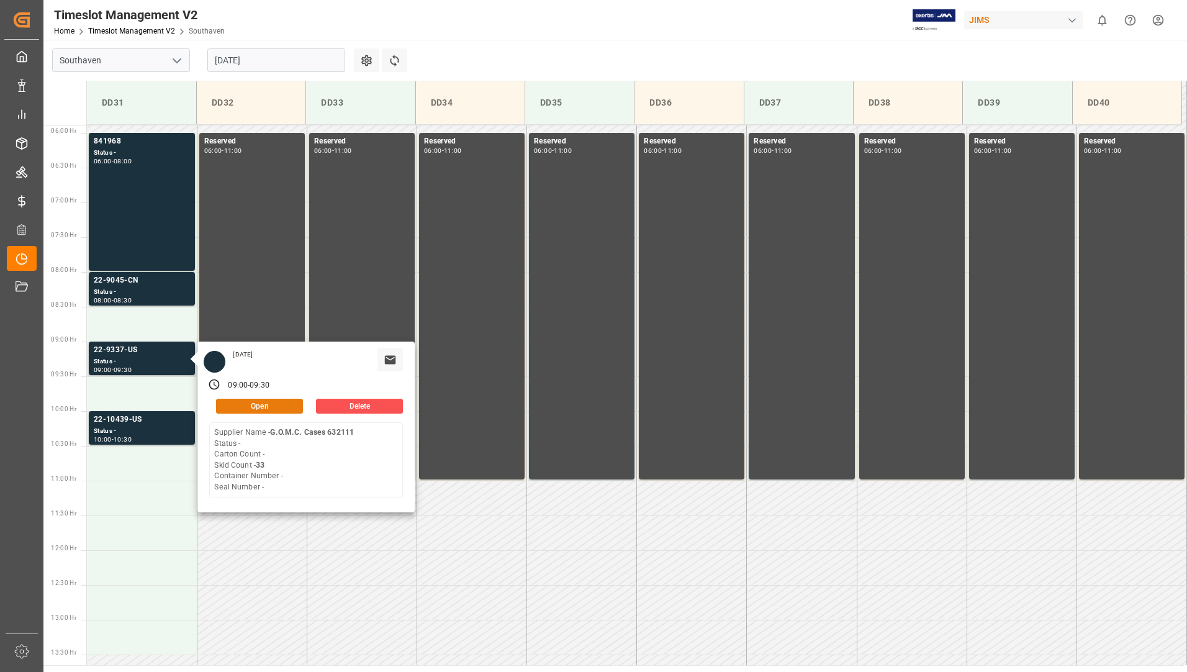
click at [229, 411] on button "Open" at bounding box center [259, 406] width 87 height 15
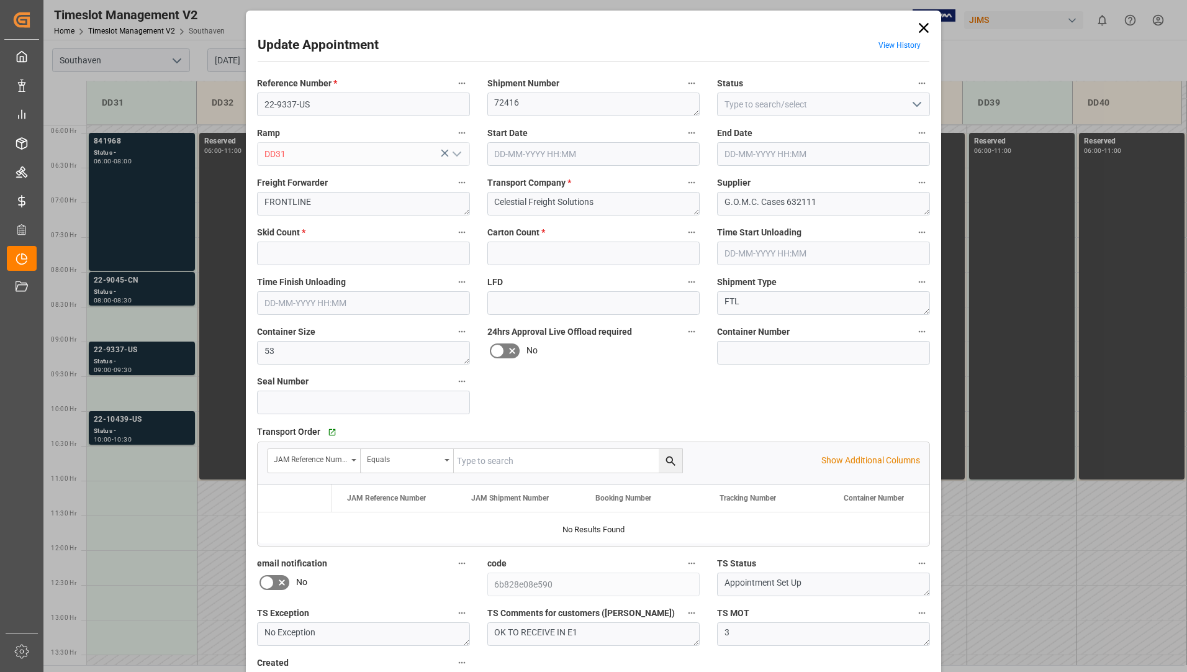
type input "33"
type input "0"
type input "[DATE] 09:00"
type input "[DATE] 09:30"
type input "[DATE] 14:14"
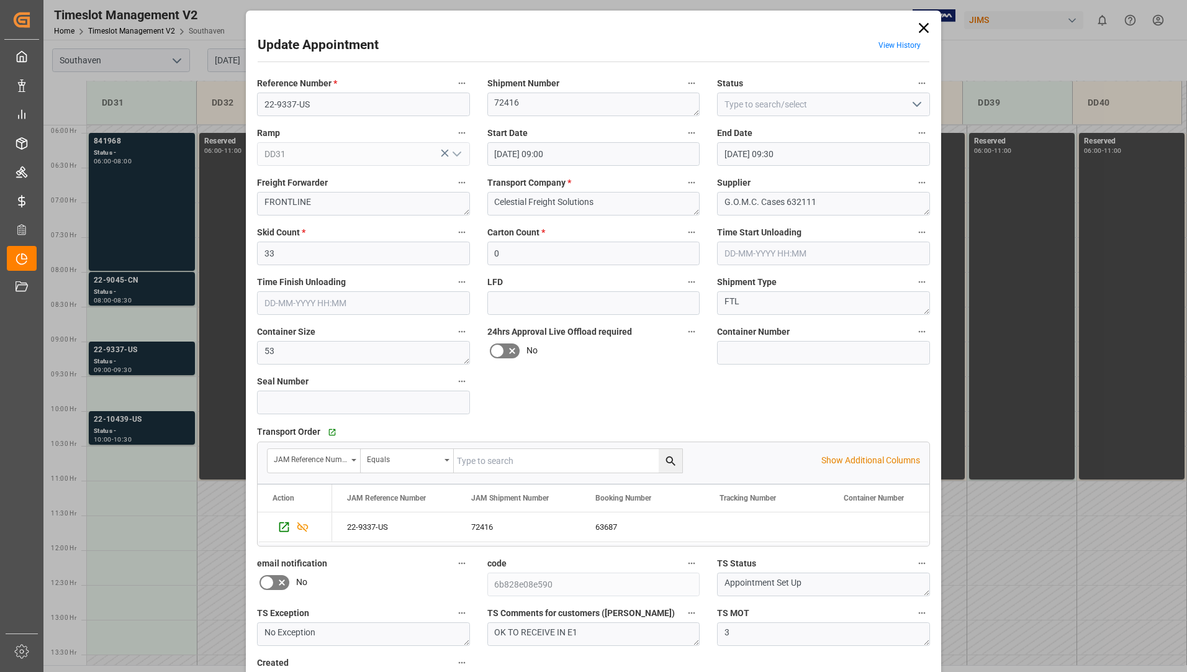
click at [912, 98] on icon "open menu" at bounding box center [916, 104] width 15 height 15
click at [849, 151] on div "Completed" at bounding box center [824, 160] width 212 height 28
type input "Completed"
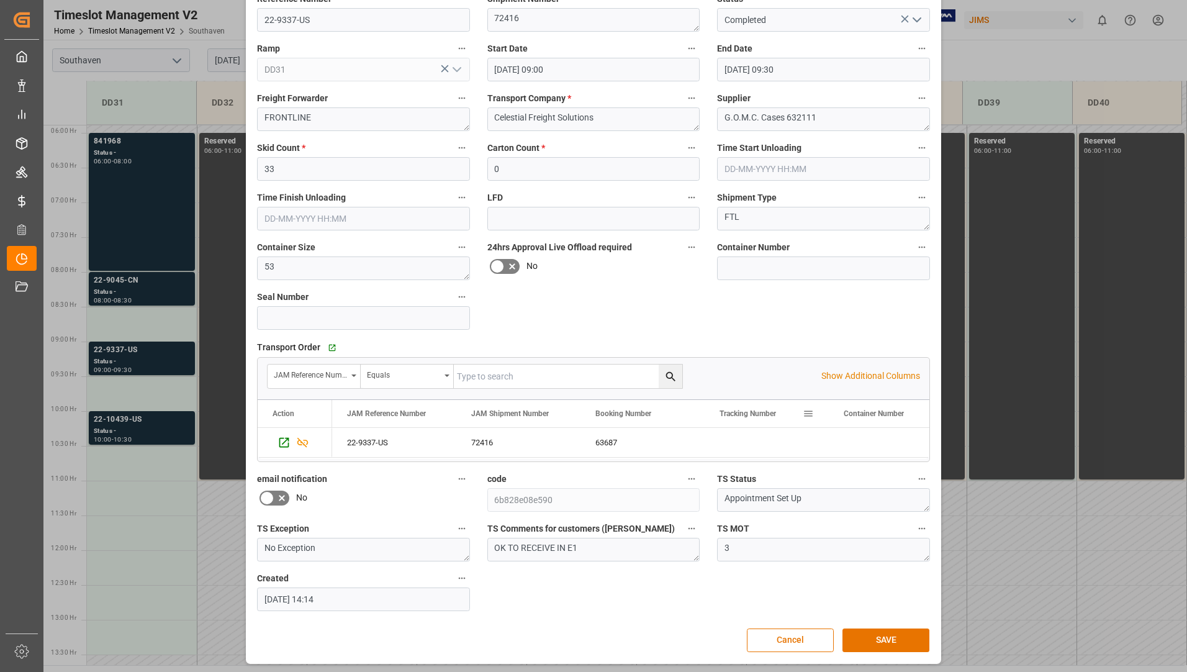
scroll to position [87, 0]
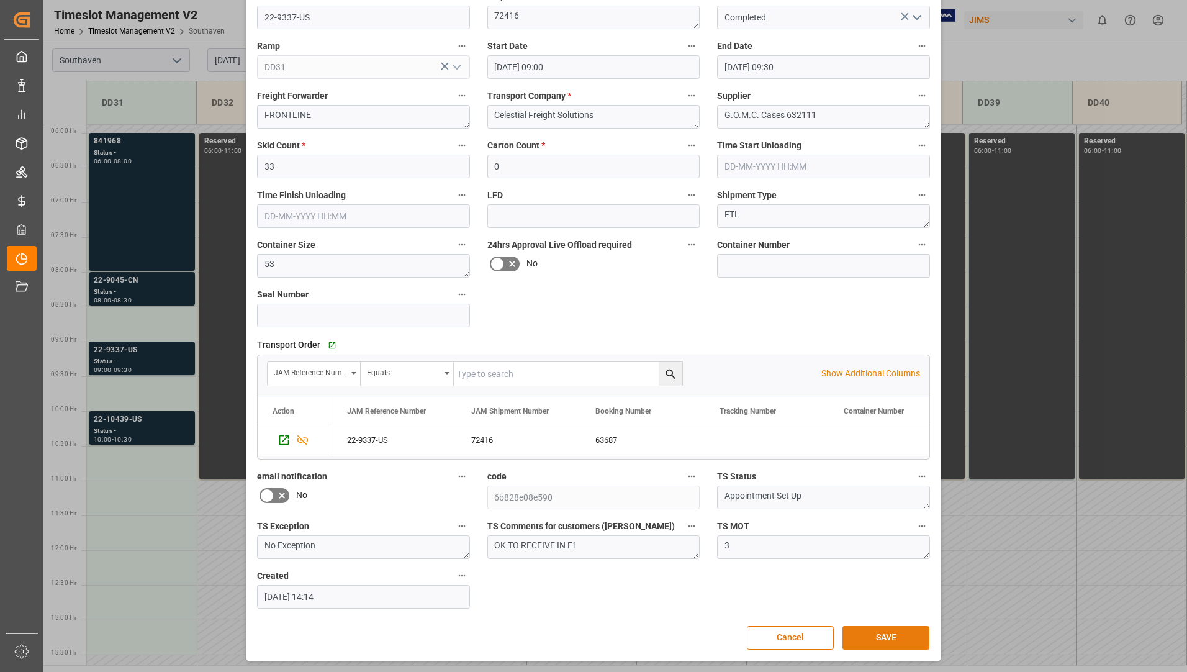
click at [885, 635] on button "SAVE" at bounding box center [885, 638] width 87 height 24
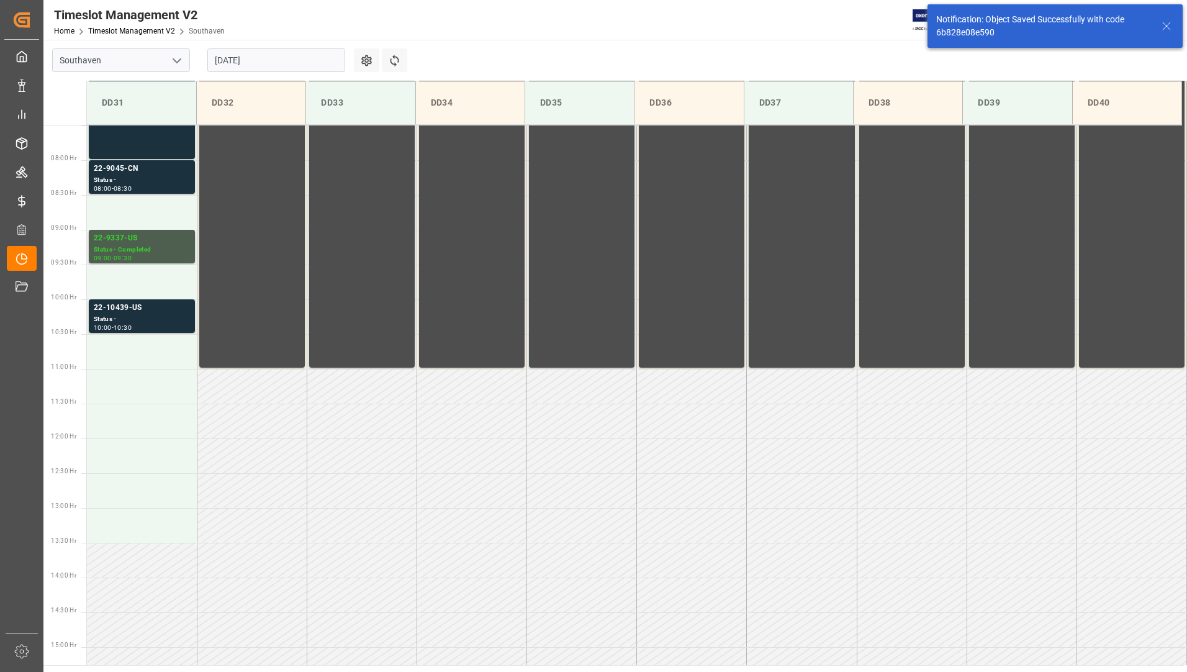
scroll to position [548, 0]
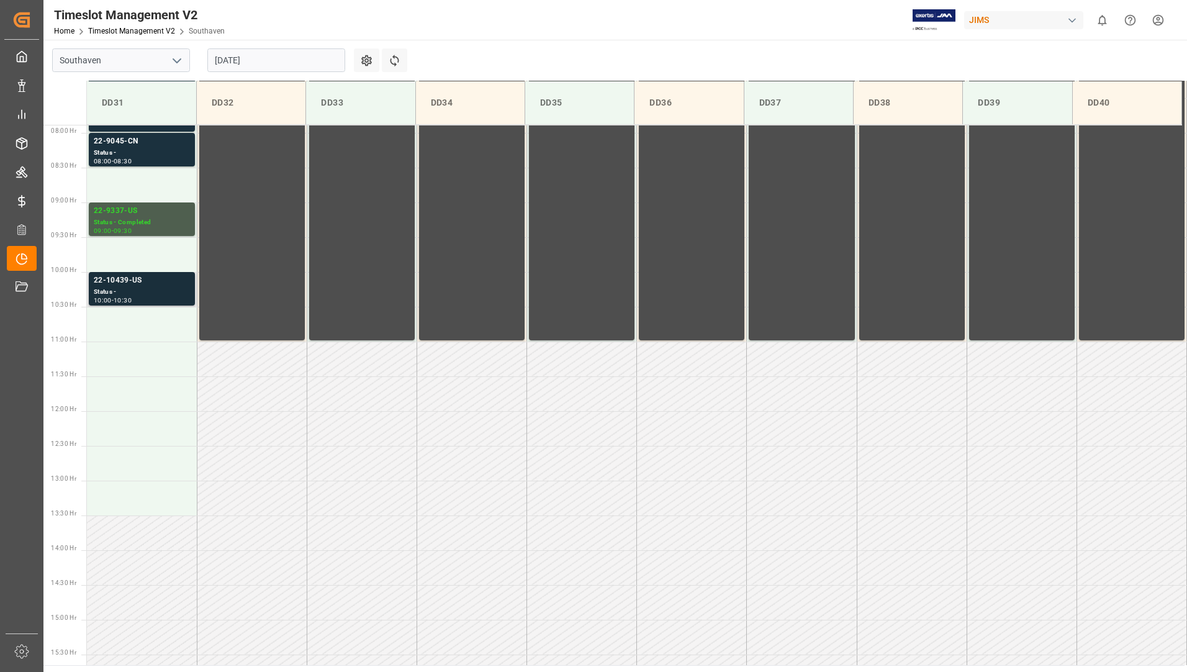
click at [147, 297] on div "10:00 - 10:30" at bounding box center [142, 300] width 96 height 7
click at [145, 215] on div "22-9337-US" at bounding box center [142, 211] width 96 height 12
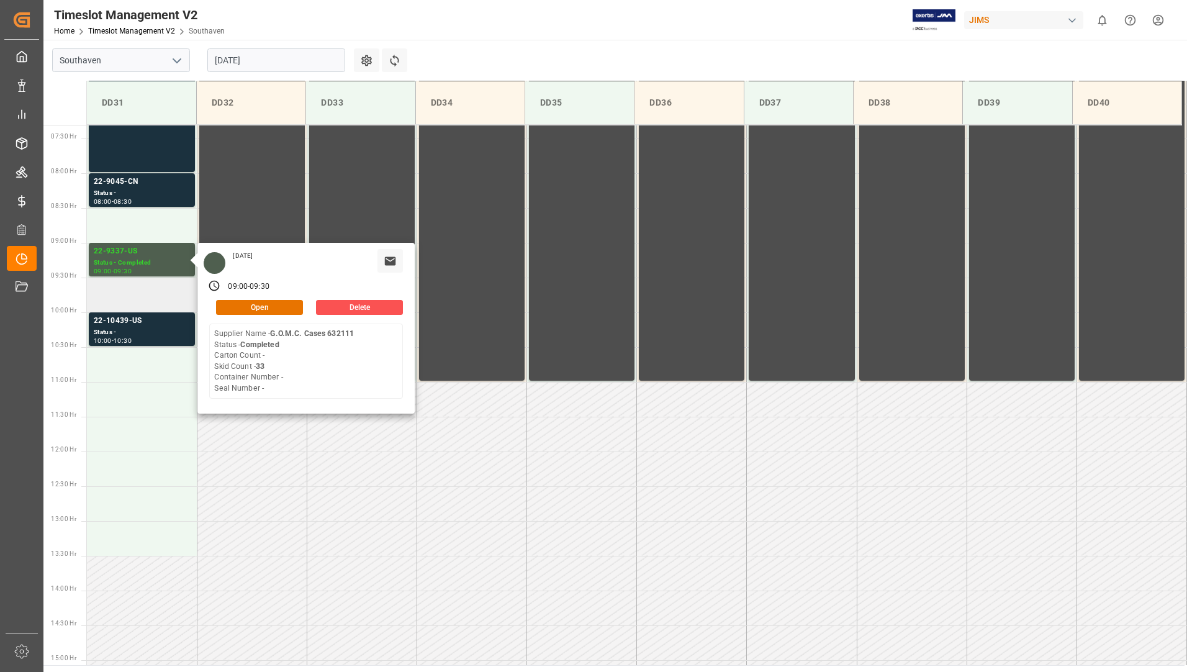
scroll to position [486, 0]
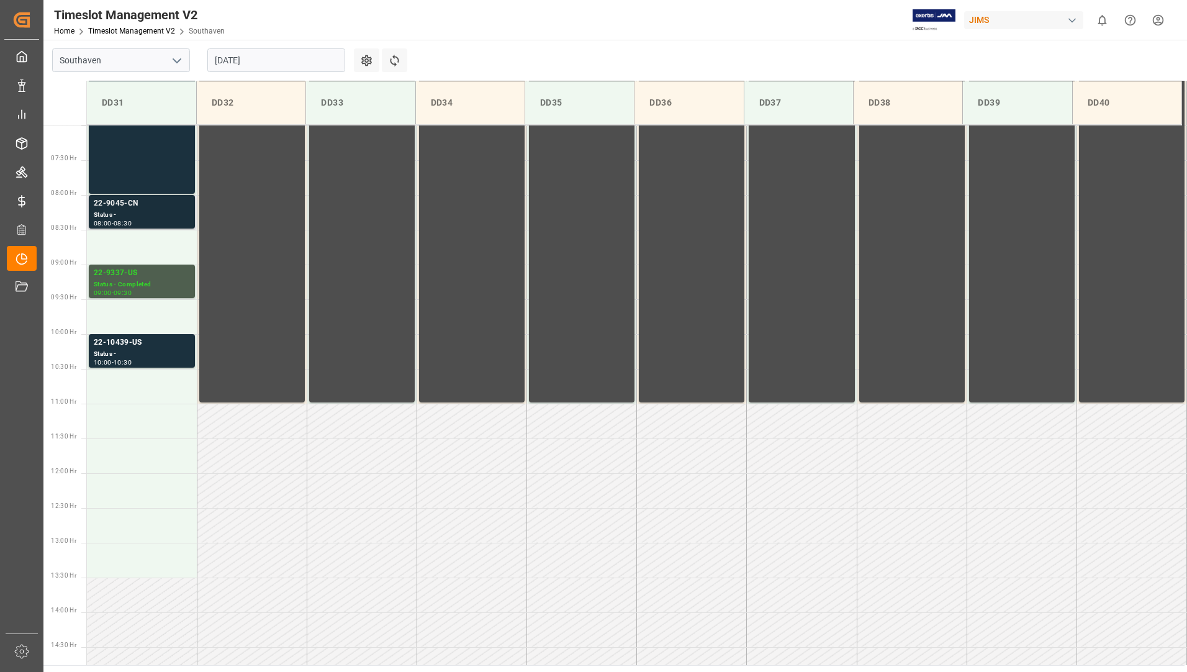
click at [142, 219] on div "Status -" at bounding box center [142, 215] width 96 height 11
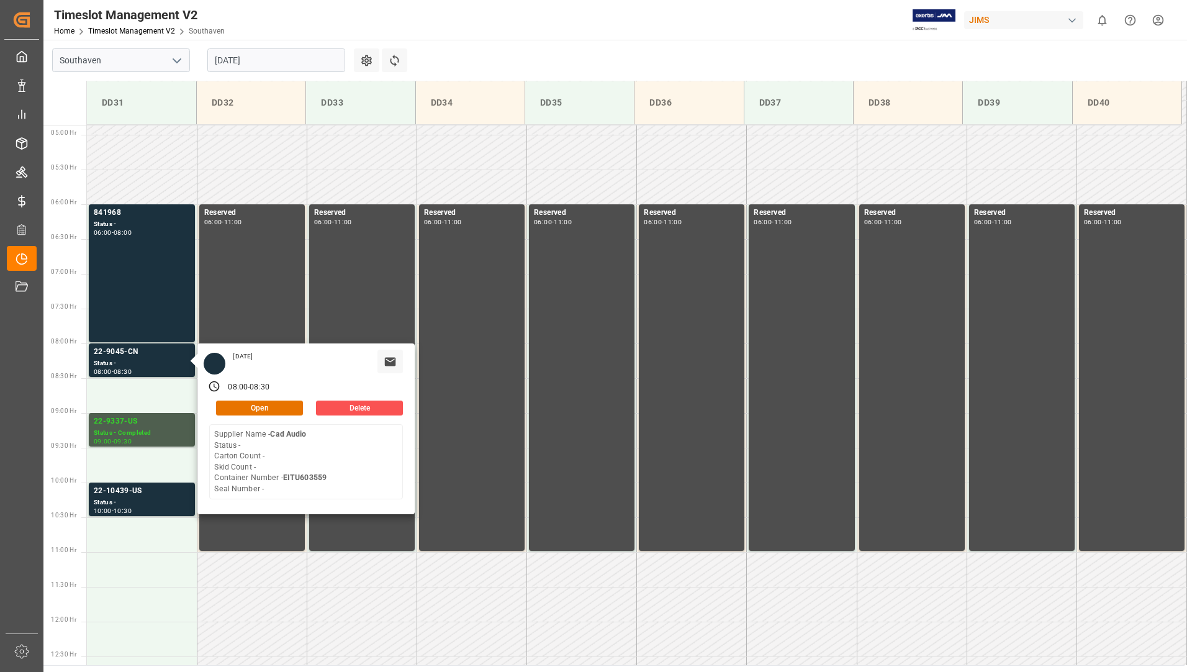
scroll to position [300, 0]
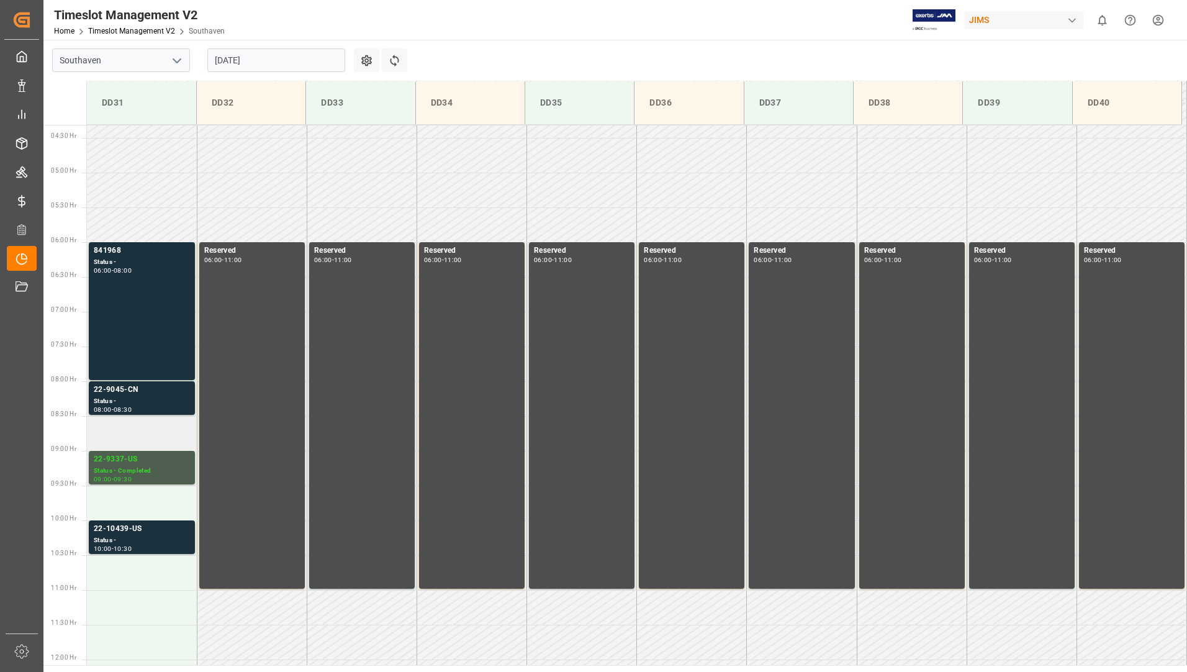
click at [101, 421] on td at bounding box center [142, 433] width 110 height 35
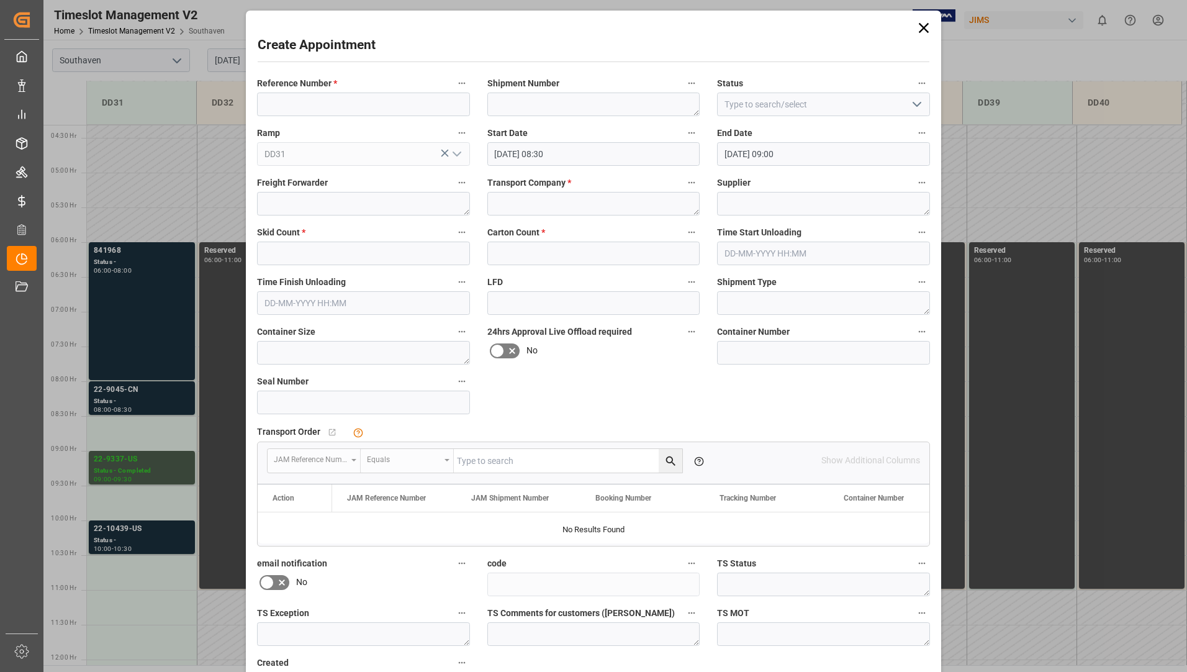
click at [102, 437] on div "Create Appointment Reference Number * Shipment Number Status Ramp DD31 Start Da…" at bounding box center [593, 336] width 1187 height 672
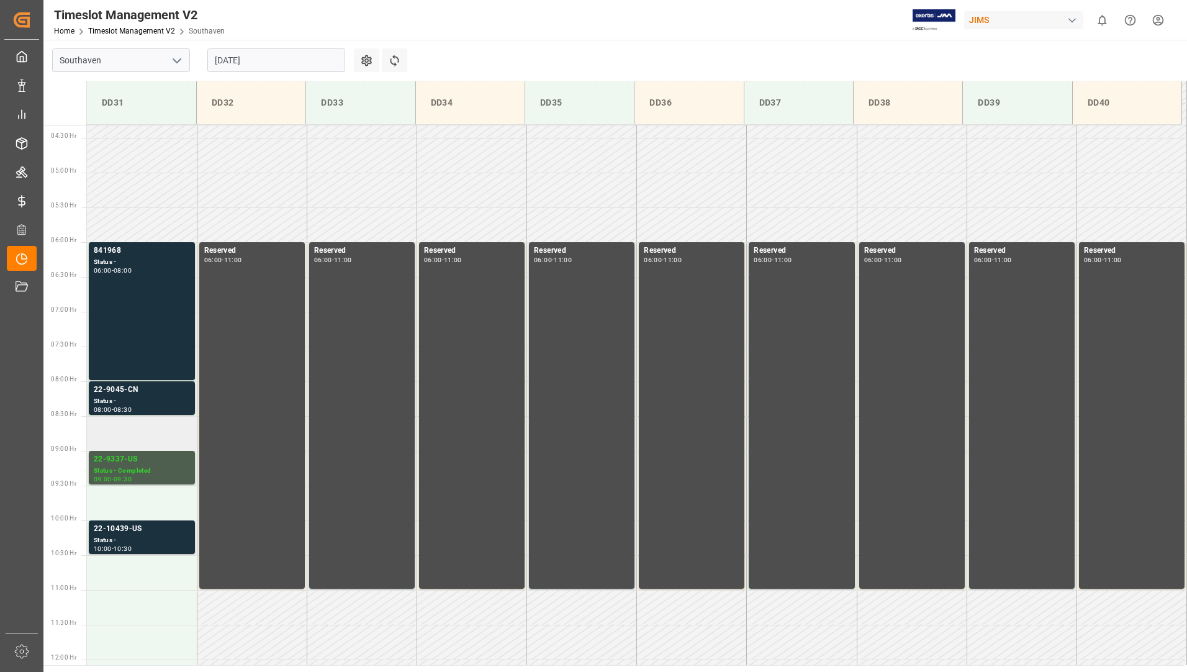
click at [102, 438] on td at bounding box center [142, 433] width 110 height 35
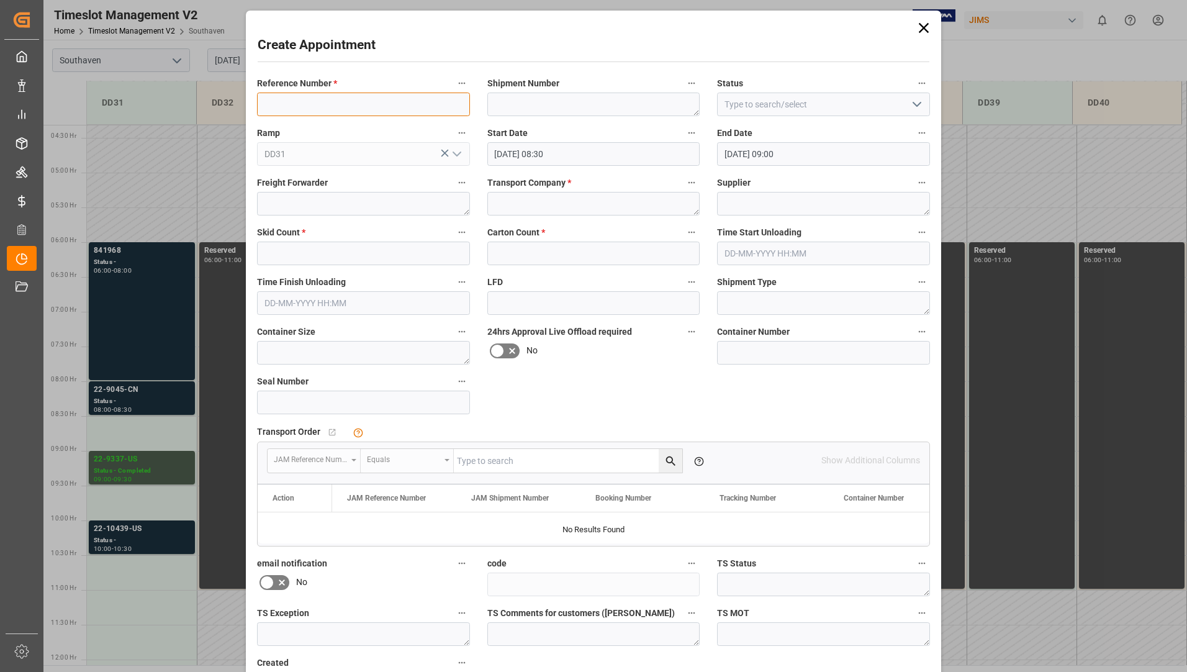
click at [353, 99] on input at bounding box center [363, 104] width 213 height 24
type input "22-9456-CN"
click at [647, 107] on textarea at bounding box center [593, 104] width 213 height 24
type textarea "72072"
click at [551, 205] on textarea at bounding box center [593, 204] width 213 height 24
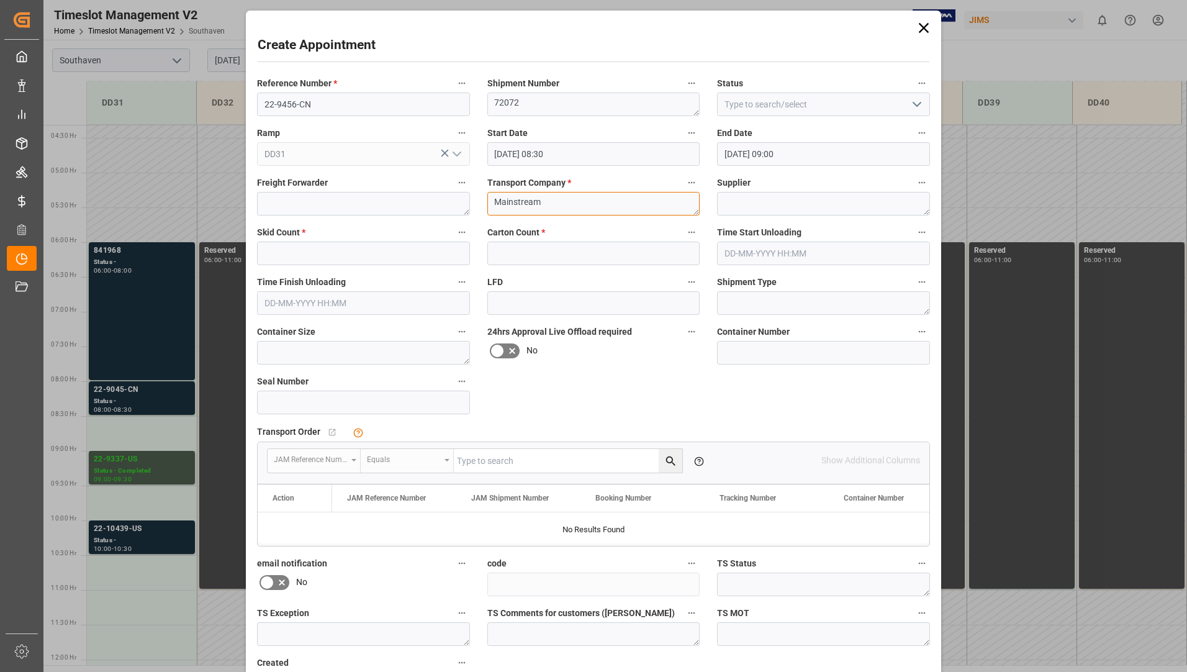
type textarea "Mainstream"
click at [756, 207] on textarea at bounding box center [823, 204] width 213 height 24
type textarea "[PERSON_NAME] & [PERSON_NAME]"
click at [634, 250] on input "text" at bounding box center [593, 253] width 213 height 24
type input "0"
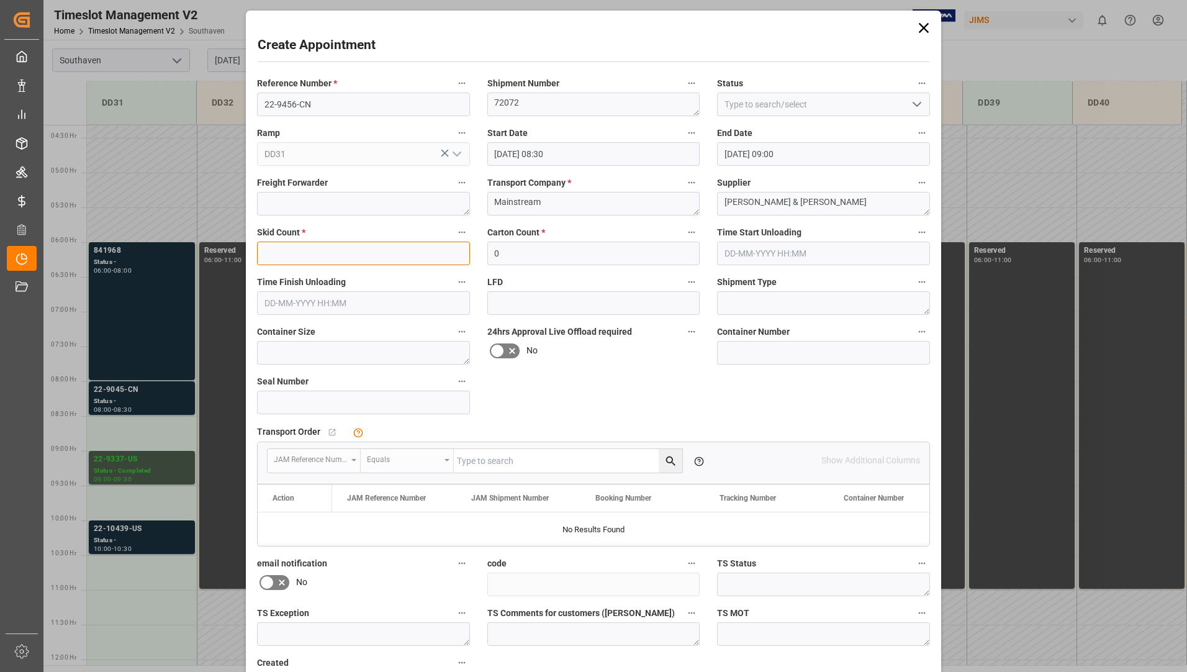
click at [450, 252] on input "text" at bounding box center [363, 253] width 213 height 24
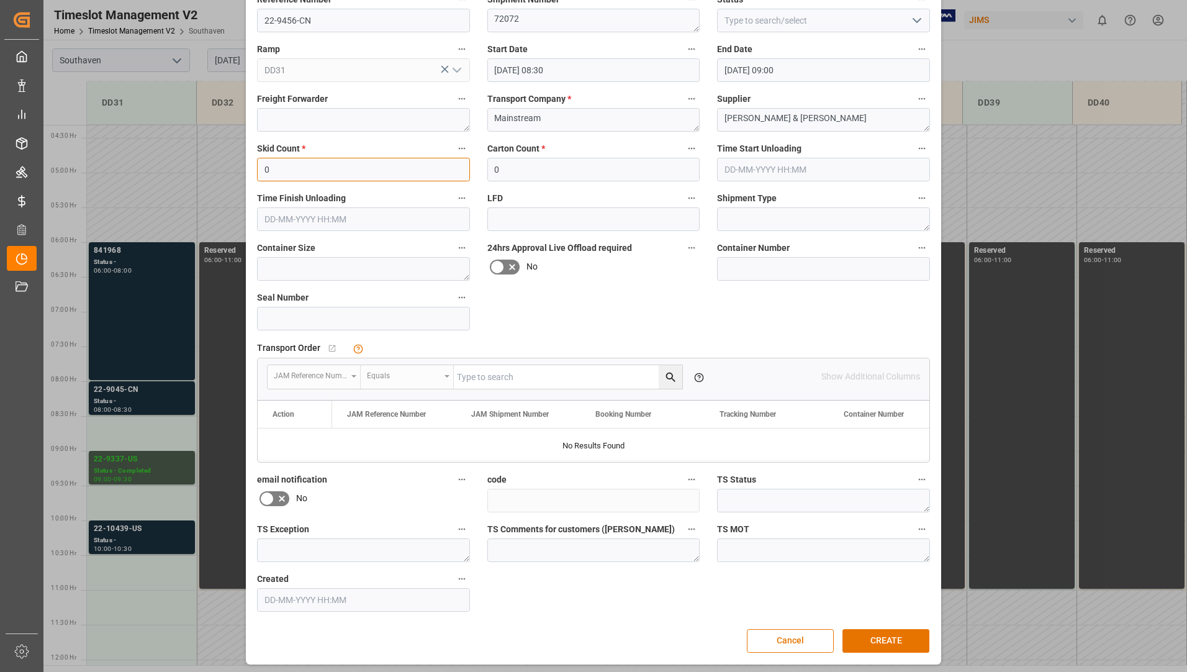
scroll to position [87, 0]
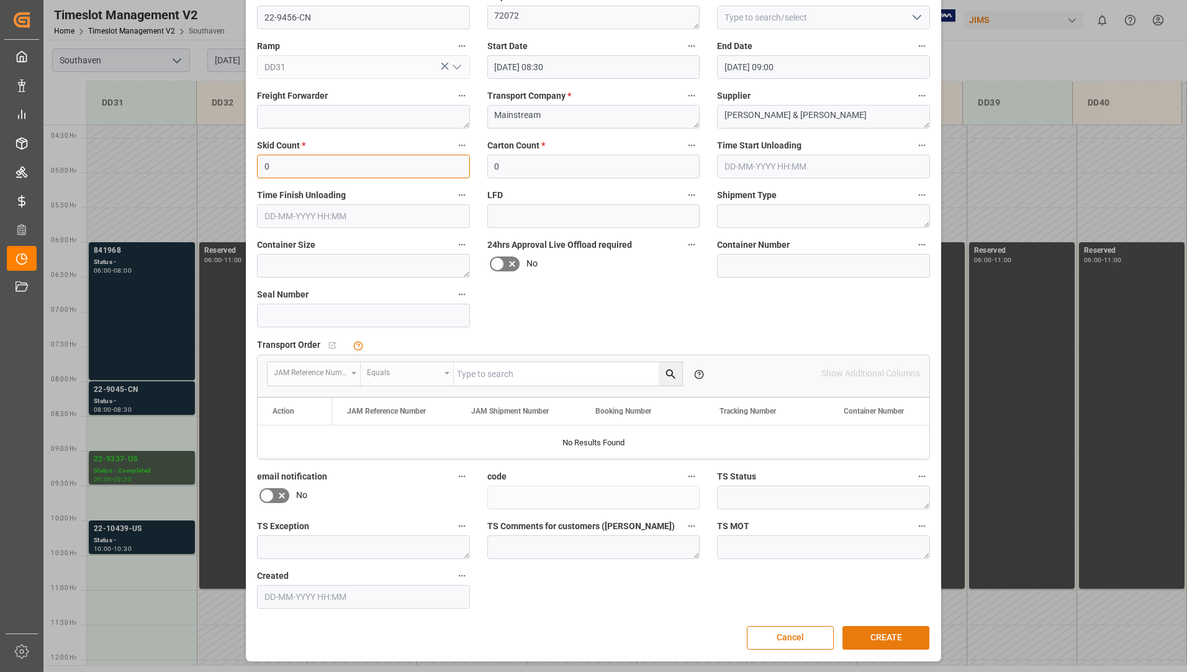
type input "0"
click at [863, 632] on button "CREATE" at bounding box center [885, 638] width 87 height 24
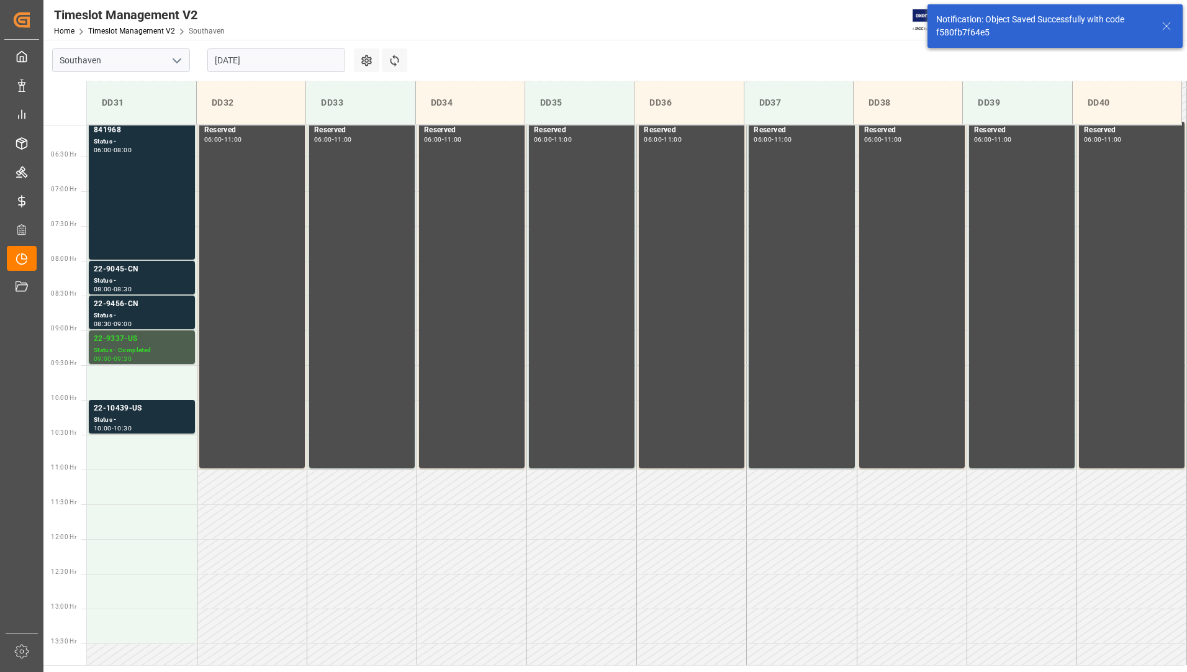
scroll to position [479, 0]
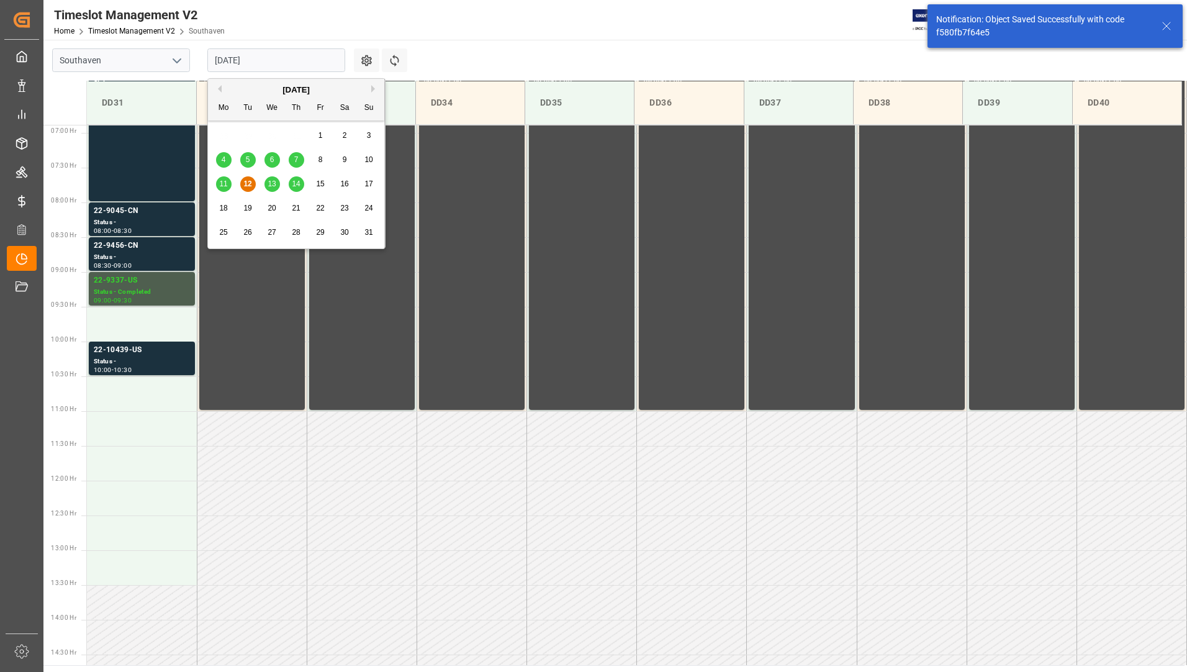
click at [264, 52] on input "[DATE]" at bounding box center [276, 60] width 138 height 24
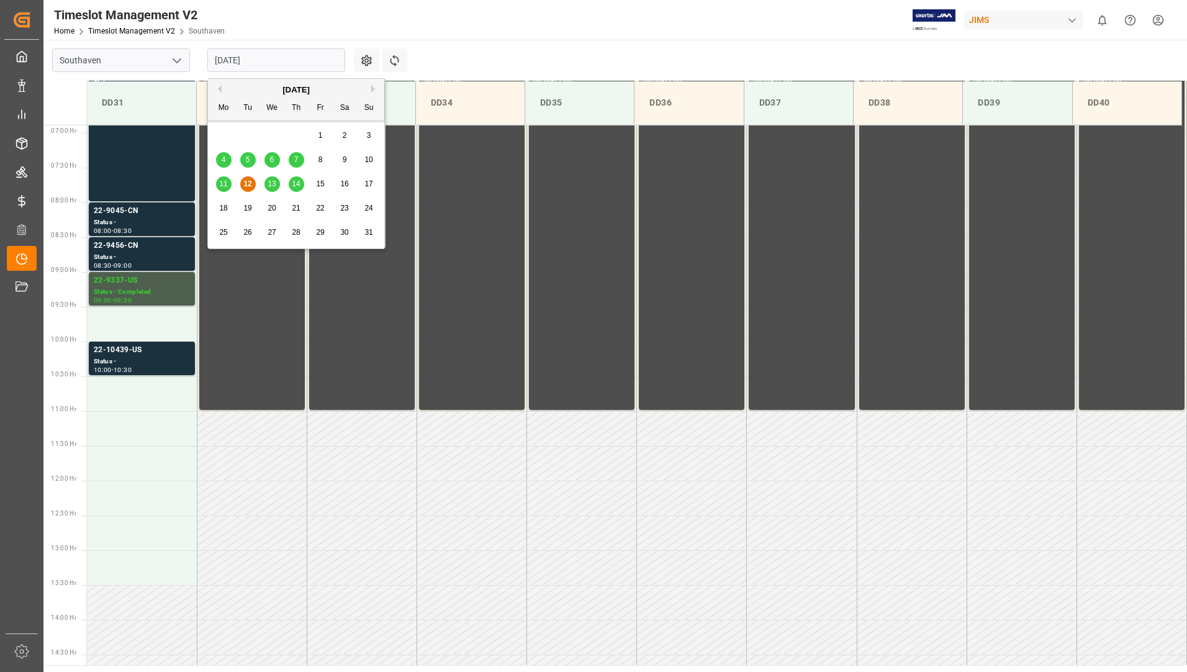
click at [273, 184] on span "13" at bounding box center [272, 183] width 8 height 9
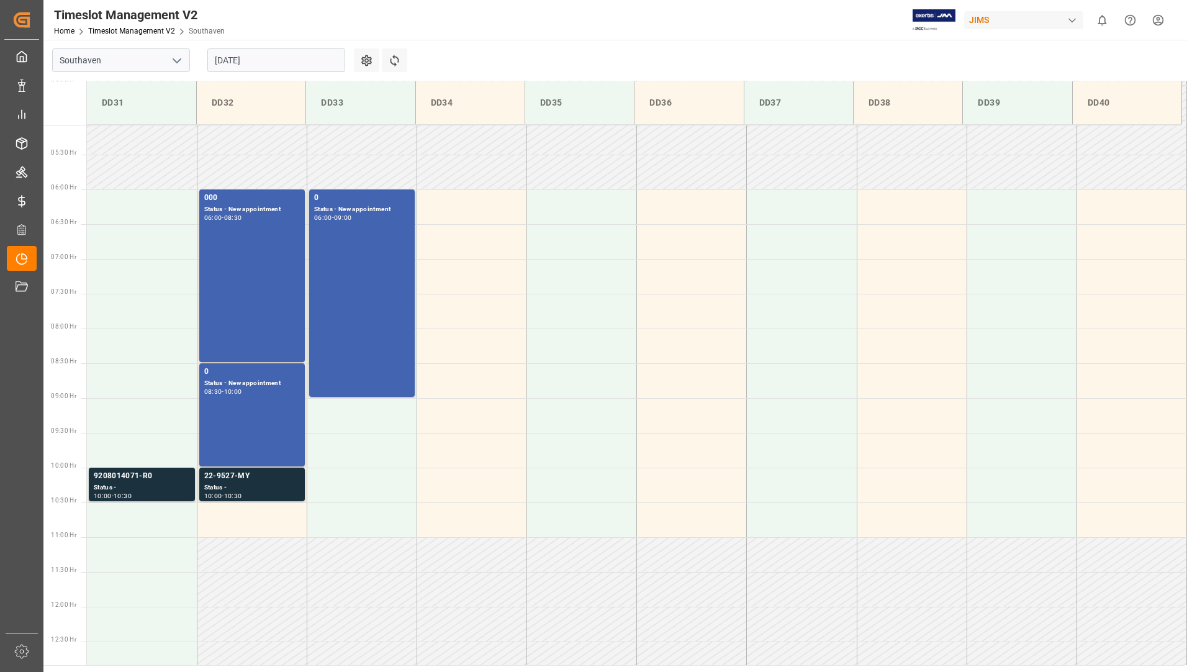
scroll to position [409, 0]
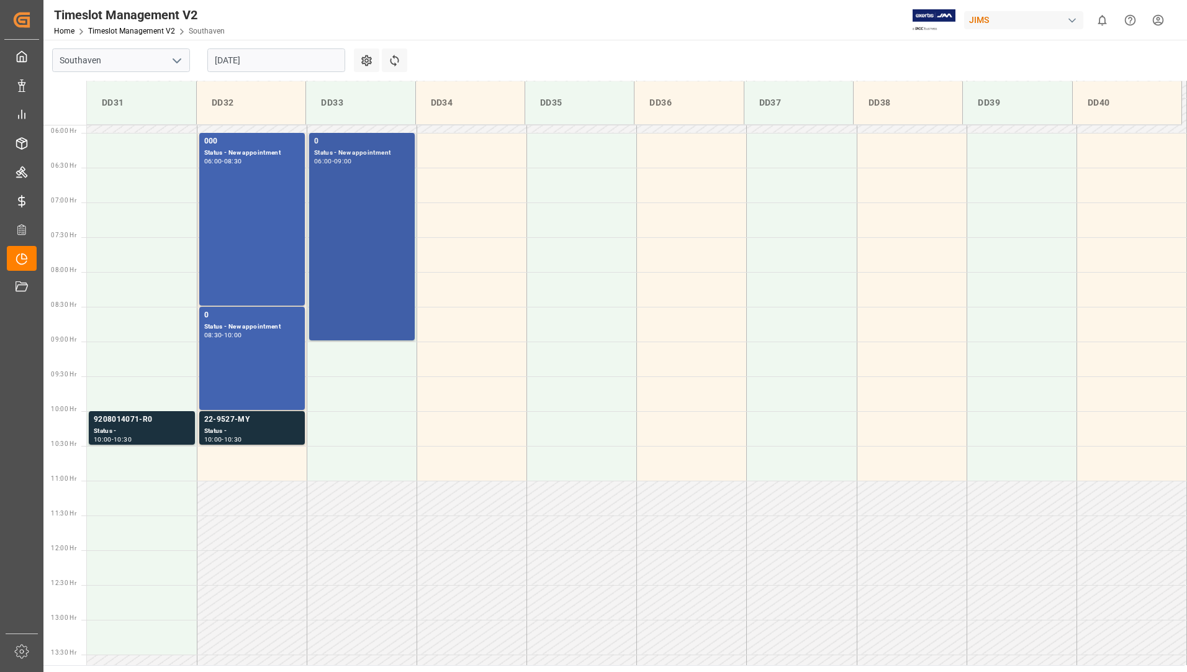
click at [345, 264] on div "0 Status - New appointment 06:00 - 09:00" at bounding box center [362, 236] width 96 height 202
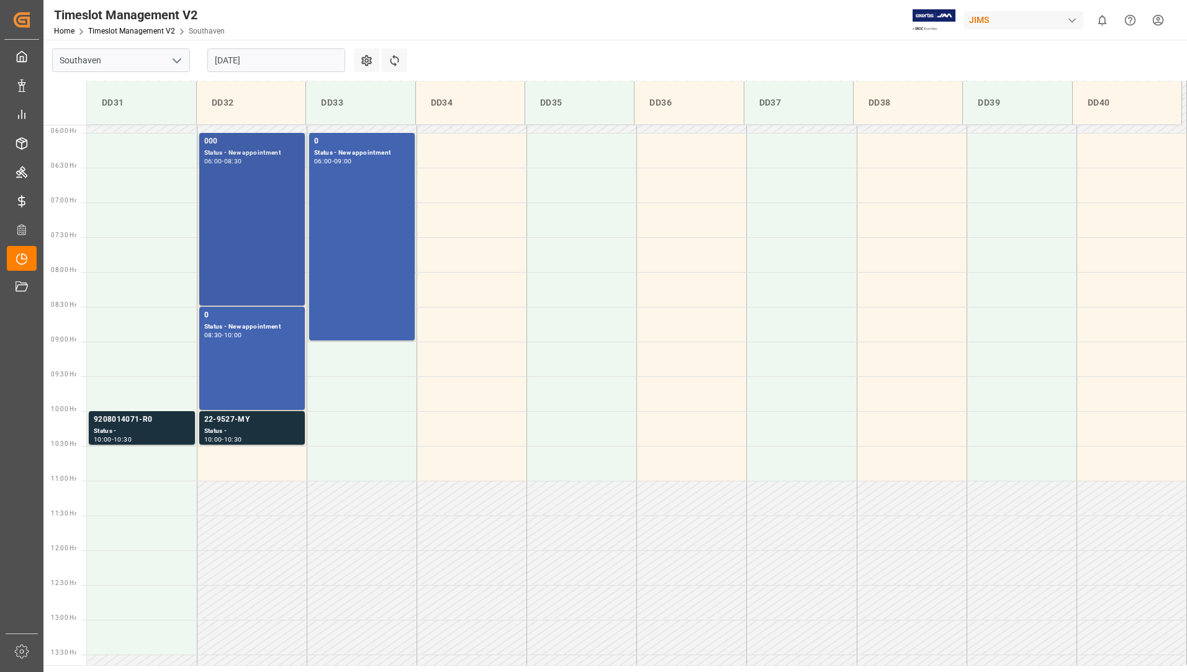
click at [269, 260] on div "000 Status - New appointment 06:00 - 08:30" at bounding box center [252, 219] width 96 height 168
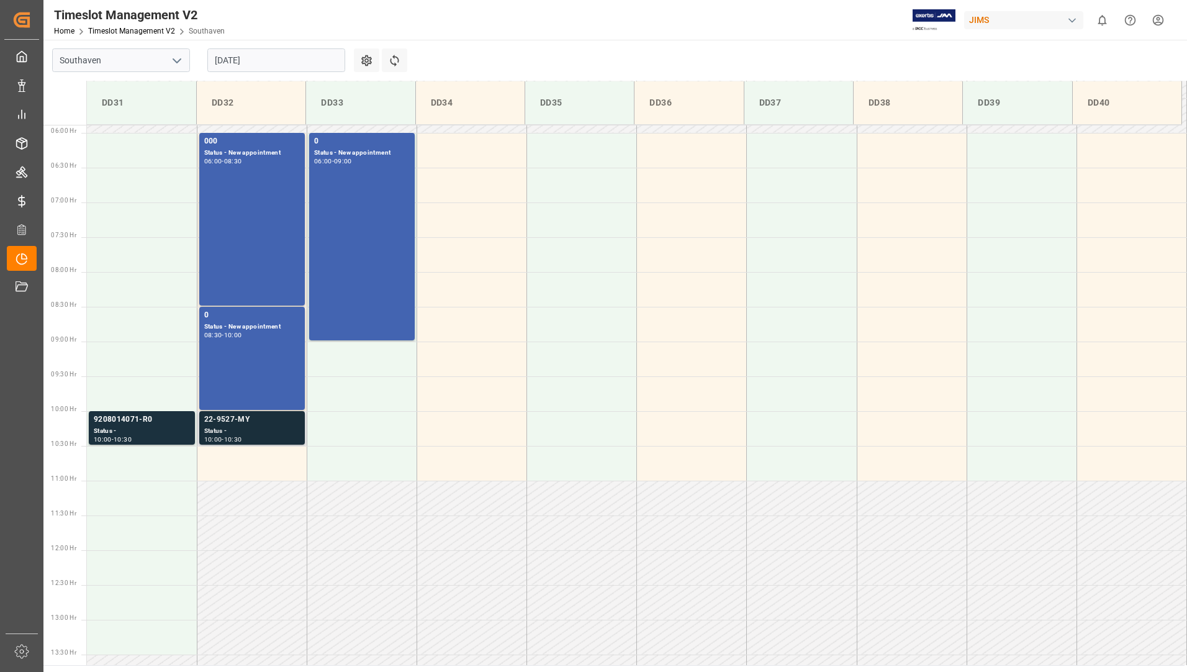
click at [216, 430] on div "Status -" at bounding box center [252, 431] width 96 height 11
click at [152, 426] on div "Status -" at bounding box center [142, 431] width 96 height 11
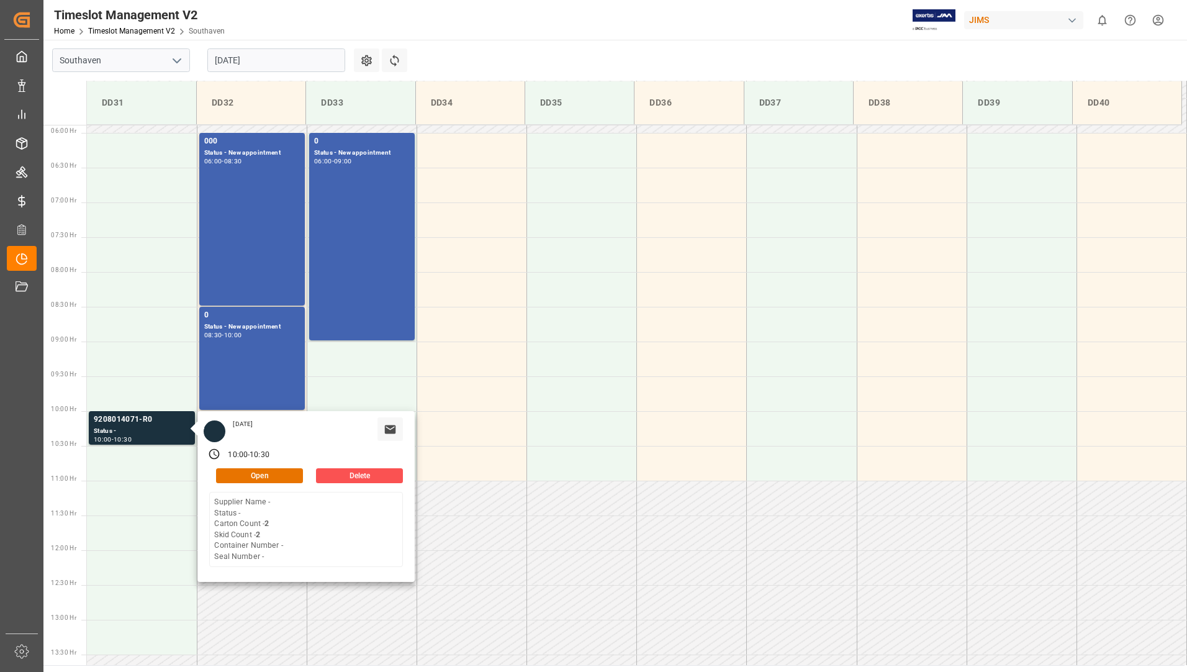
click at [270, 54] on input "[DATE]" at bounding box center [276, 60] width 138 height 24
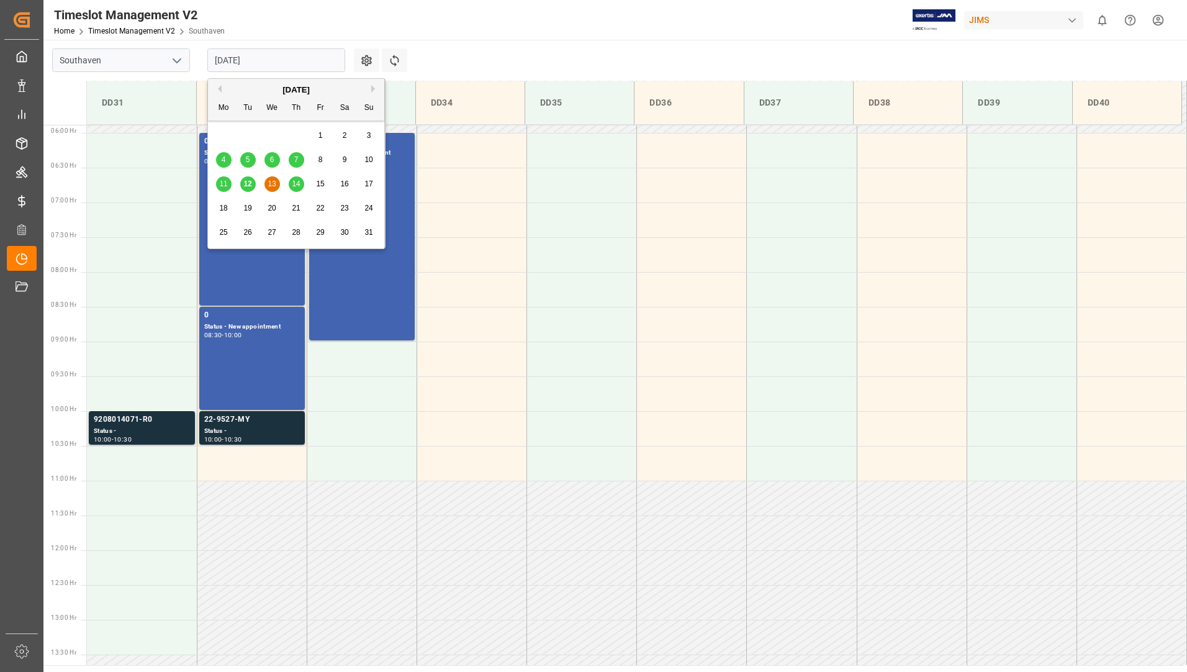
click at [269, 181] on span "13" at bounding box center [272, 183] width 8 height 9
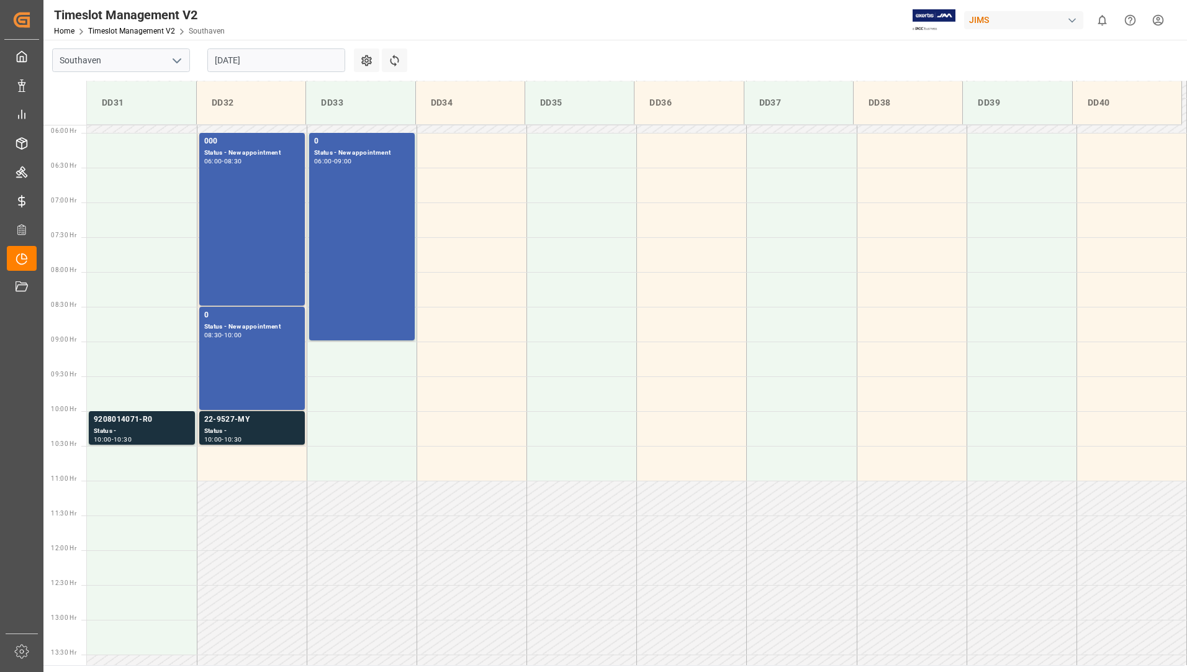
click at [285, 61] on input "[DATE]" at bounding box center [276, 60] width 138 height 24
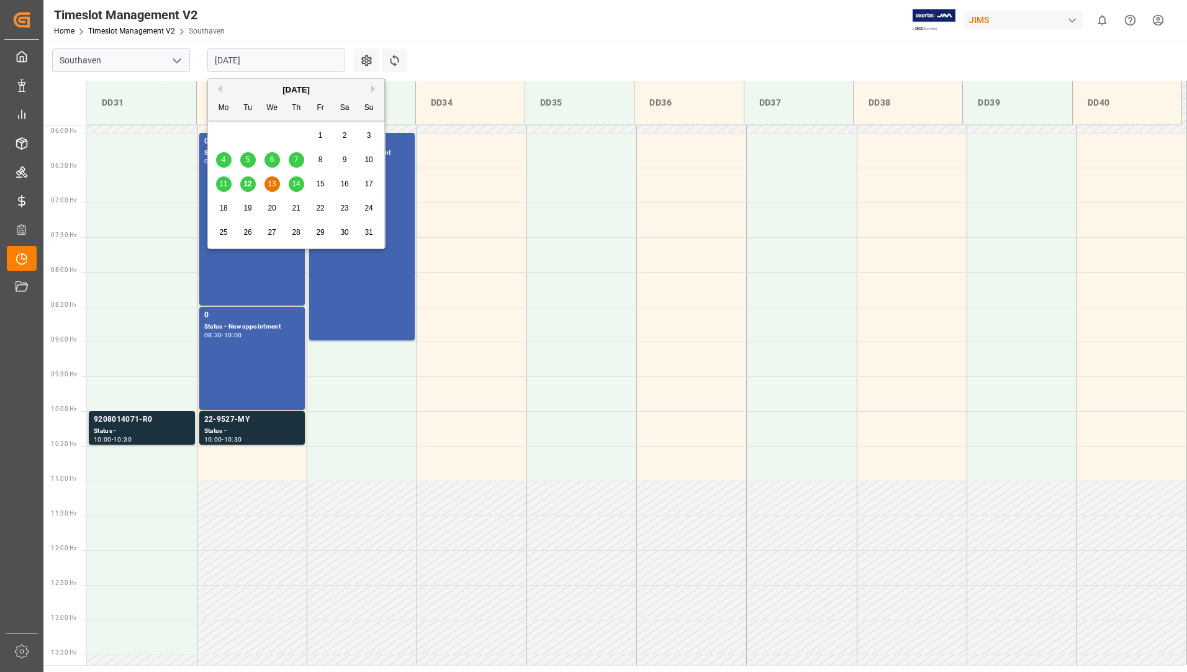
click at [243, 184] on div "12" at bounding box center [248, 184] width 16 height 15
